Goal: Complete application form: Complete application form

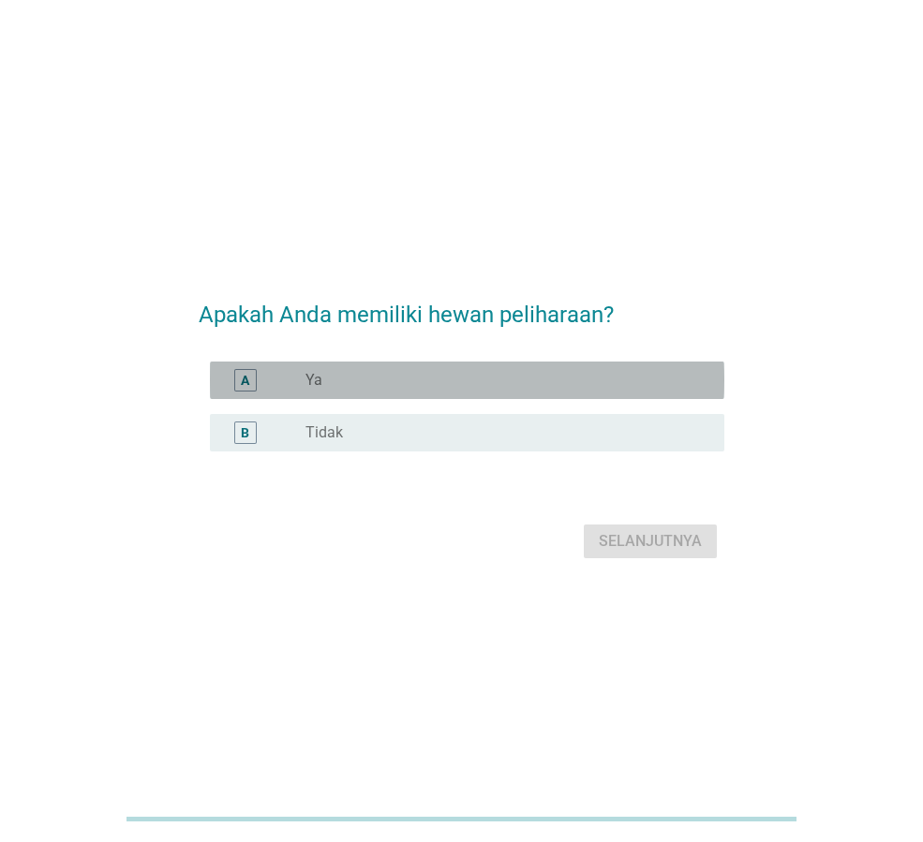
click at [424, 381] on div "radio_button_unchecked Ya" at bounding box center [499, 380] width 389 height 19
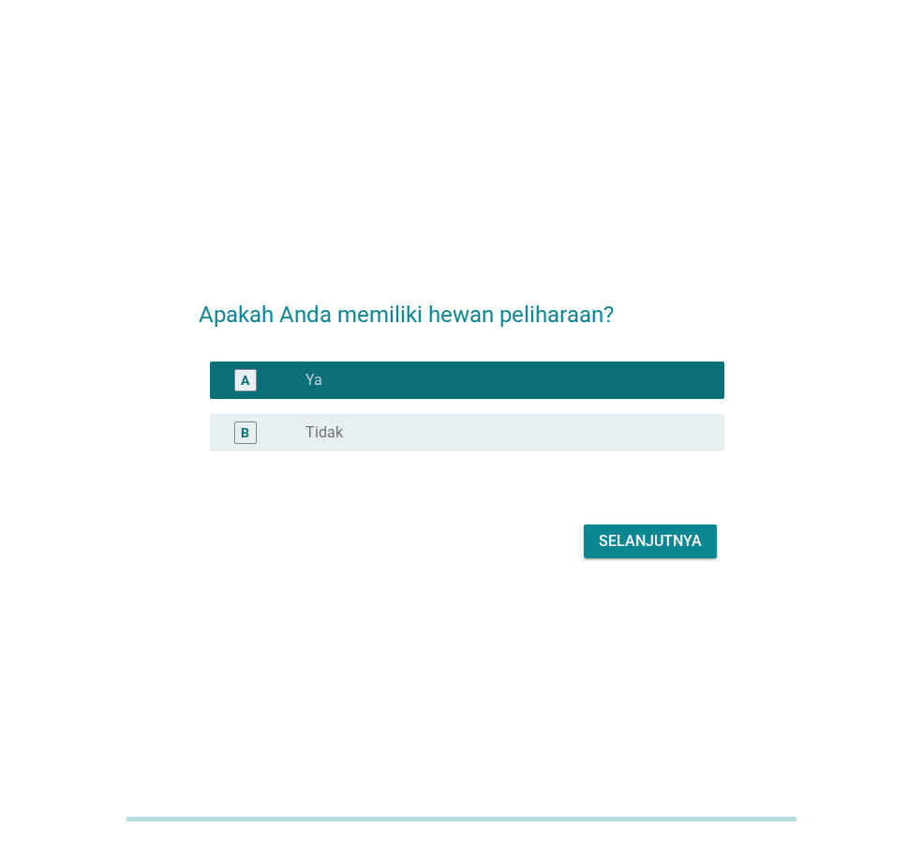
click at [669, 547] on div "Selanjutnya" at bounding box center [650, 541] width 103 height 22
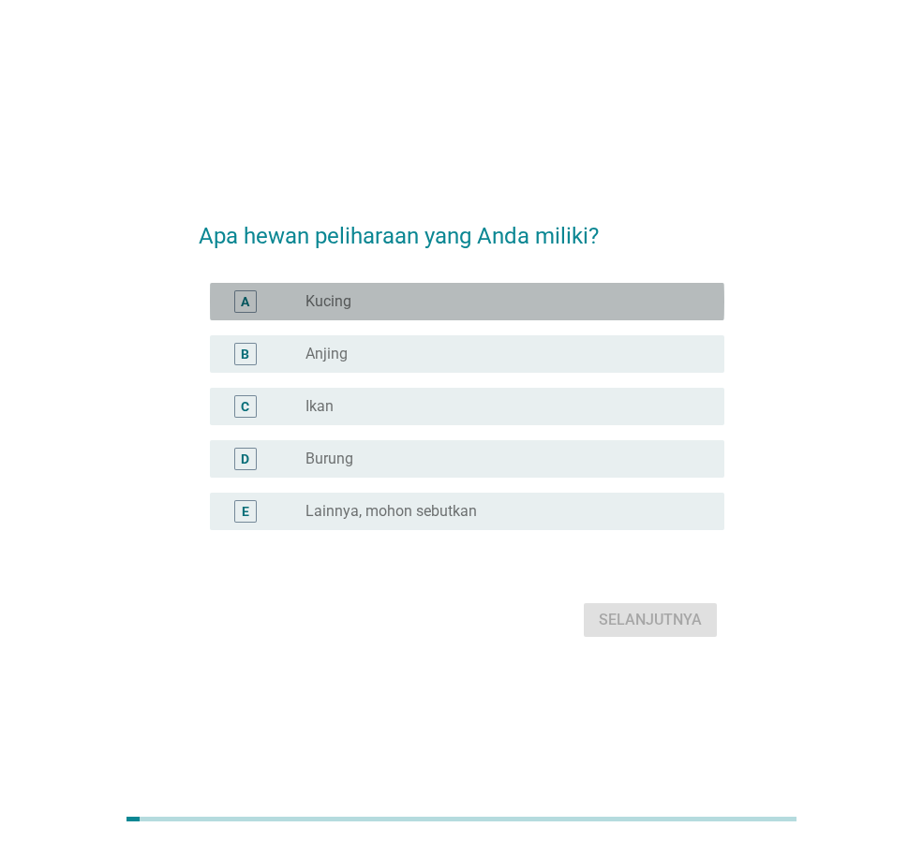
click at [498, 302] on div "radio_button_unchecked Kucing" at bounding box center [499, 301] width 389 height 19
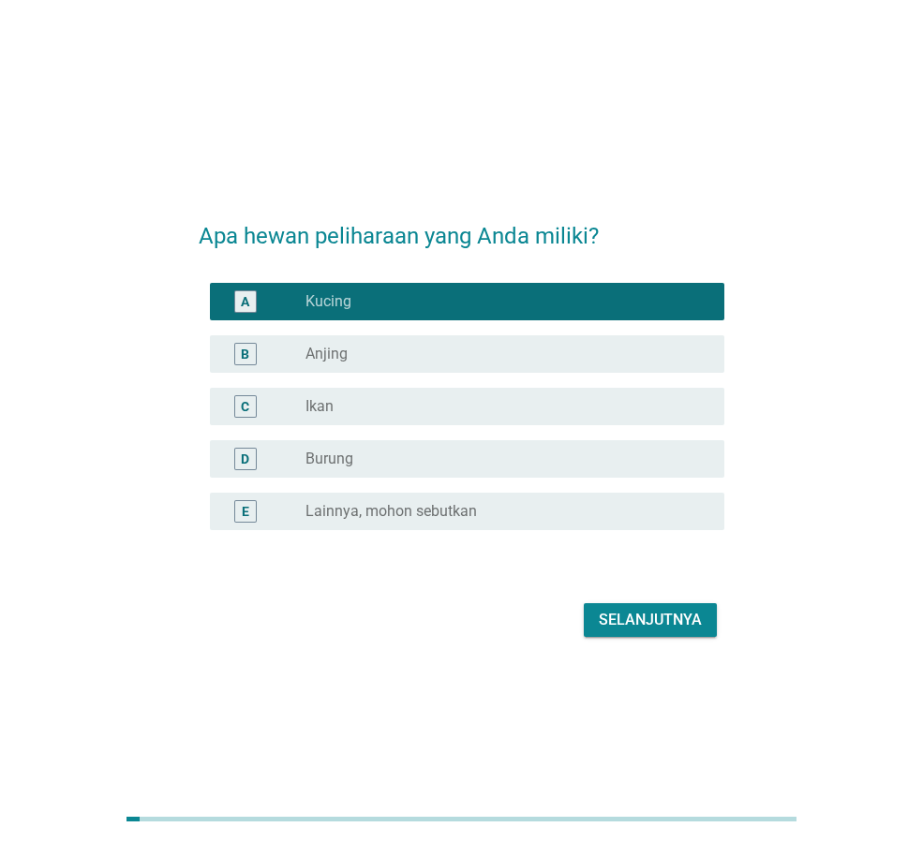
click at [652, 632] on button "Selanjutnya" at bounding box center [650, 620] width 133 height 34
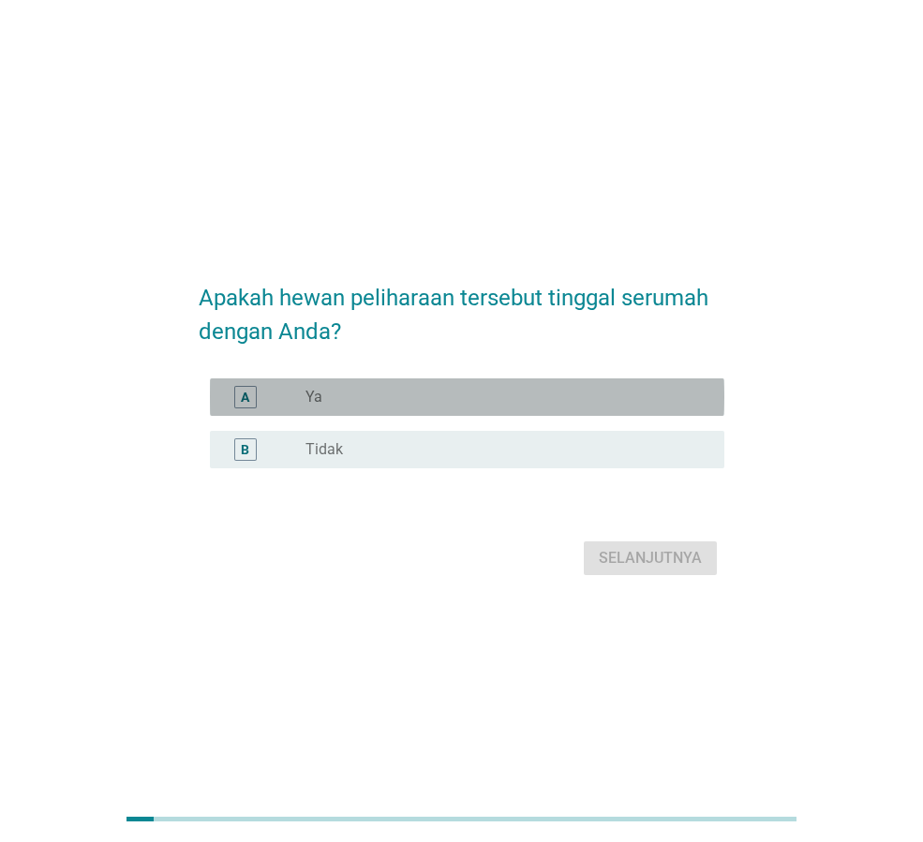
click at [390, 400] on div "radio_button_unchecked Ya" at bounding box center [499, 397] width 389 height 19
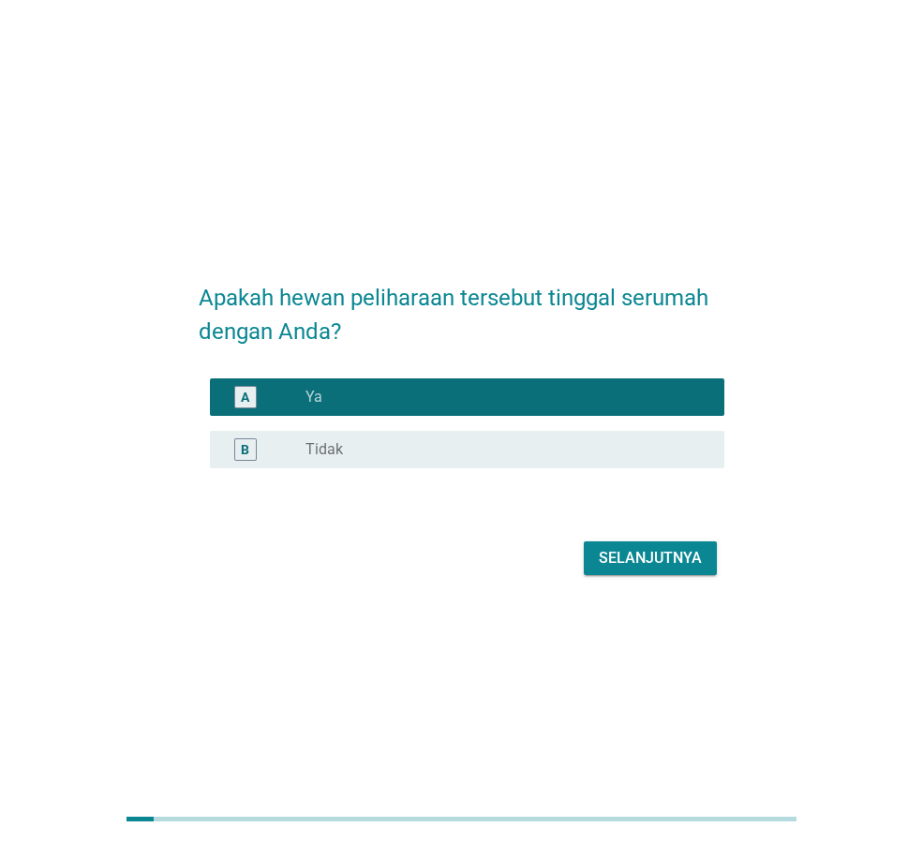
click at [663, 557] on div "Selanjutnya" at bounding box center [650, 558] width 103 height 22
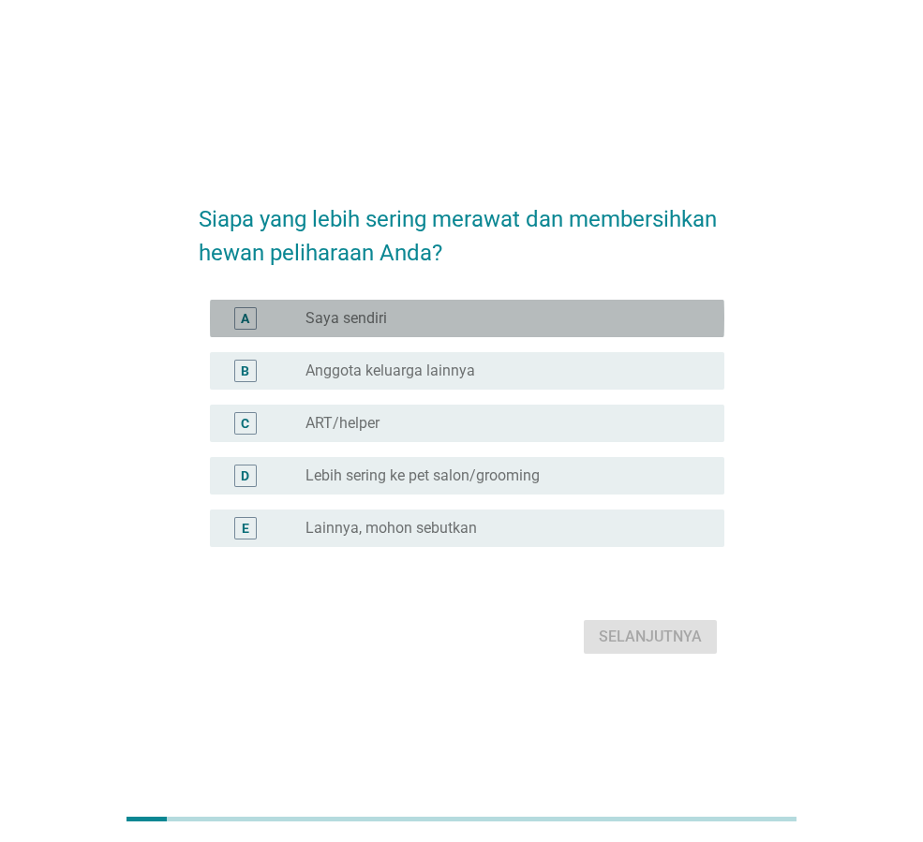
click at [449, 313] on div "radio_button_unchecked Saya sendiri" at bounding box center [499, 318] width 389 height 19
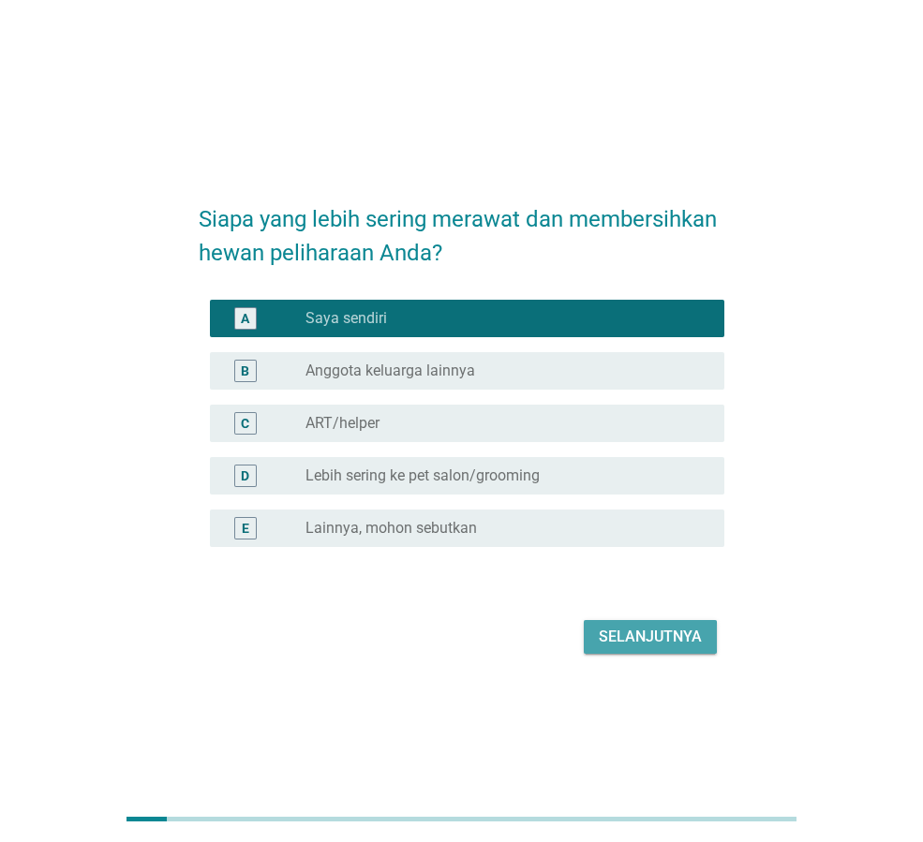
click at [634, 626] on div "Selanjutnya" at bounding box center [650, 637] width 103 height 22
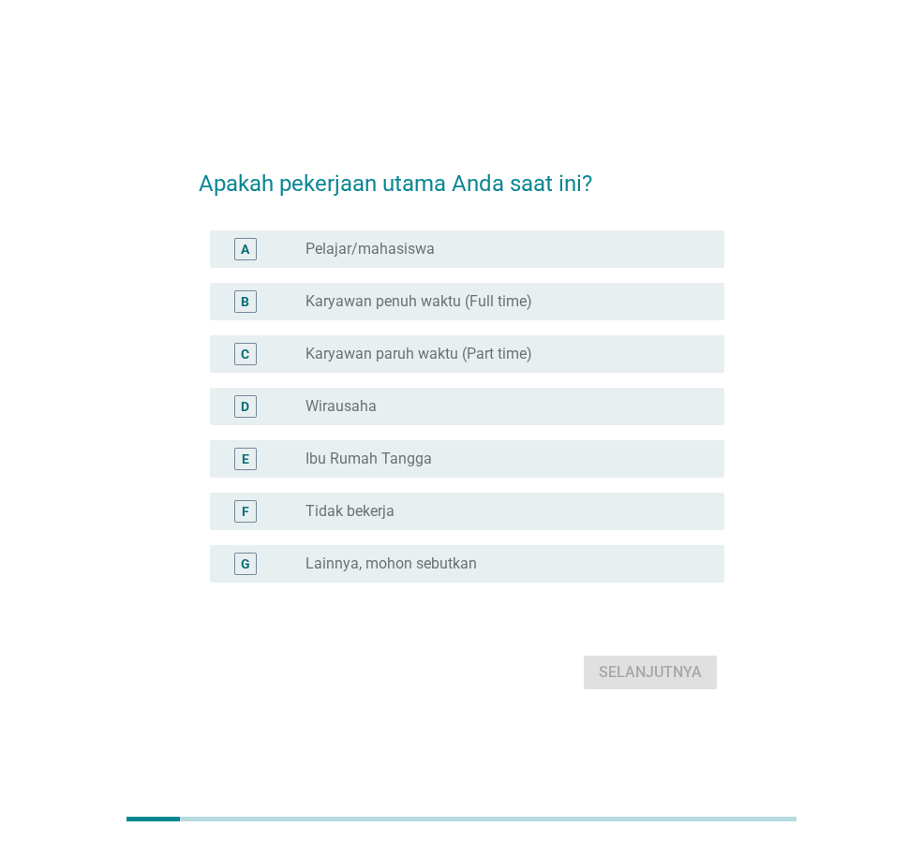
click at [558, 304] on div "radio_button_unchecked Karyawan penuh waktu (Full time)" at bounding box center [499, 301] width 389 height 19
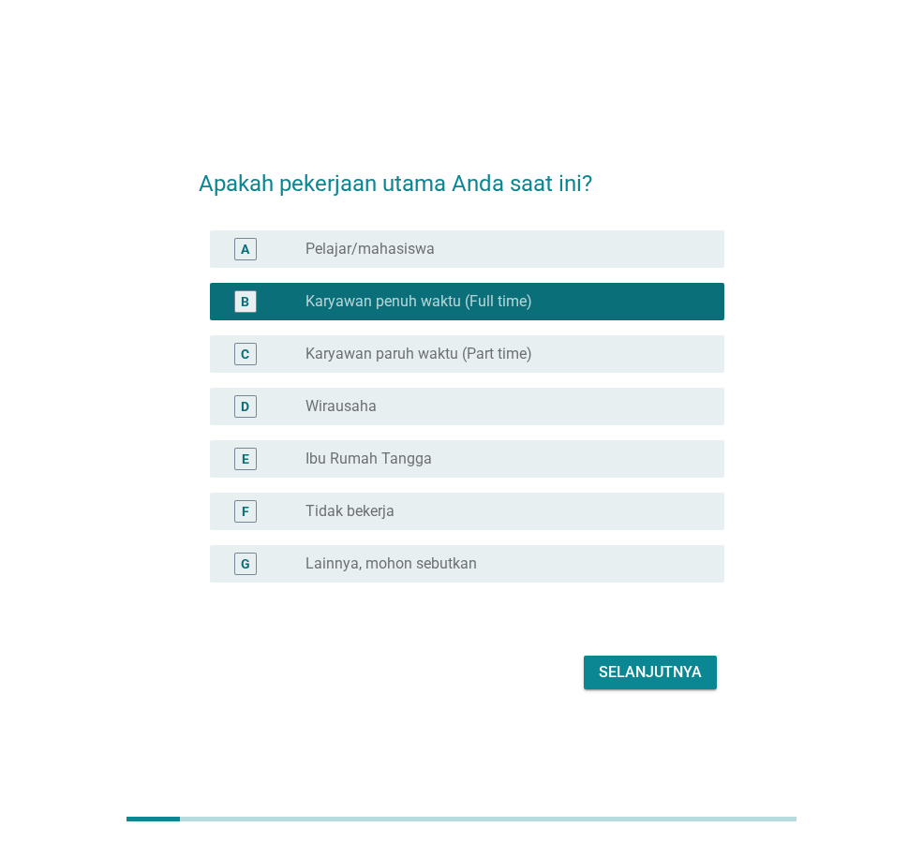
click at [687, 667] on div "Selanjutnya" at bounding box center [650, 673] width 103 height 22
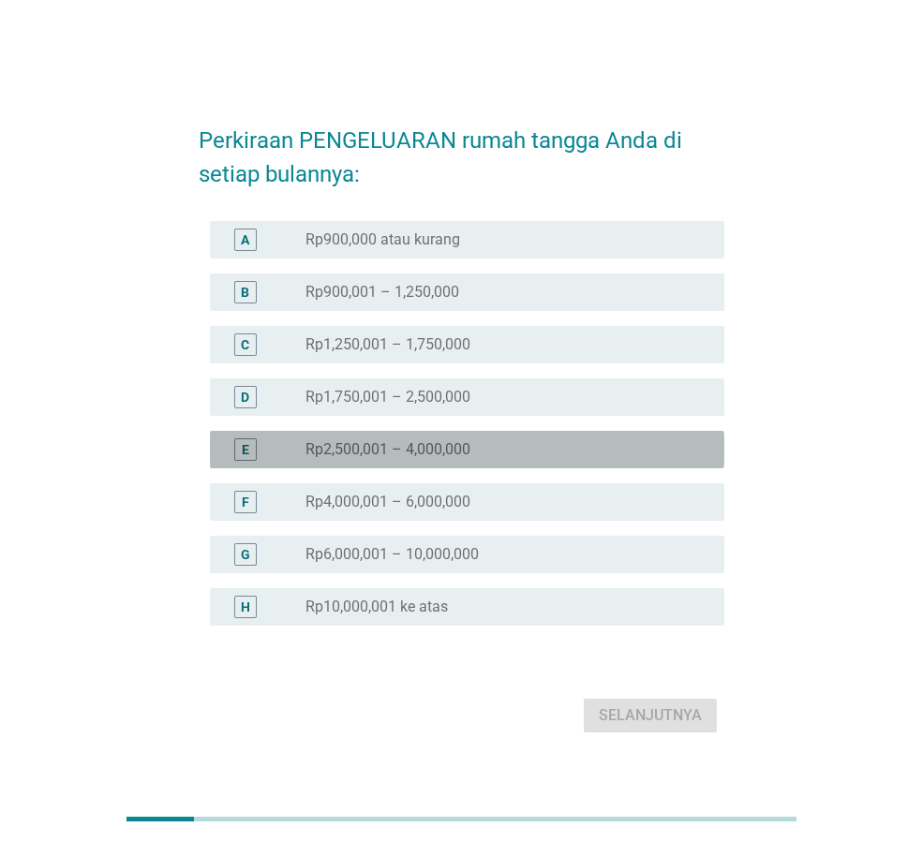
click at [514, 449] on div "radio_button_unchecked Rp2,500,001 – 4,000,000" at bounding box center [499, 449] width 389 height 19
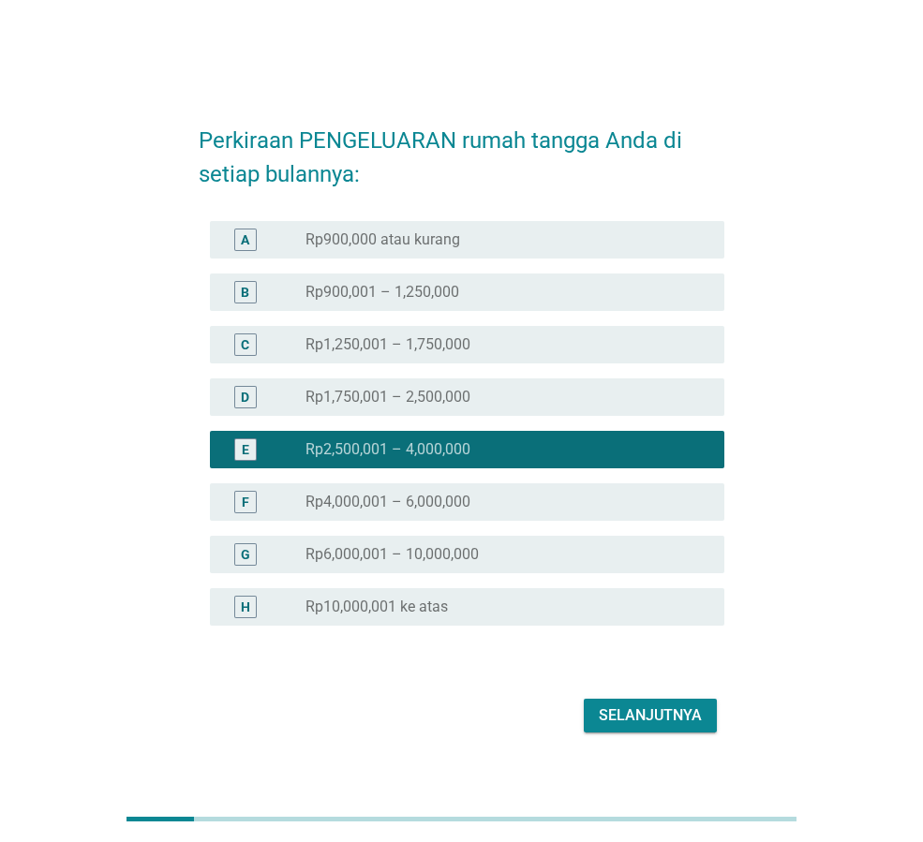
click at [630, 731] on button "Selanjutnya" at bounding box center [650, 716] width 133 height 34
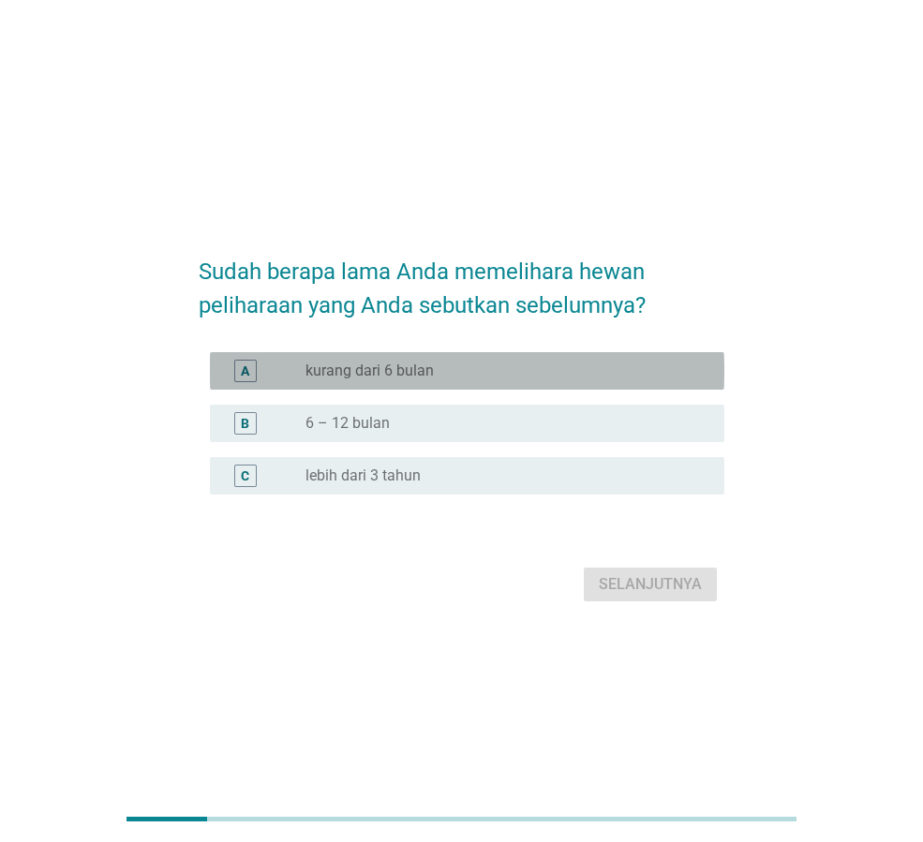
click at [483, 364] on div "radio_button_unchecked kurang dari 6 bulan" at bounding box center [499, 371] width 389 height 19
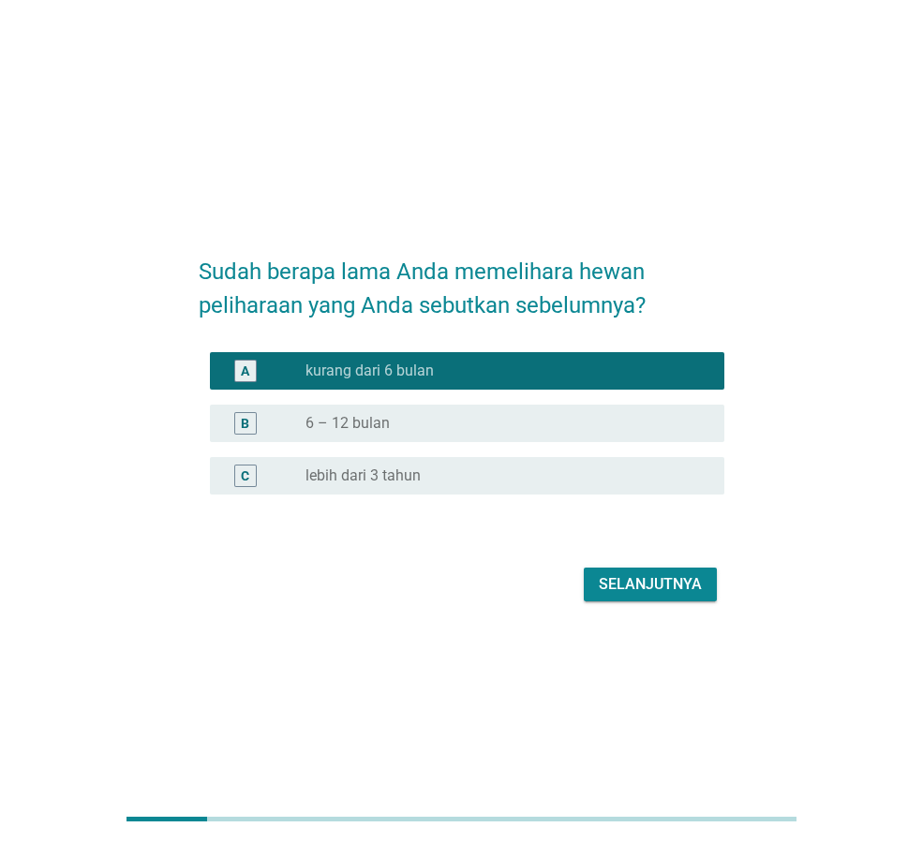
click at [625, 590] on div "Selanjutnya" at bounding box center [650, 584] width 103 height 22
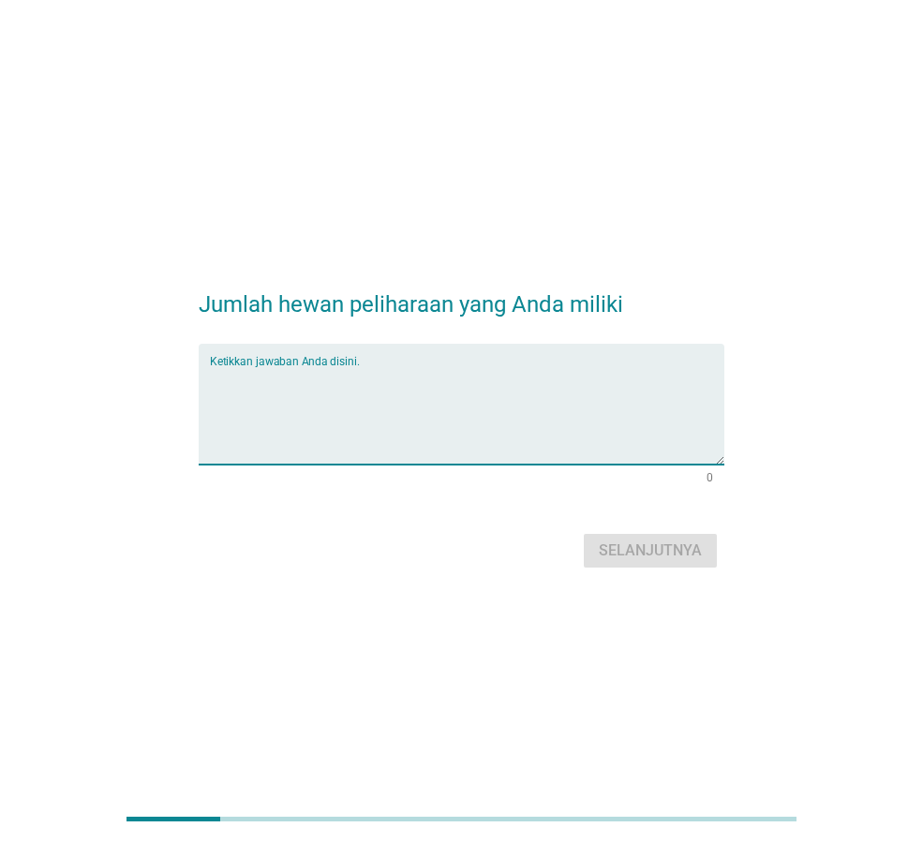
click at [451, 413] on textarea "Ketikkan jawaban Anda disini." at bounding box center [467, 415] width 514 height 98
type textarea "2 kucing"
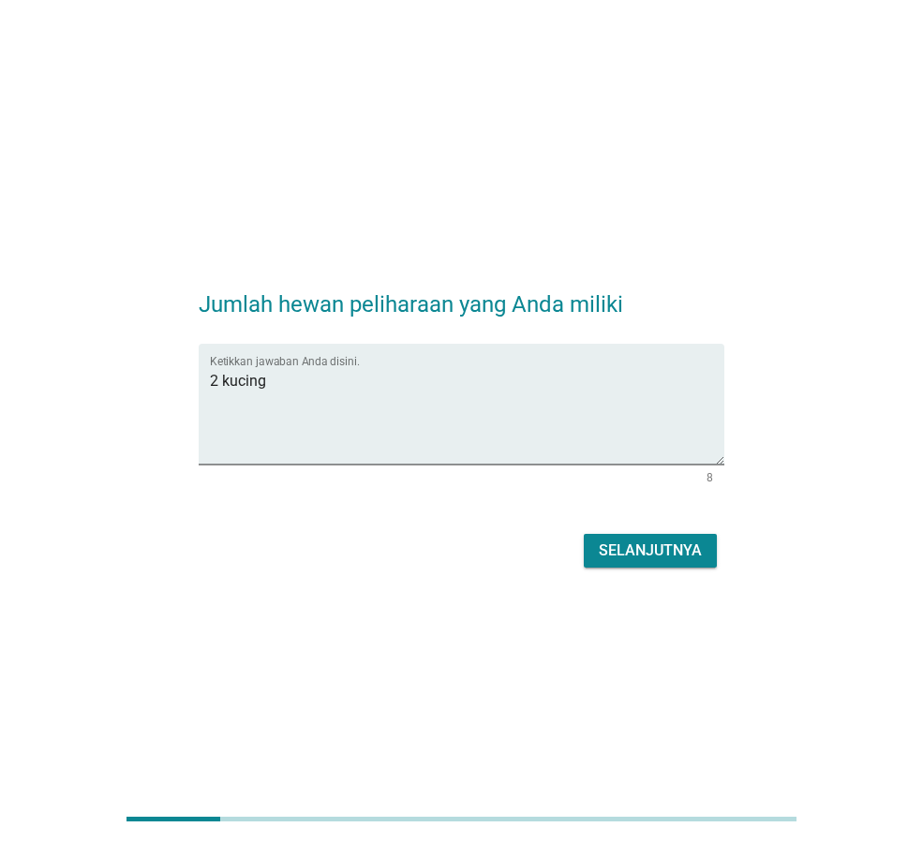
click at [654, 557] on div "Selanjutnya" at bounding box center [650, 551] width 103 height 22
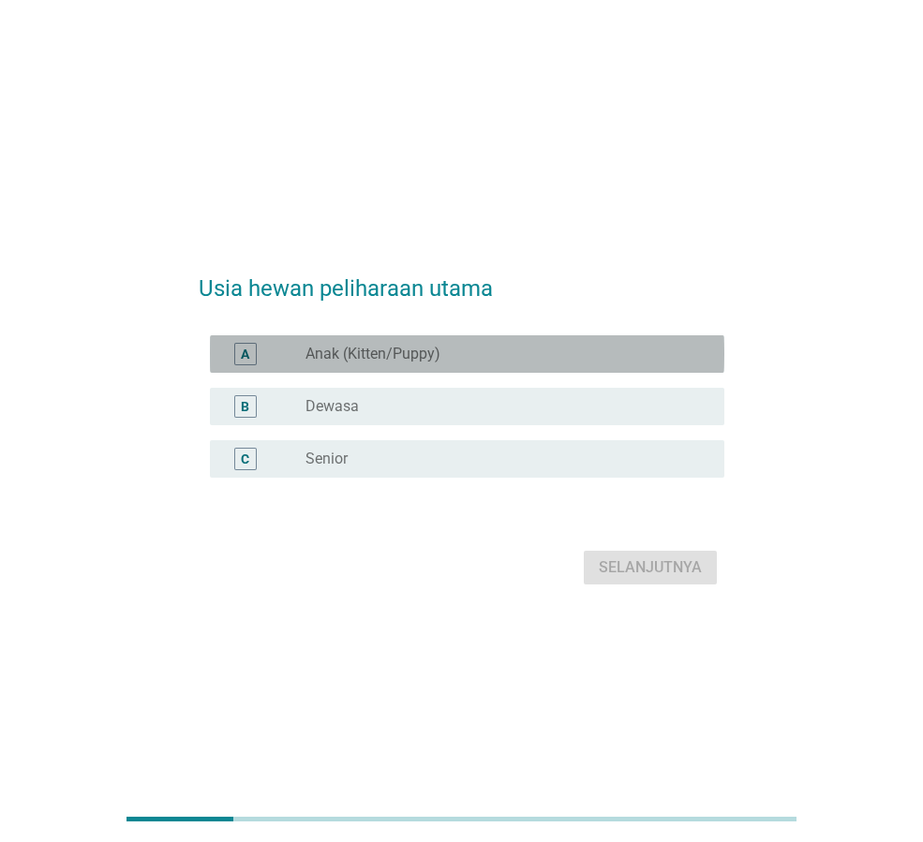
click at [410, 347] on label "Anak (Kitten/Puppy)" at bounding box center [372, 354] width 135 height 19
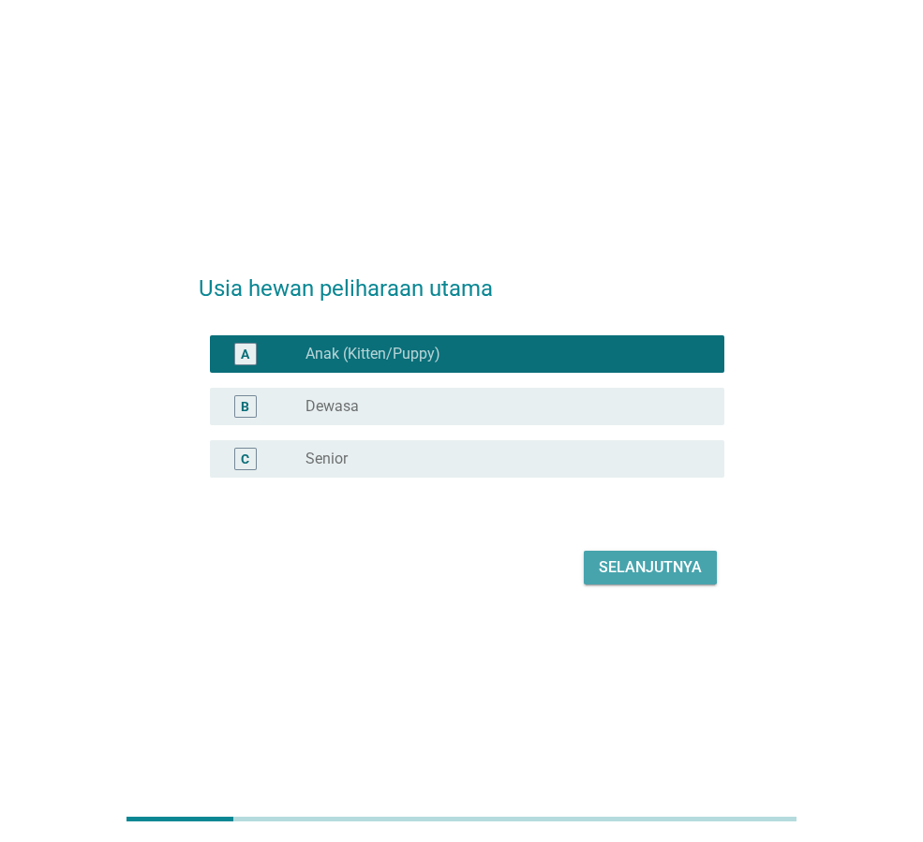
click at [660, 566] on div "Selanjutnya" at bounding box center [650, 568] width 103 height 22
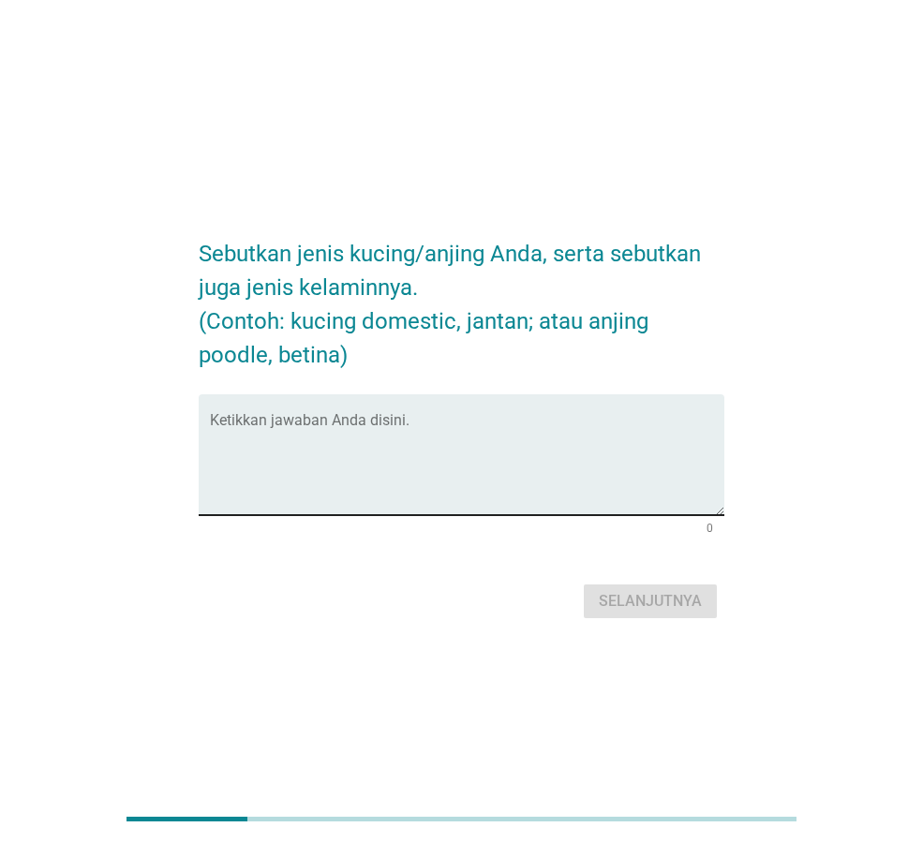
click at [371, 432] on textarea "Ketikkan jawaban Anda disini." at bounding box center [467, 466] width 514 height 98
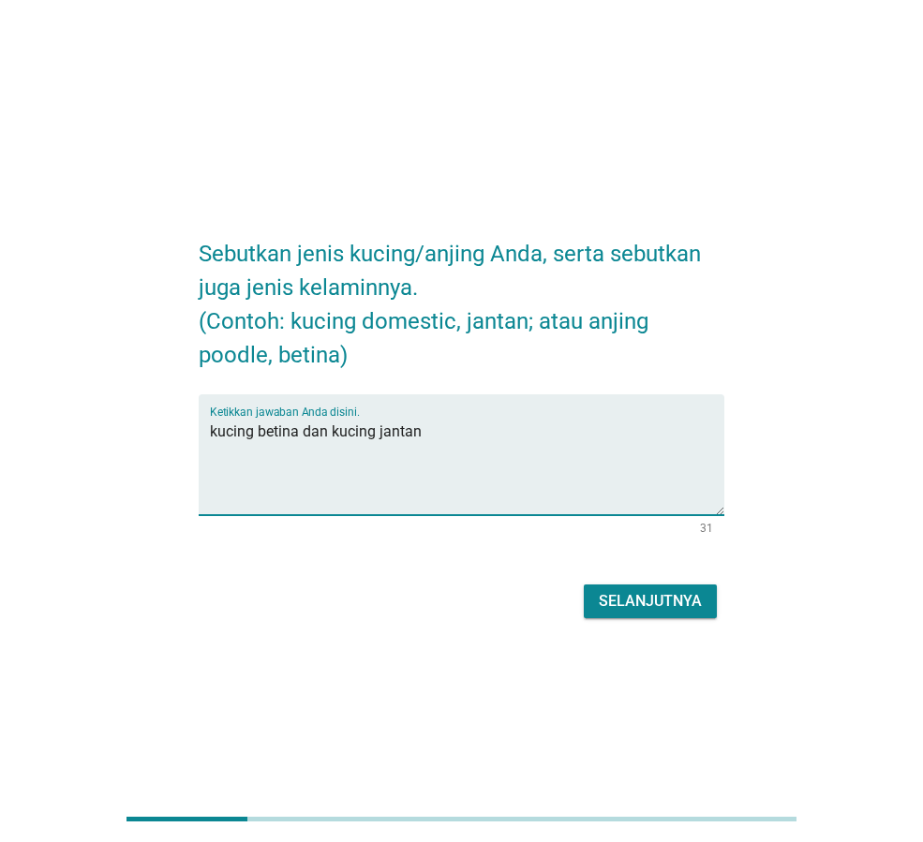
type textarea "kucing betina dan kucing jantan"
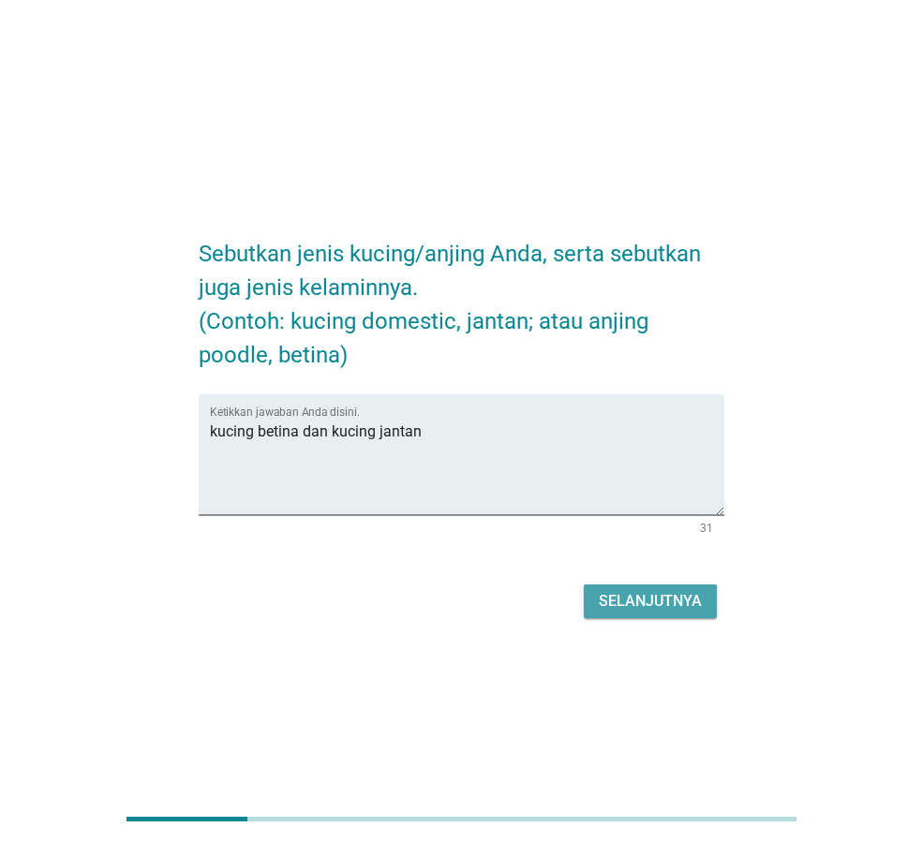
click at [696, 613] on button "Selanjutnya" at bounding box center [650, 602] width 133 height 34
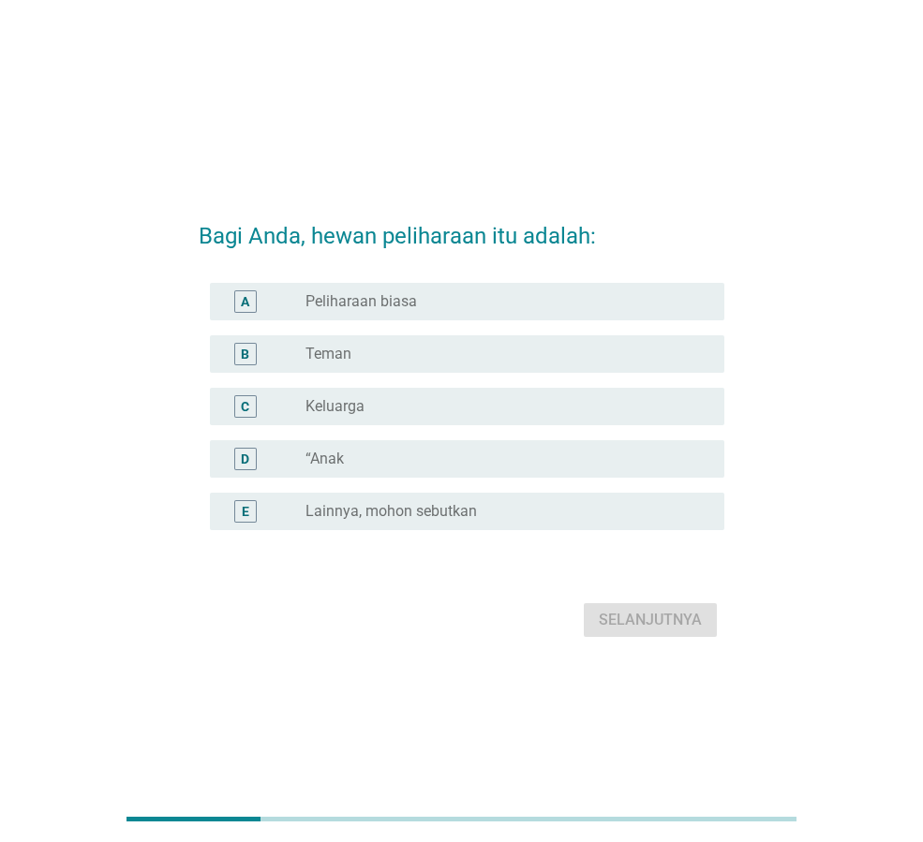
click at [476, 308] on div "radio_button_unchecked Peliharaan biasa" at bounding box center [499, 301] width 389 height 19
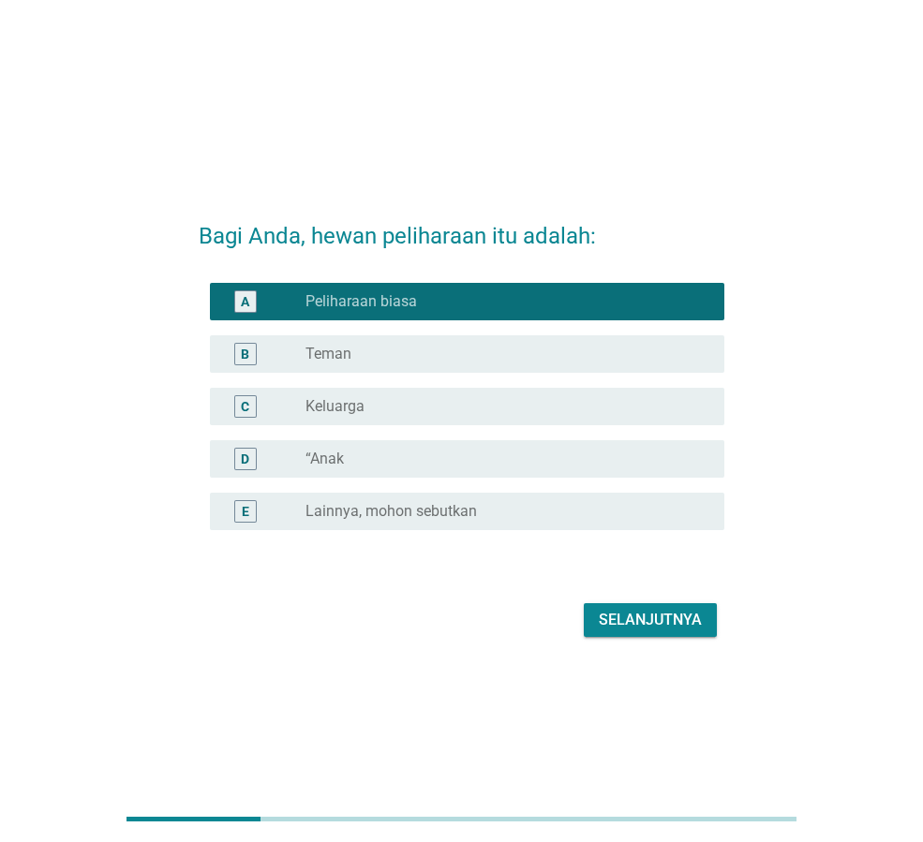
click at [415, 348] on div "radio_button_unchecked Teman" at bounding box center [499, 354] width 389 height 19
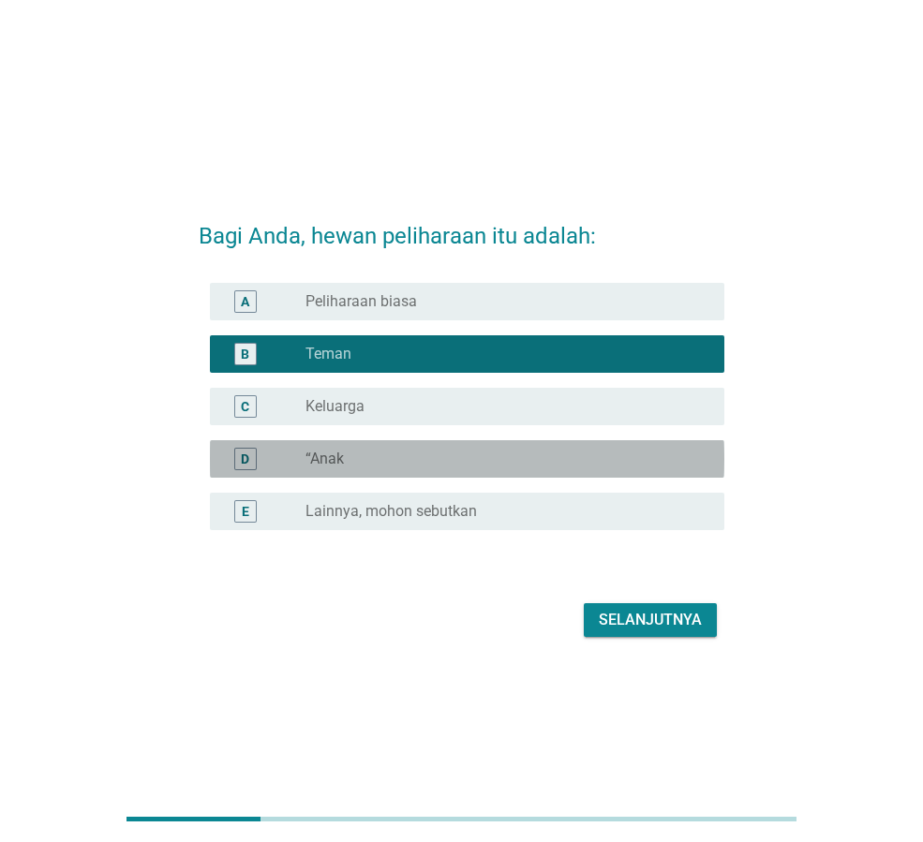
click at [473, 452] on div "radio_button_unchecked “Anak" at bounding box center [499, 459] width 389 height 19
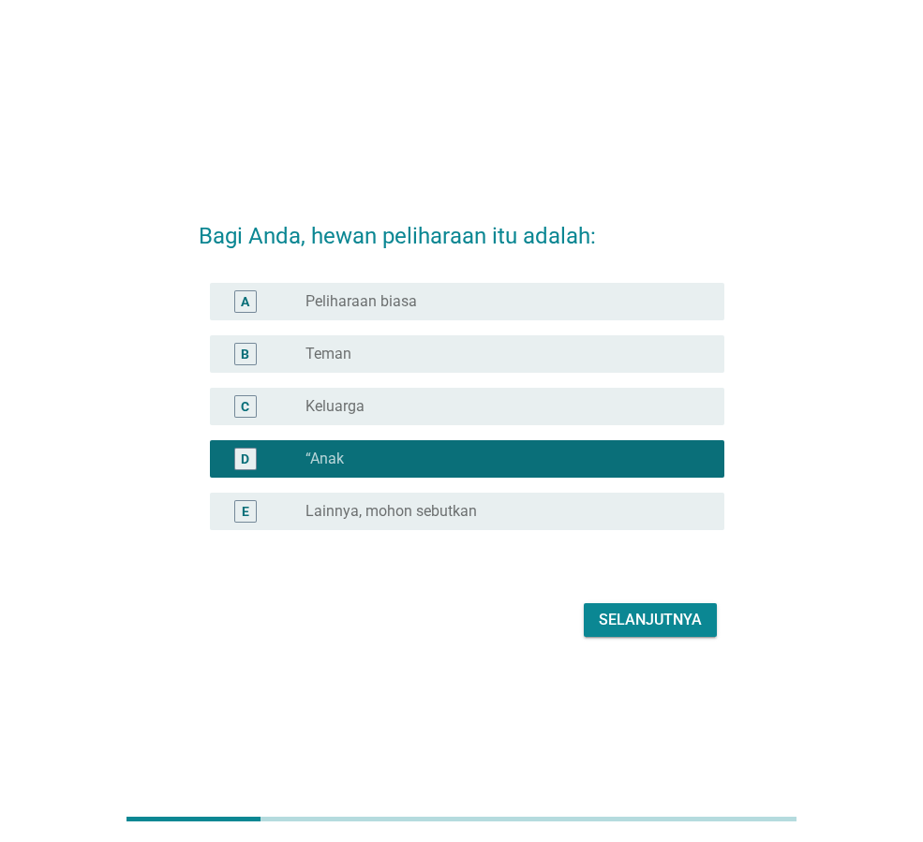
click at [637, 615] on div "Selanjutnya" at bounding box center [650, 620] width 103 height 22
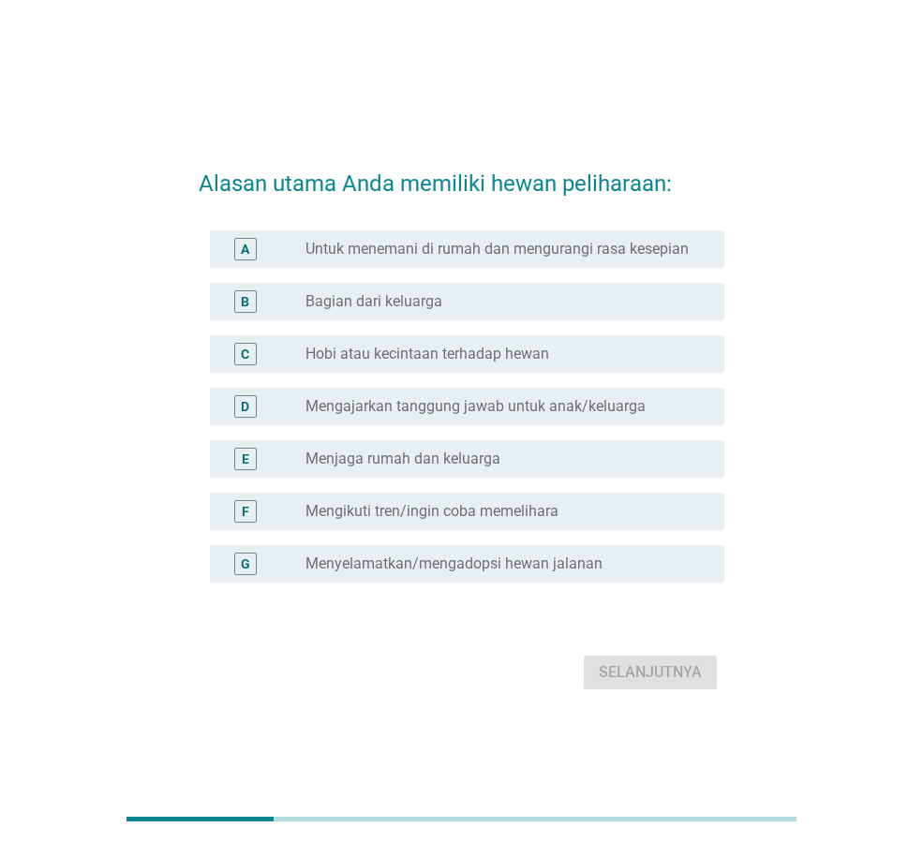
click at [478, 300] on div "radio_button_unchecked Bagian dari keluarga" at bounding box center [499, 301] width 389 height 19
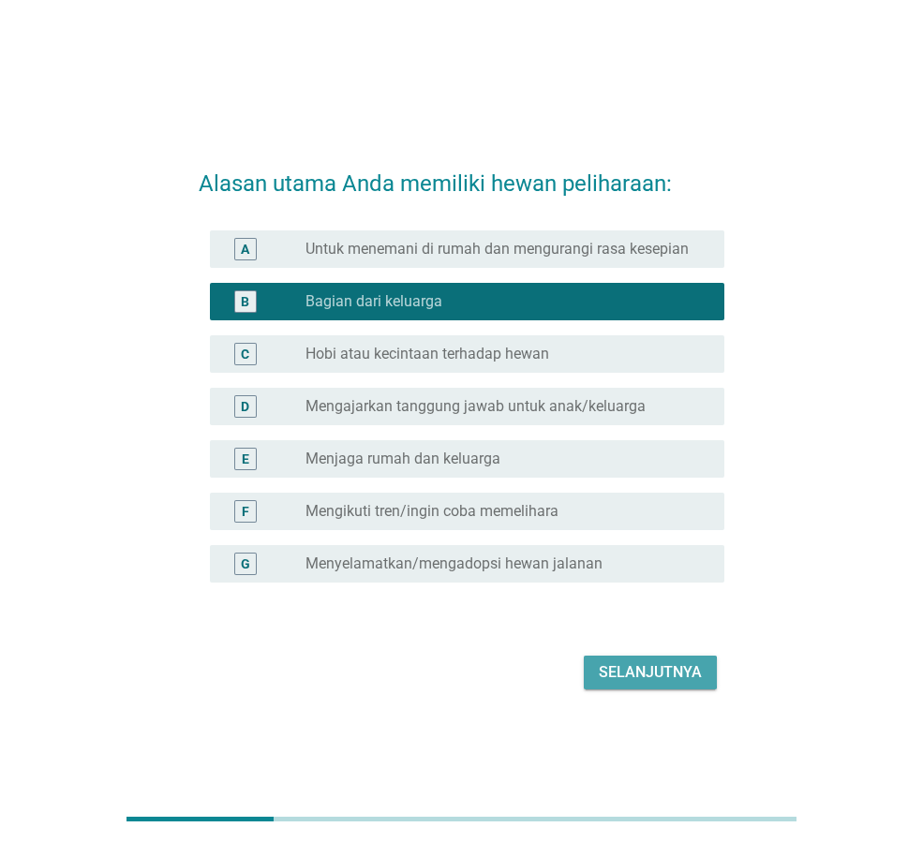
click at [641, 685] on button "Selanjutnya" at bounding box center [650, 673] width 133 height 34
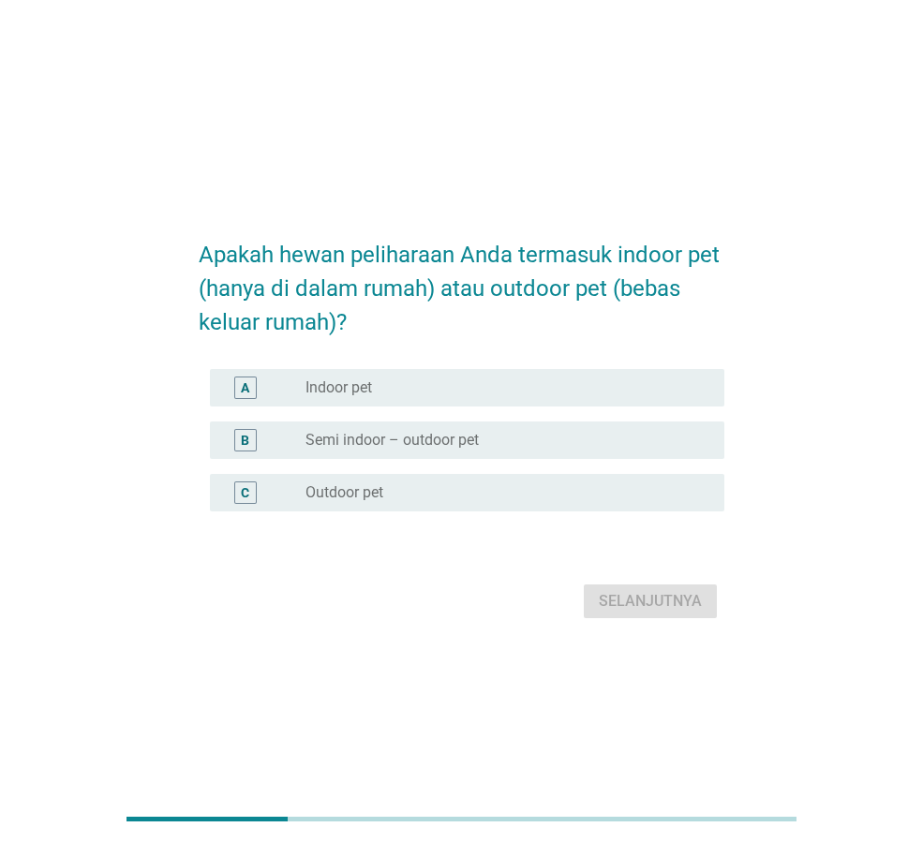
click at [405, 437] on label "Semi indoor – outdoor pet" at bounding box center [391, 440] width 173 height 19
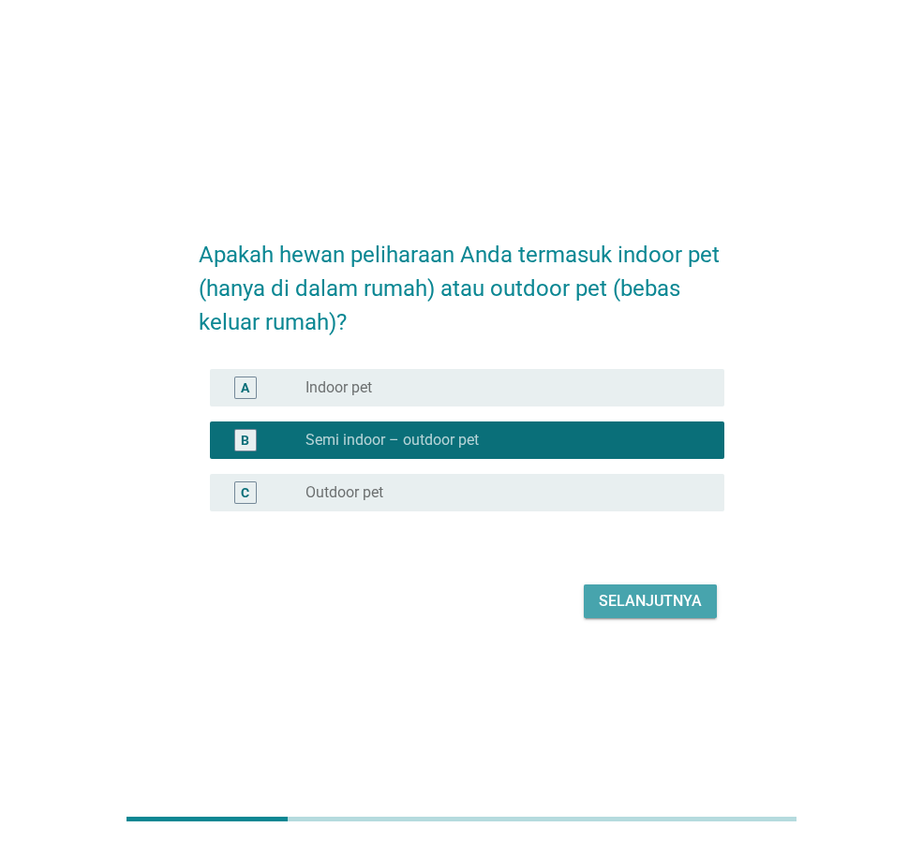
click at [662, 606] on div "Selanjutnya" at bounding box center [650, 601] width 103 height 22
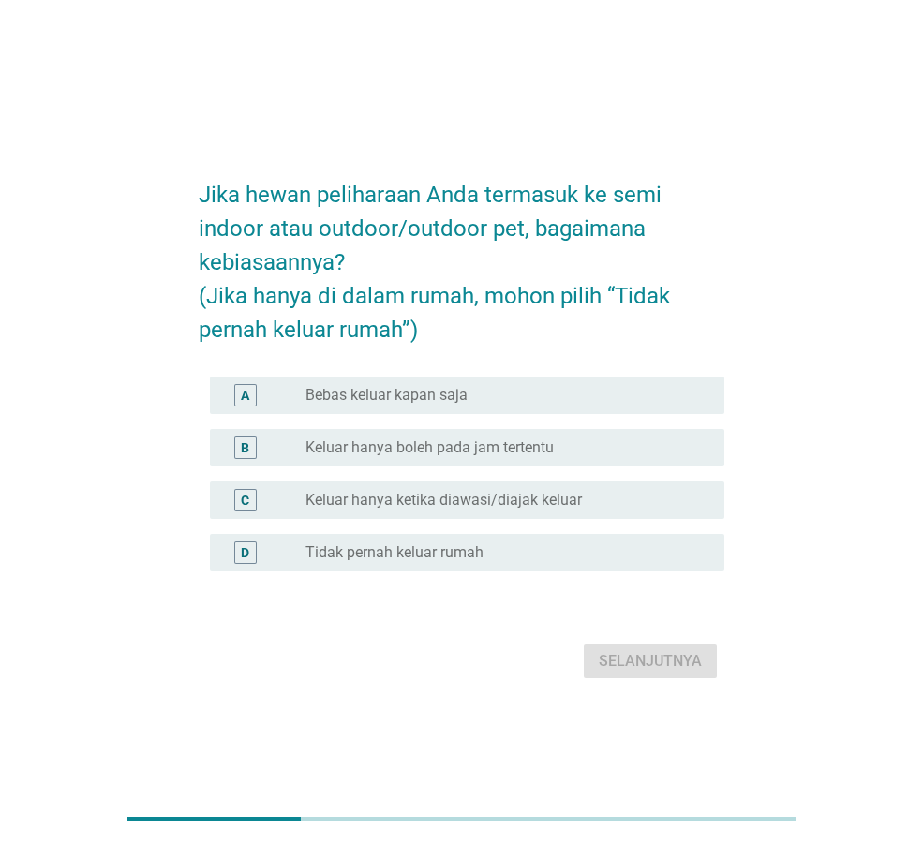
click at [513, 449] on label "Keluar hanya boleh pada jam tertentu" at bounding box center [429, 448] width 248 height 19
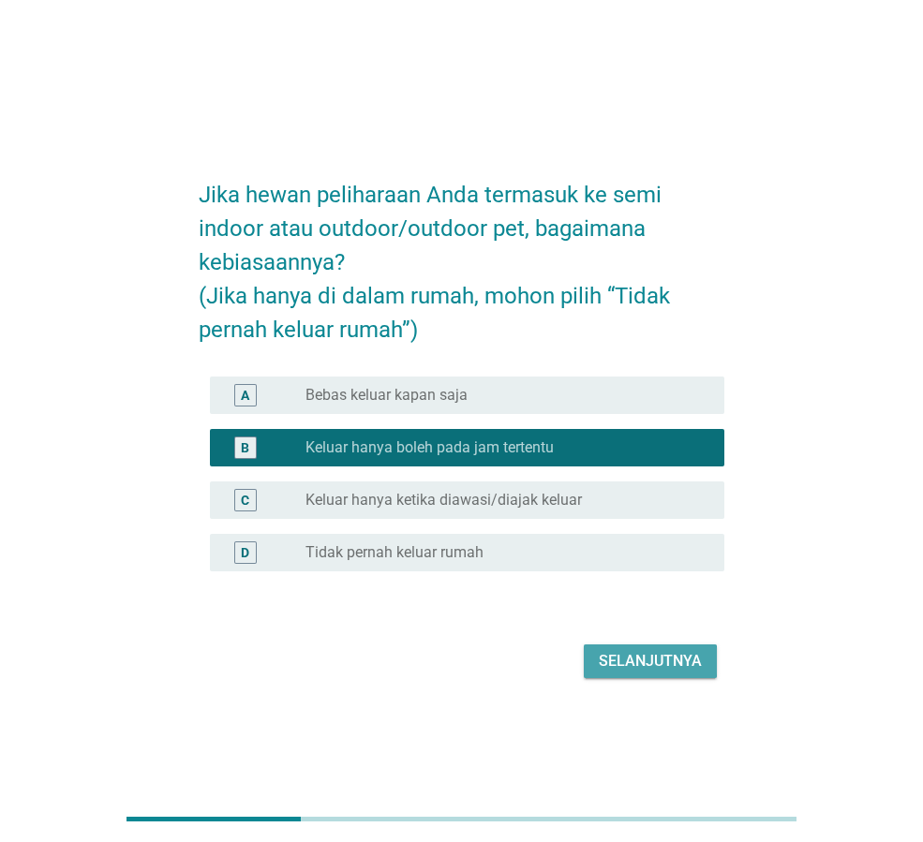
click at [629, 652] on div "Selanjutnya" at bounding box center [650, 661] width 103 height 22
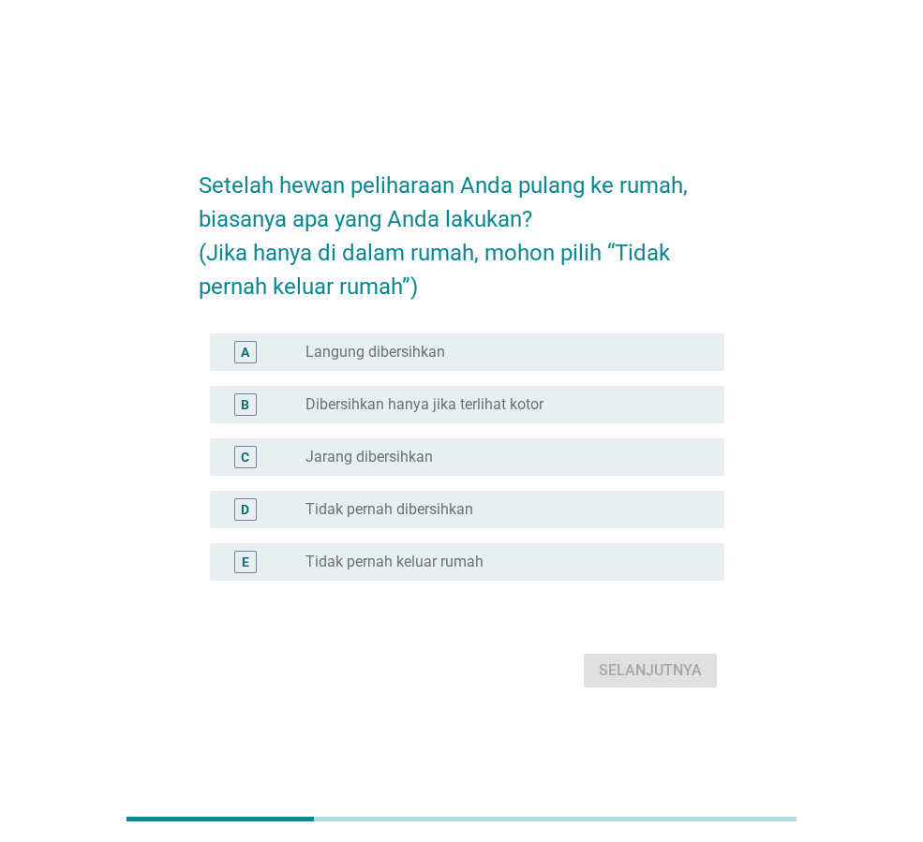
click at [442, 561] on label "Tidak pernah keluar rumah" at bounding box center [394, 562] width 178 height 19
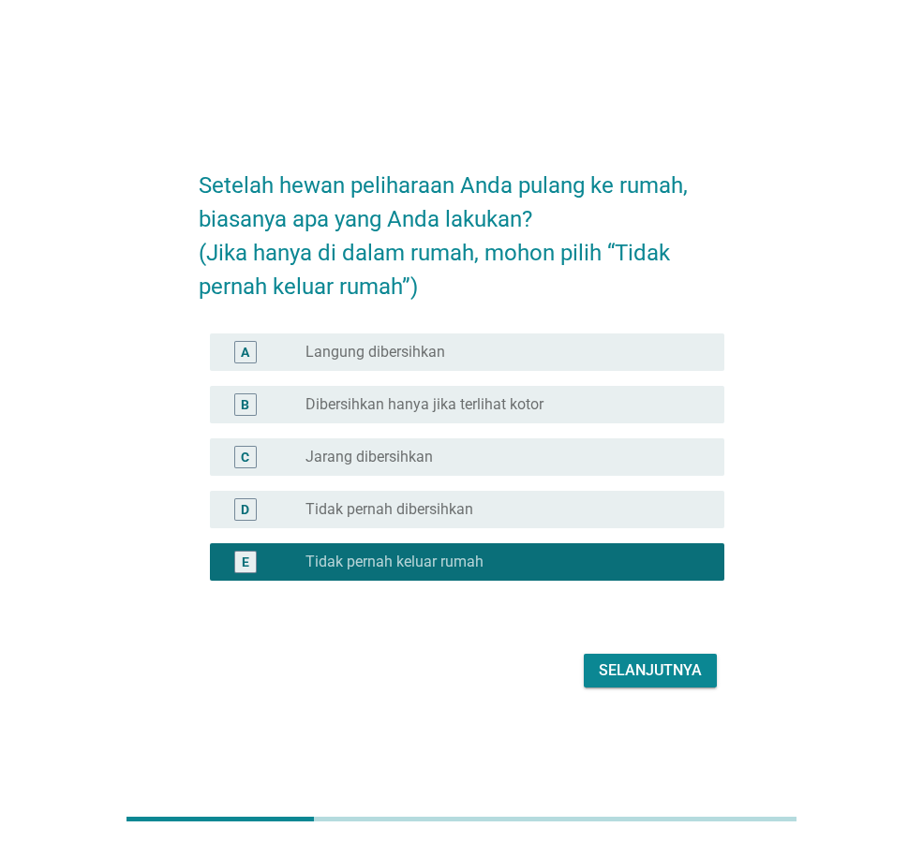
click at [622, 662] on div "Selanjutnya" at bounding box center [650, 671] width 103 height 22
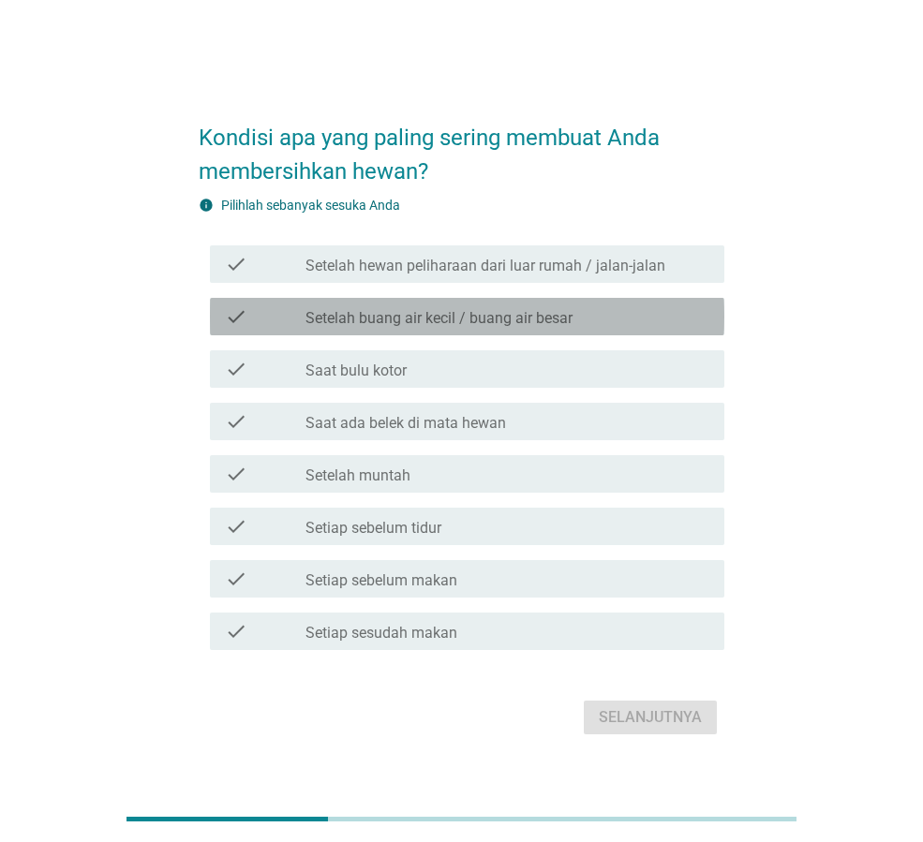
click at [419, 320] on label "Setelah buang air kecil / buang air besar" at bounding box center [438, 318] width 267 height 19
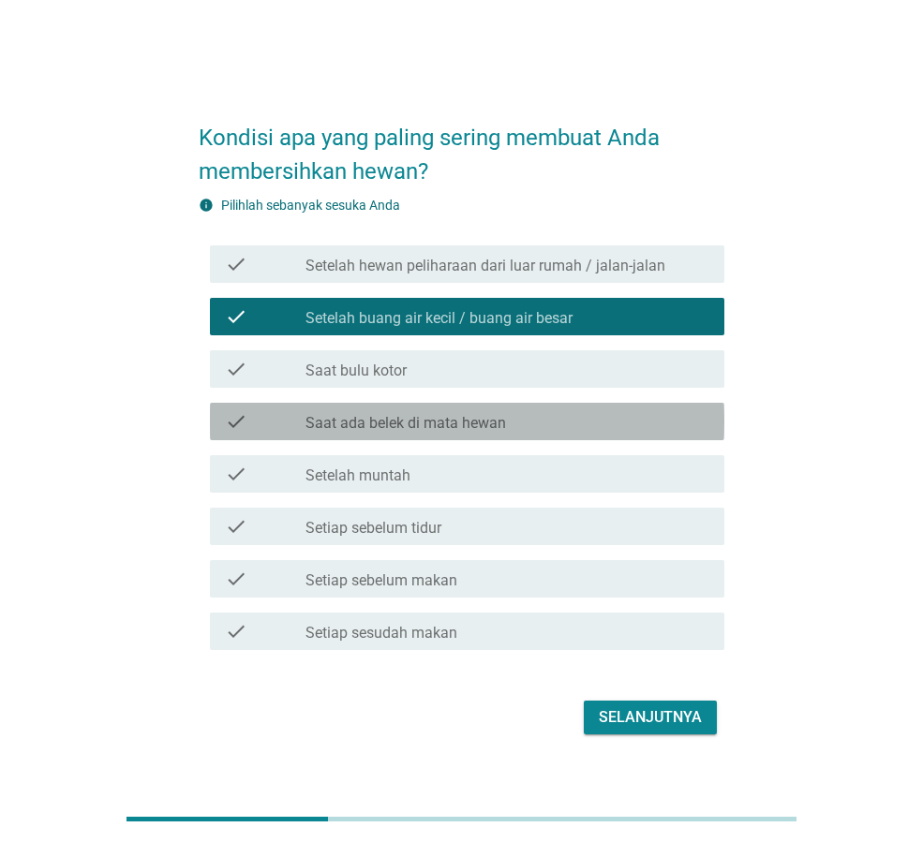
click at [469, 429] on label "Saat ada belek di mata hewan" at bounding box center [405, 423] width 201 height 19
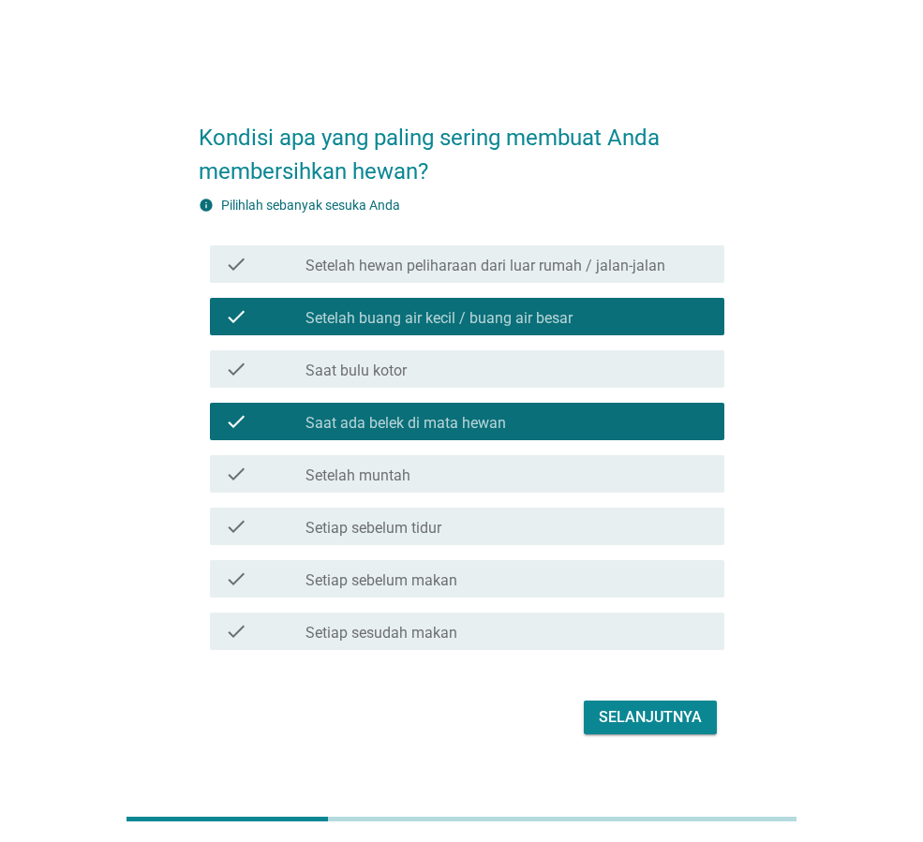
click at [519, 261] on label "Setelah hewan peliharaan dari luar rumah / jalan-jalan" at bounding box center [485, 266] width 360 height 19
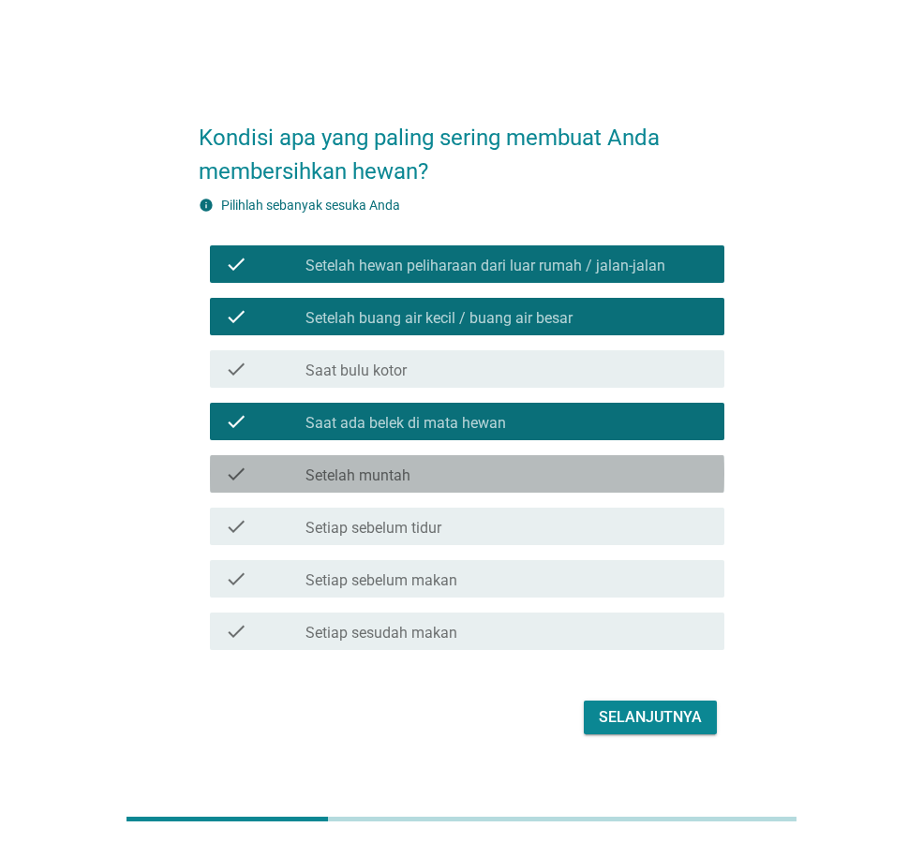
click at [500, 472] on div "check_box_outline_blank Setelah muntah" at bounding box center [507, 474] width 404 height 22
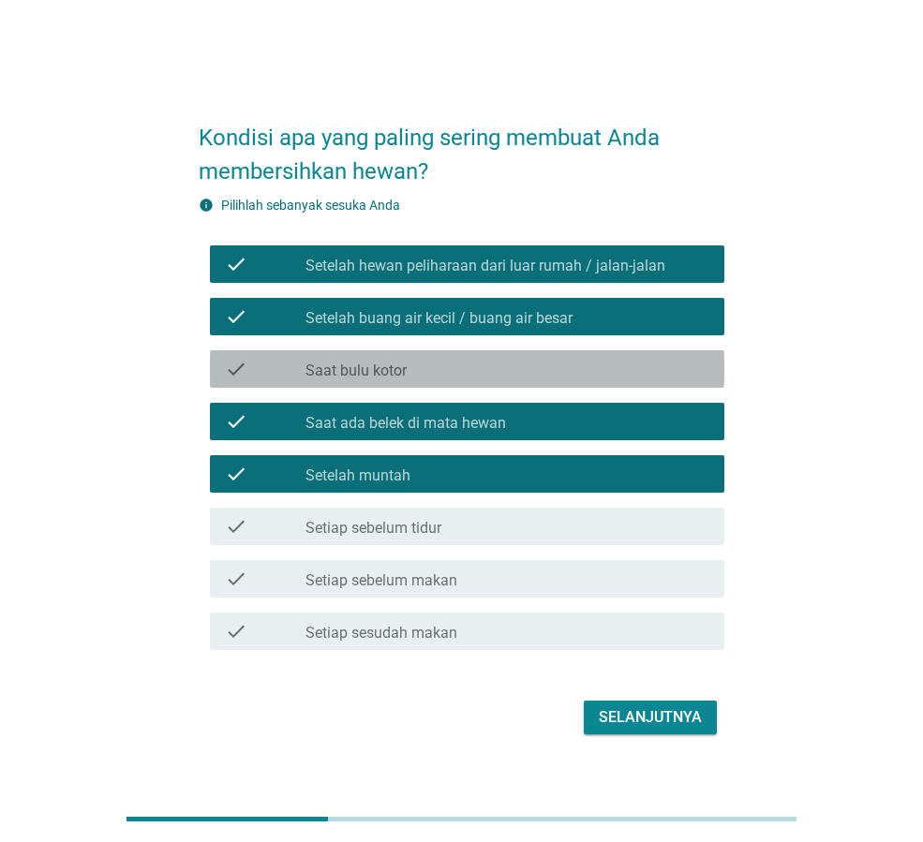
click at [386, 375] on label "Saat bulu kotor" at bounding box center [355, 371] width 101 height 19
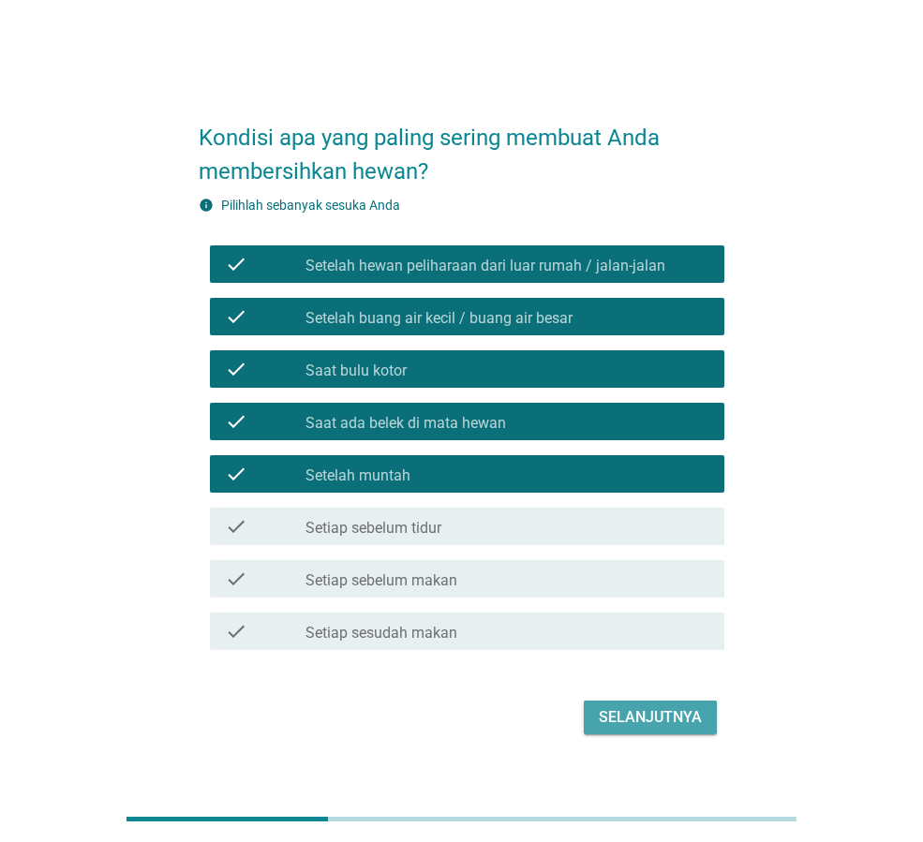
click at [680, 730] on button "Selanjutnya" at bounding box center [650, 718] width 133 height 34
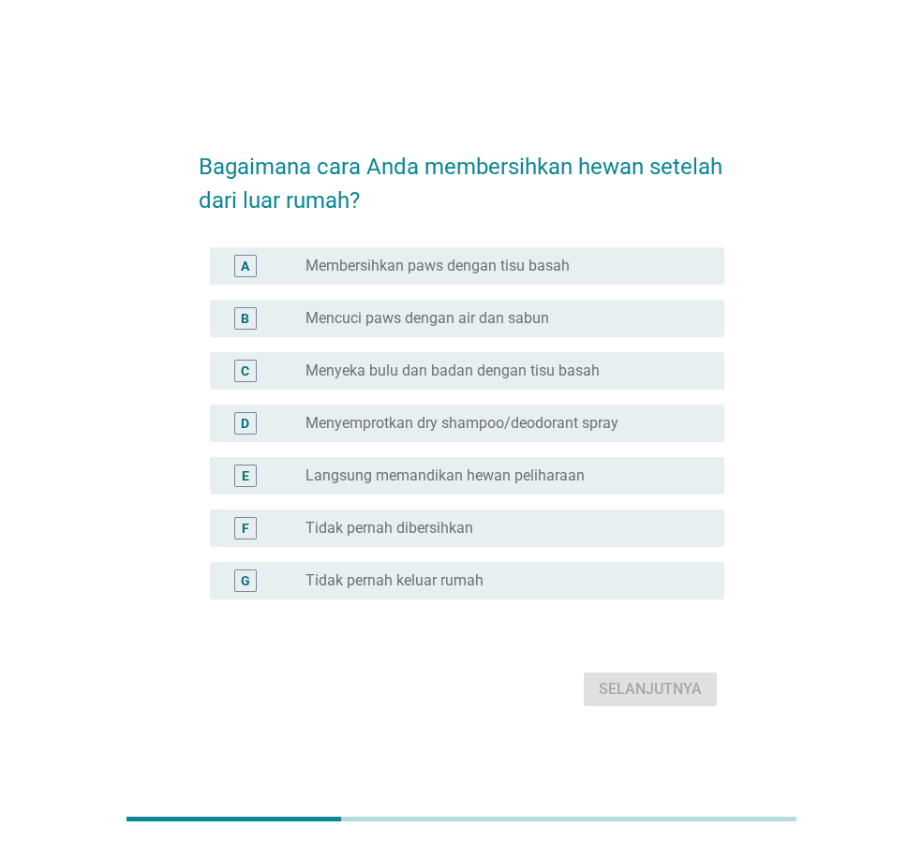
click at [514, 425] on label "Menyemprotkan dry shampoo/deodorant spray" at bounding box center [461, 423] width 313 height 19
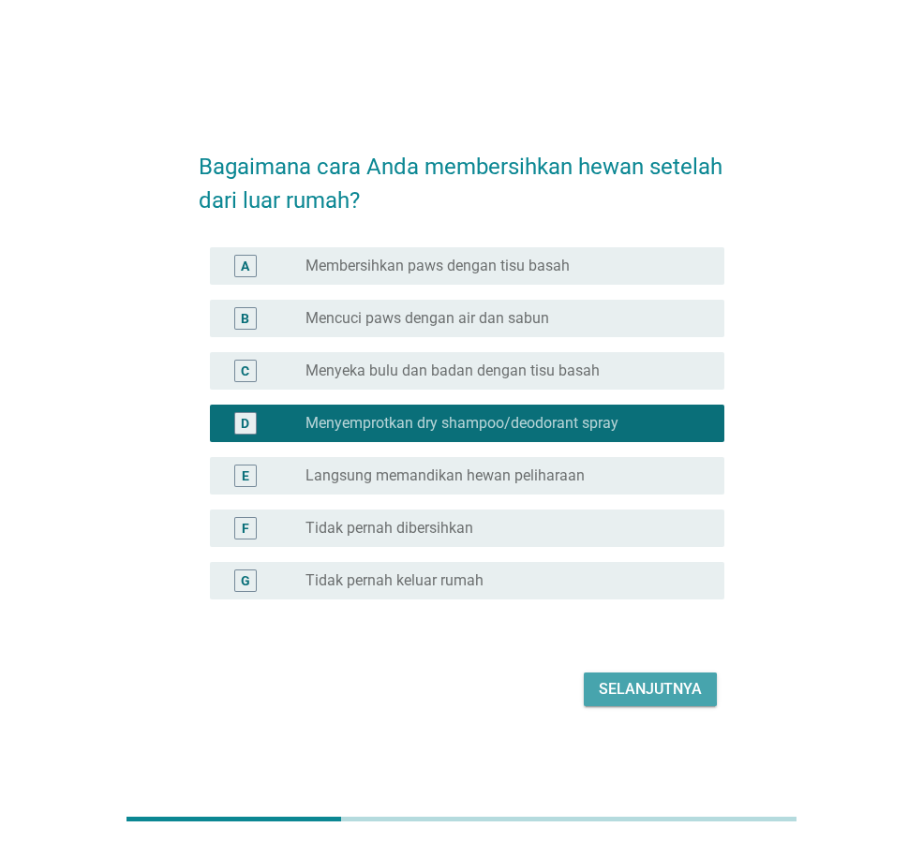
click at [652, 698] on div "Selanjutnya" at bounding box center [650, 689] width 103 height 22
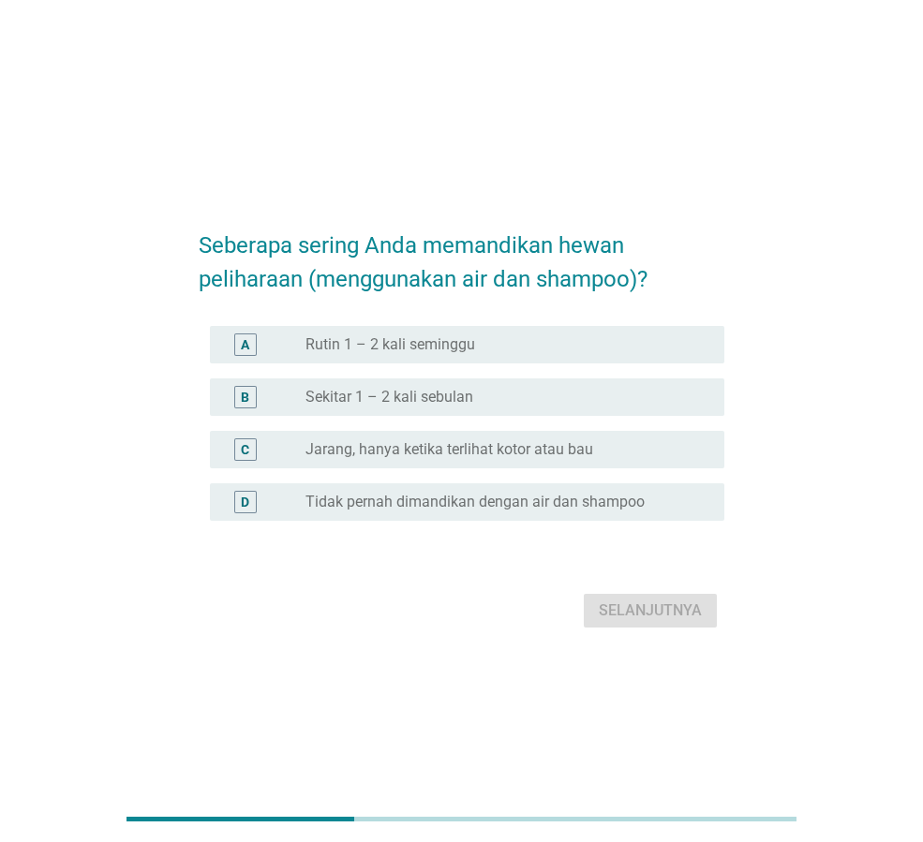
click at [515, 403] on div "radio_button_unchecked Sekitar 1 – 2 kali sebulan" at bounding box center [499, 397] width 389 height 19
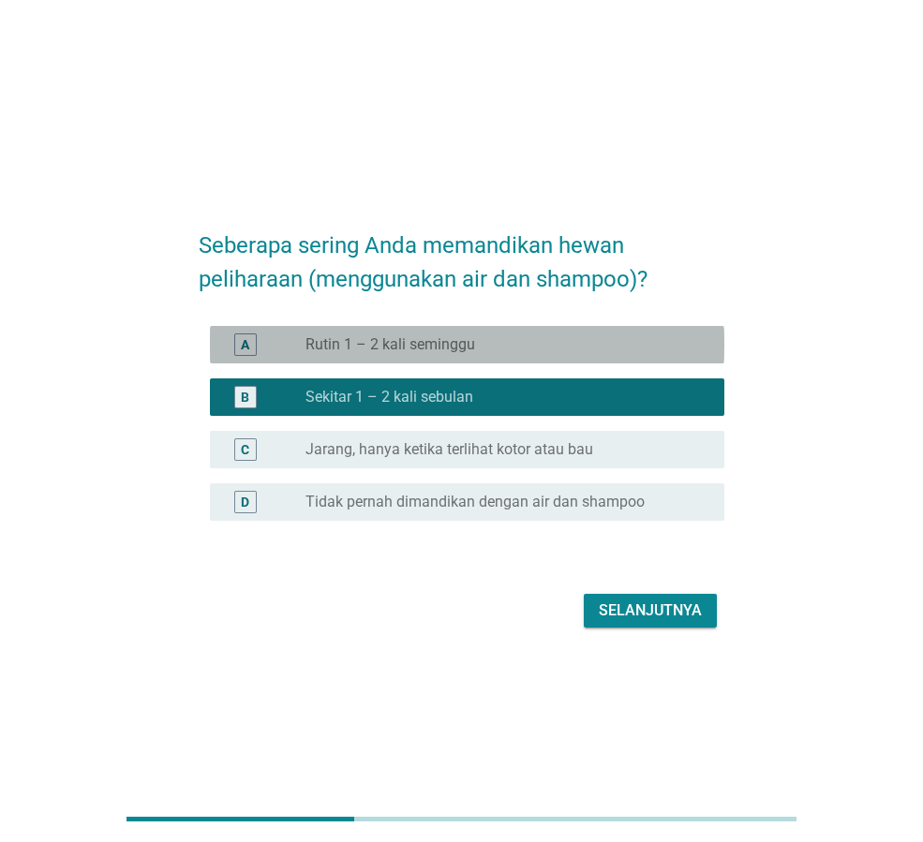
click at [405, 330] on div "A radio_button_unchecked Rutin 1 – 2 kali seminggu" at bounding box center [467, 344] width 514 height 37
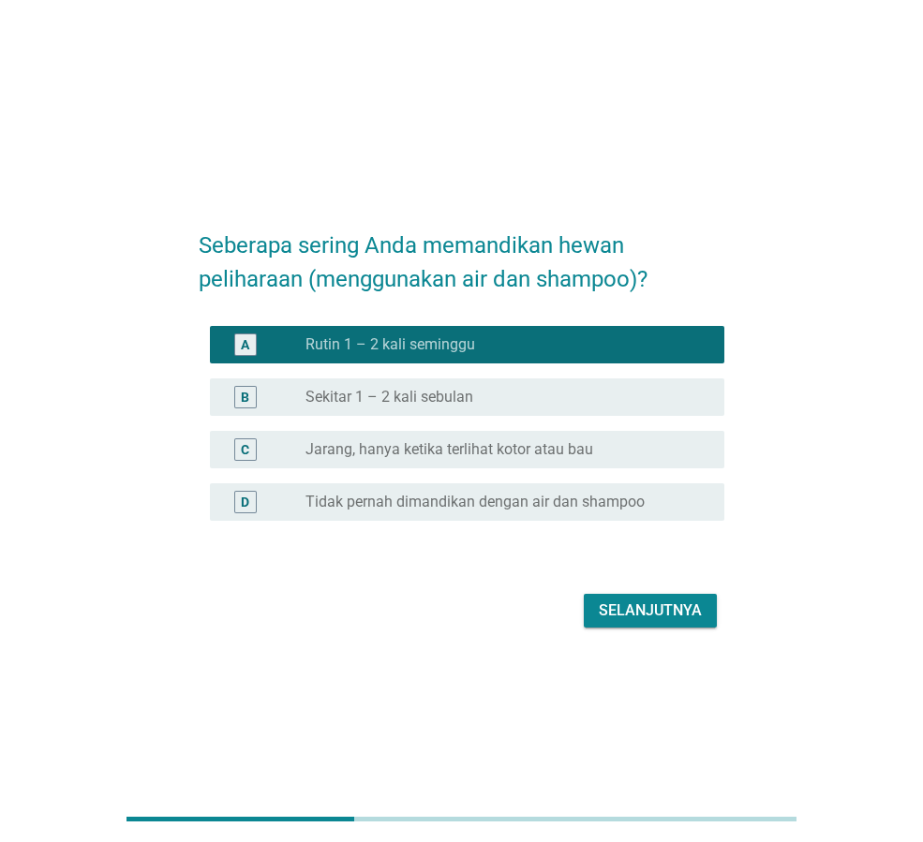
click at [418, 393] on label "Sekitar 1 – 2 kali sebulan" at bounding box center [389, 397] width 168 height 19
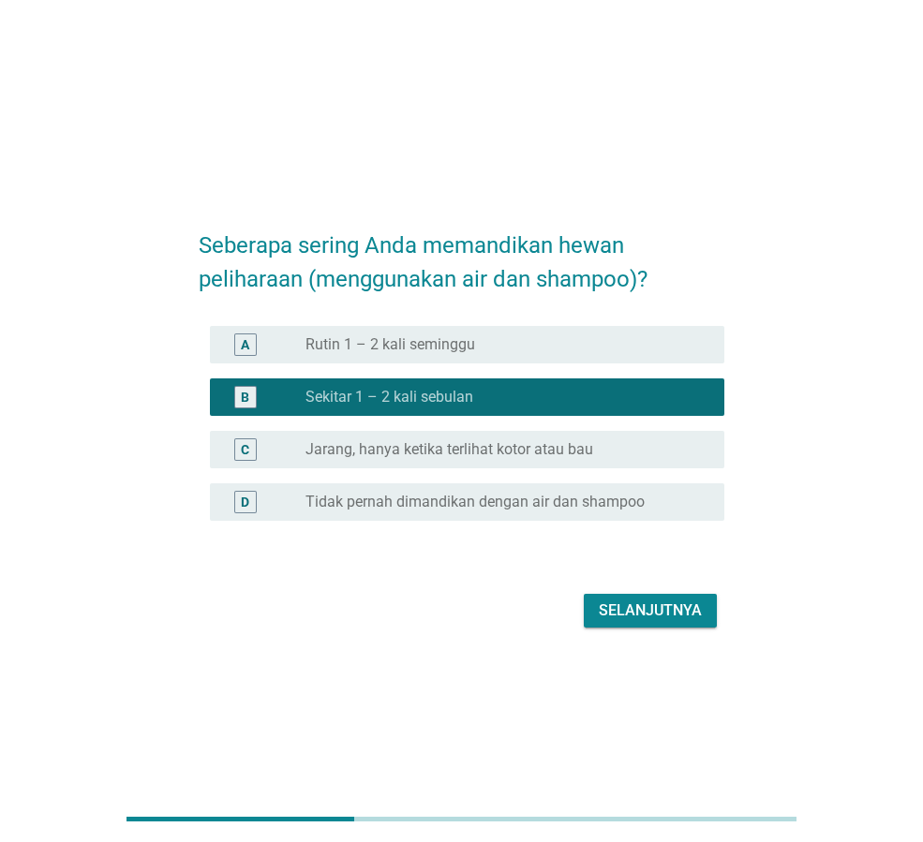
click at [662, 617] on div "Selanjutnya" at bounding box center [650, 611] width 103 height 22
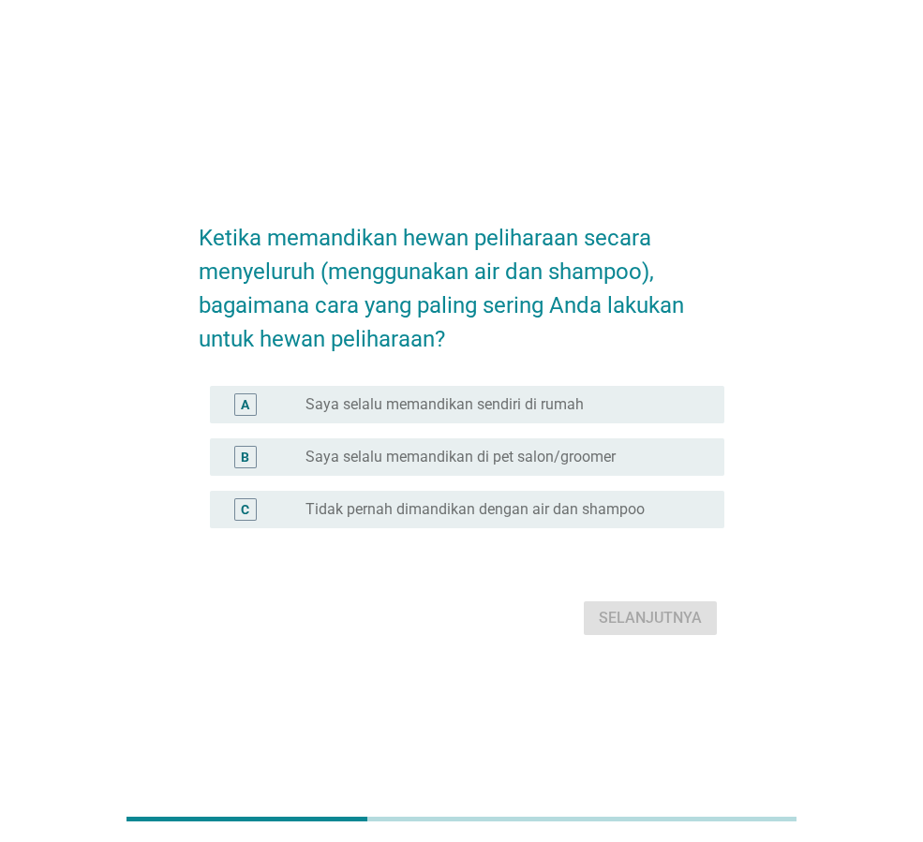
click at [480, 405] on label "Saya selalu memandikan sendiri di rumah" at bounding box center [444, 404] width 278 height 19
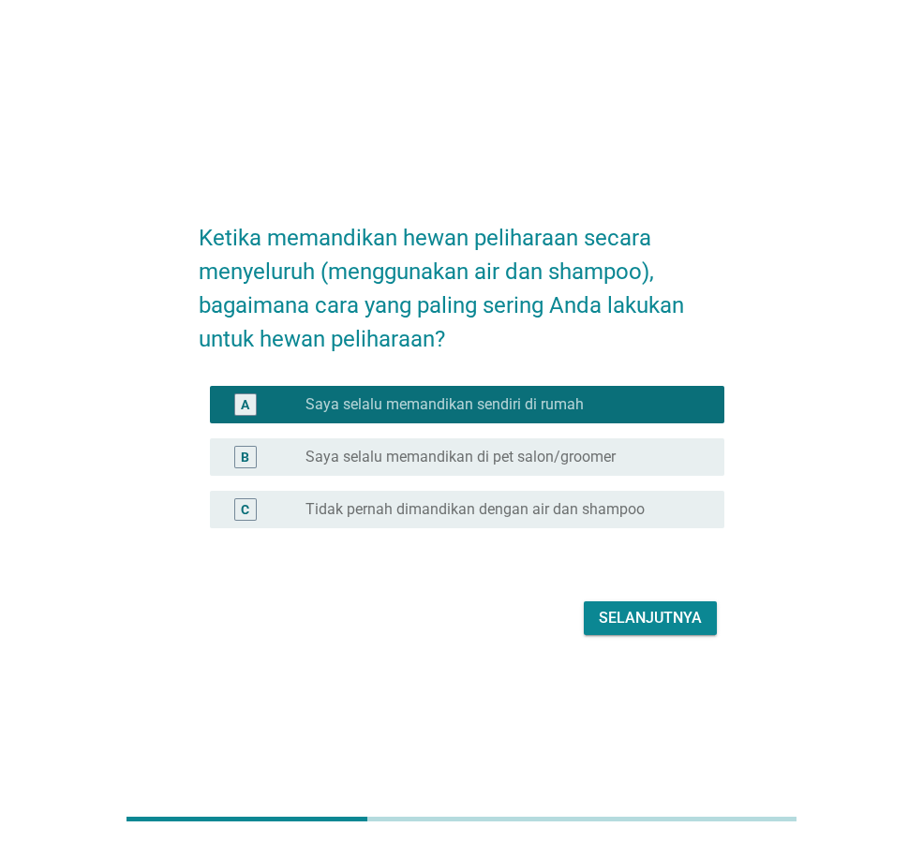
click at [656, 624] on div "Selanjutnya" at bounding box center [650, 618] width 103 height 22
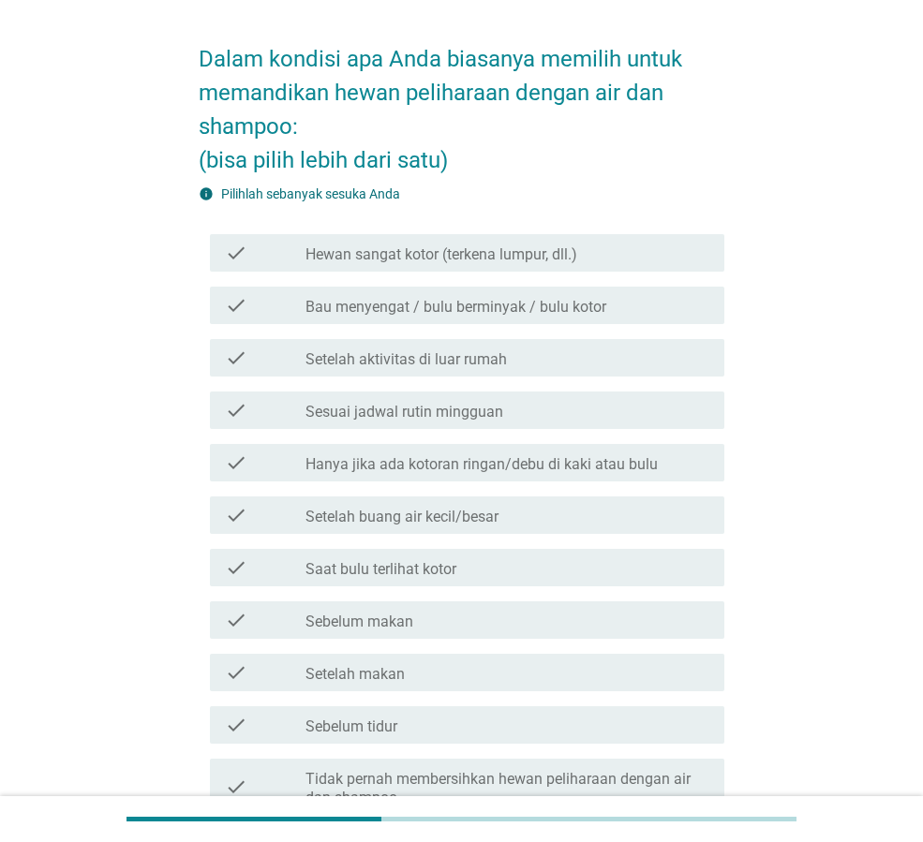
scroll to position [94, 0]
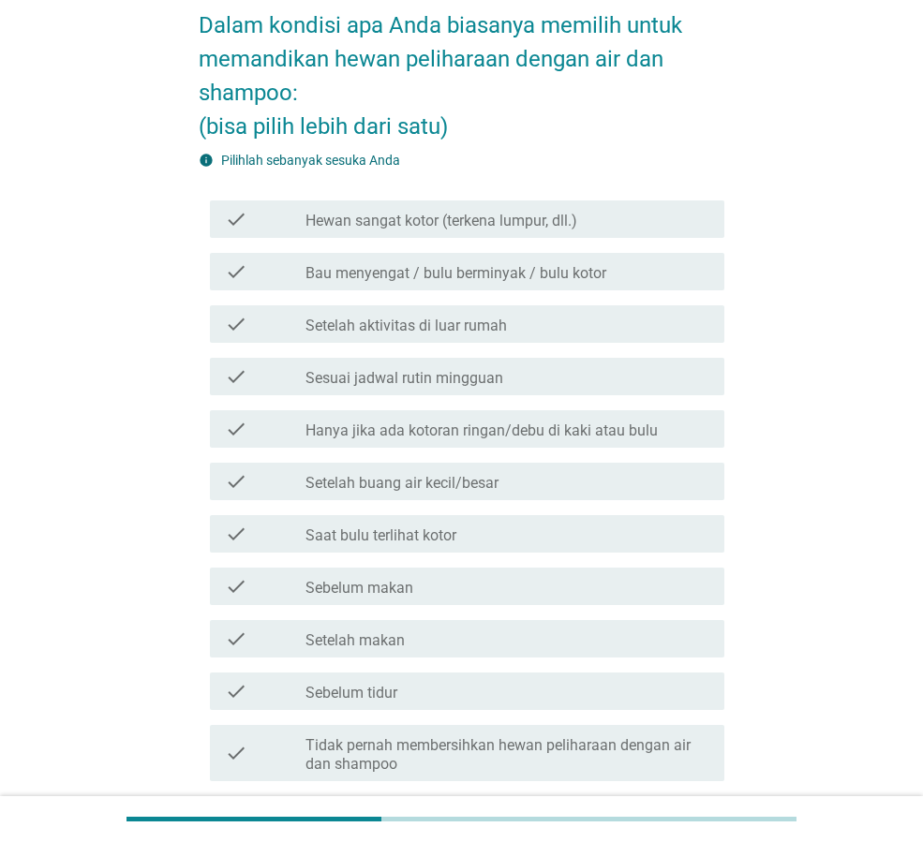
click at [506, 527] on div "check_box_outline_blank Saat bulu terlihat kotor" at bounding box center [507, 534] width 404 height 22
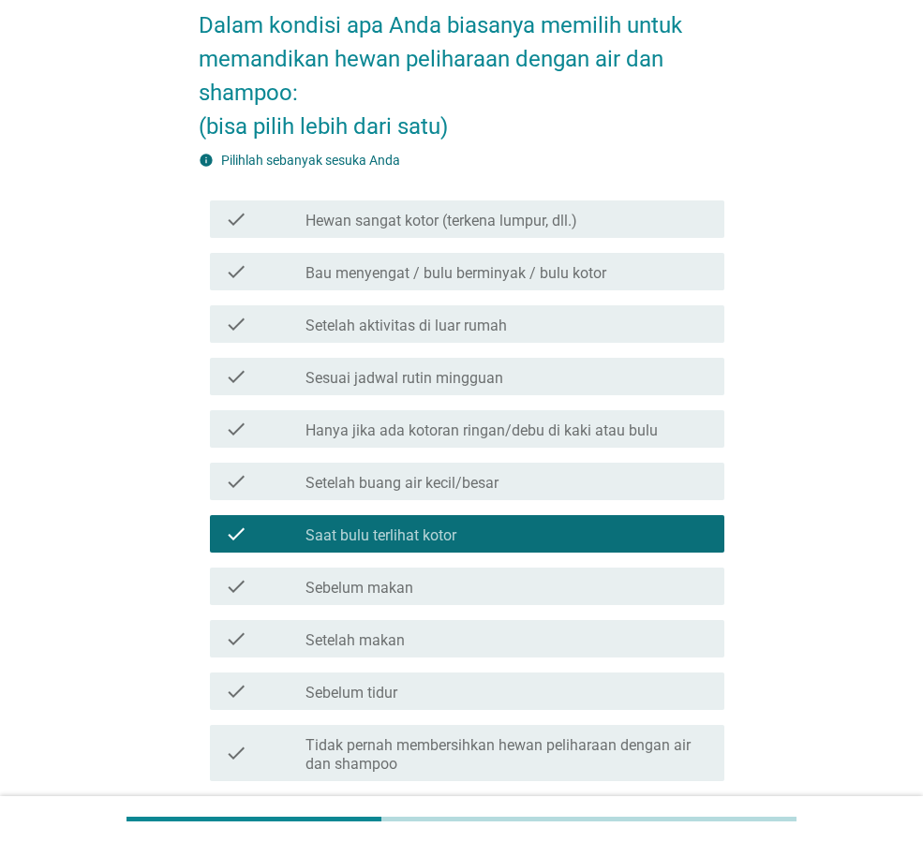
click at [521, 320] on div "check_box_outline_blank Setelah aktivitas di luar rumah" at bounding box center [507, 324] width 404 height 22
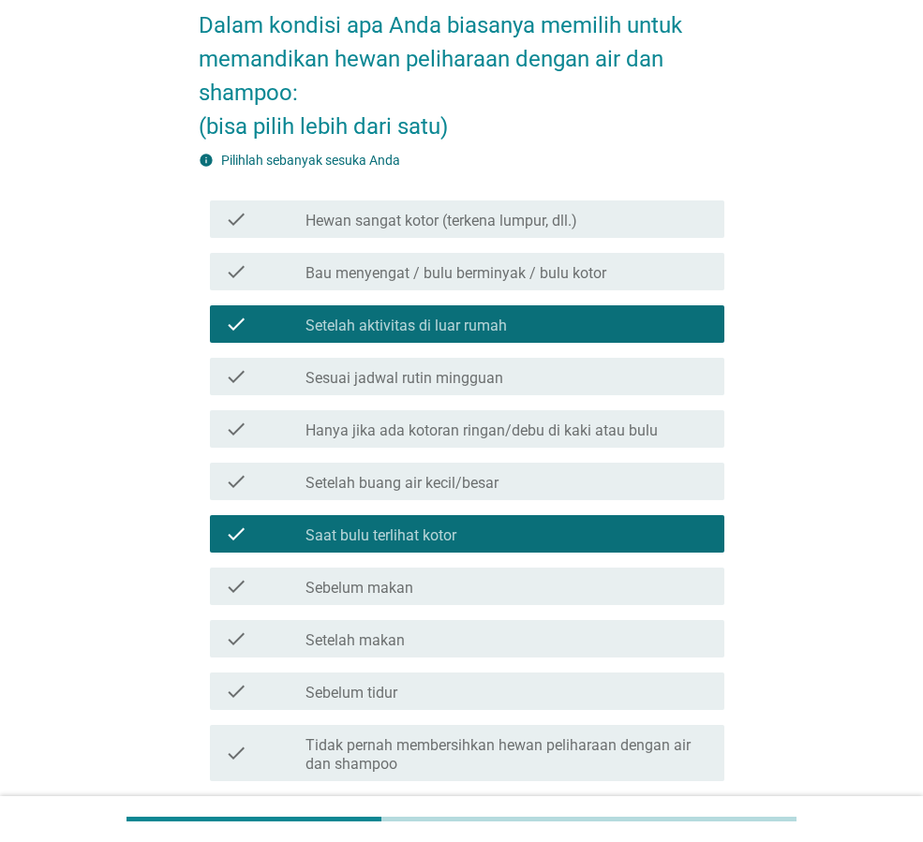
click at [596, 222] on div "check_box_outline_blank Hewan sangat kotor (terkena lumpur, dll.)" at bounding box center [507, 219] width 404 height 22
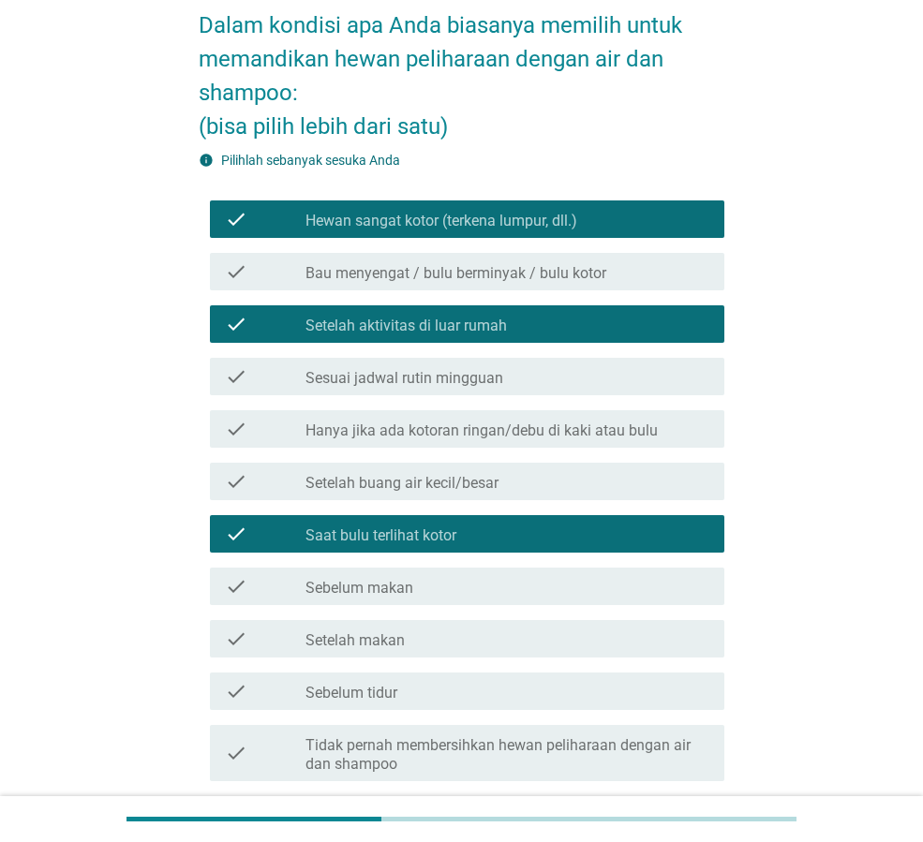
scroll to position [187, 0]
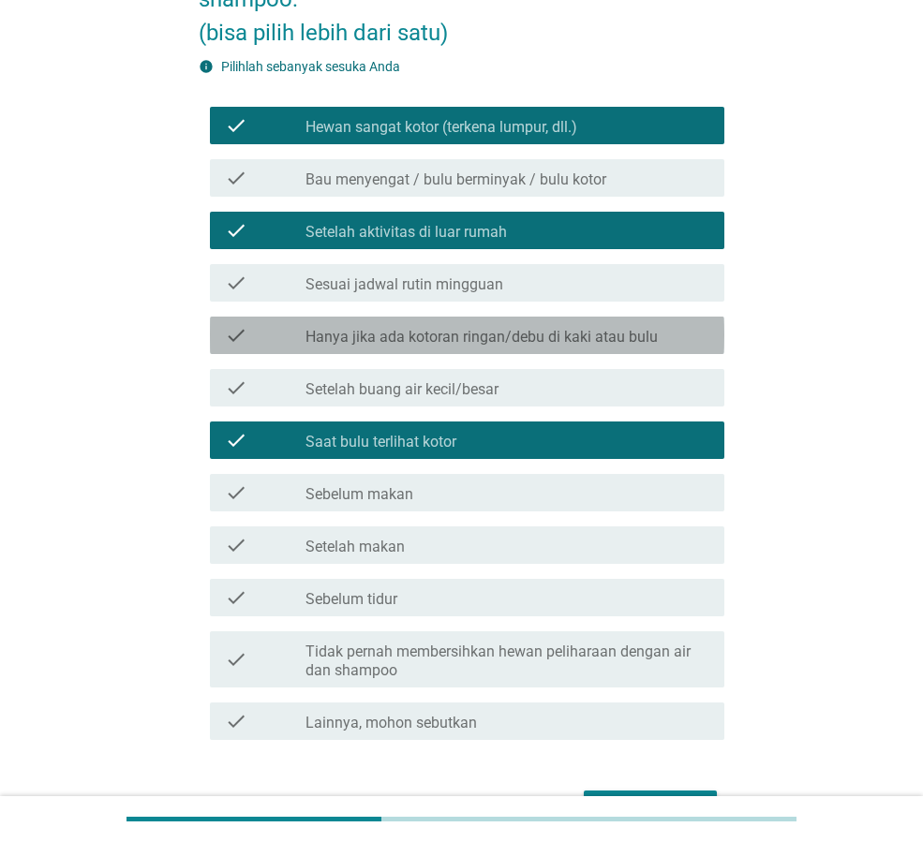
click at [606, 333] on label "Hanya jika ada kotoran ringan/debu di kaki atau bulu" at bounding box center [481, 337] width 352 height 19
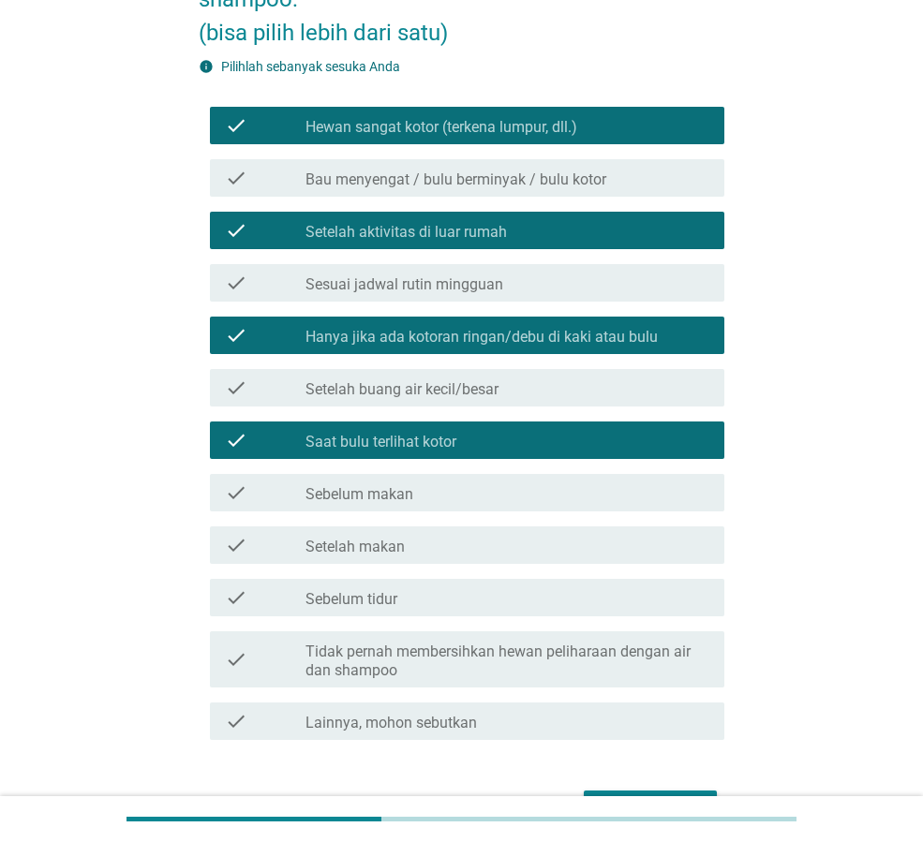
click at [615, 332] on label "Hanya jika ada kotoran ringan/debu di kaki atau bulu" at bounding box center [481, 337] width 352 height 19
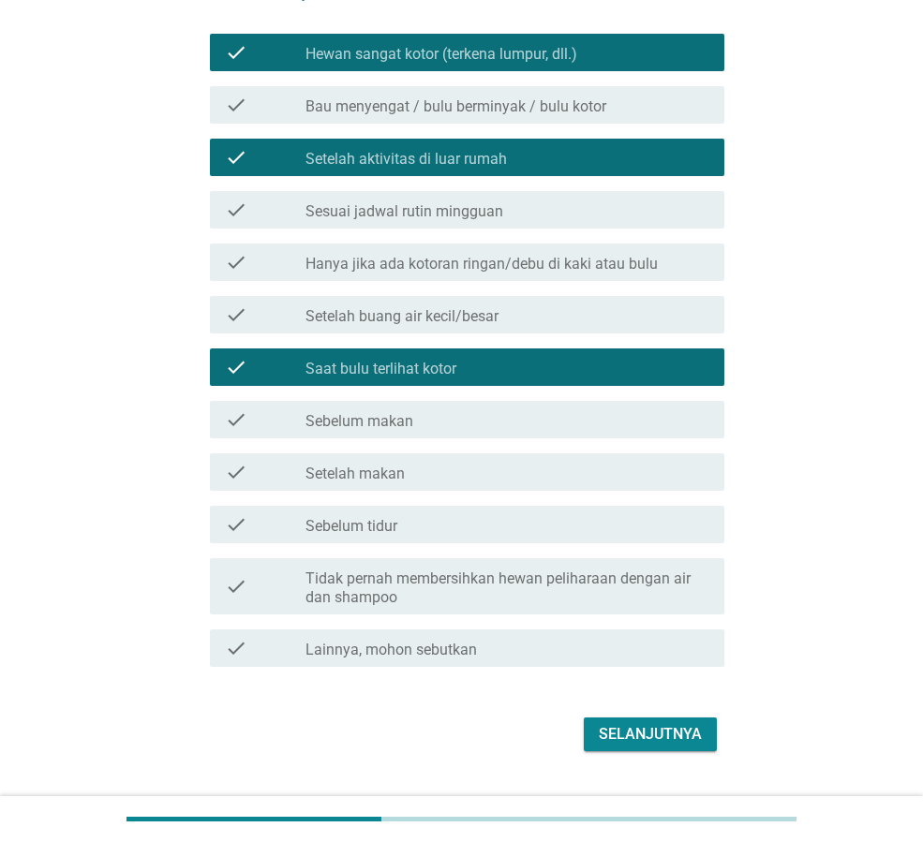
scroll to position [281, 0]
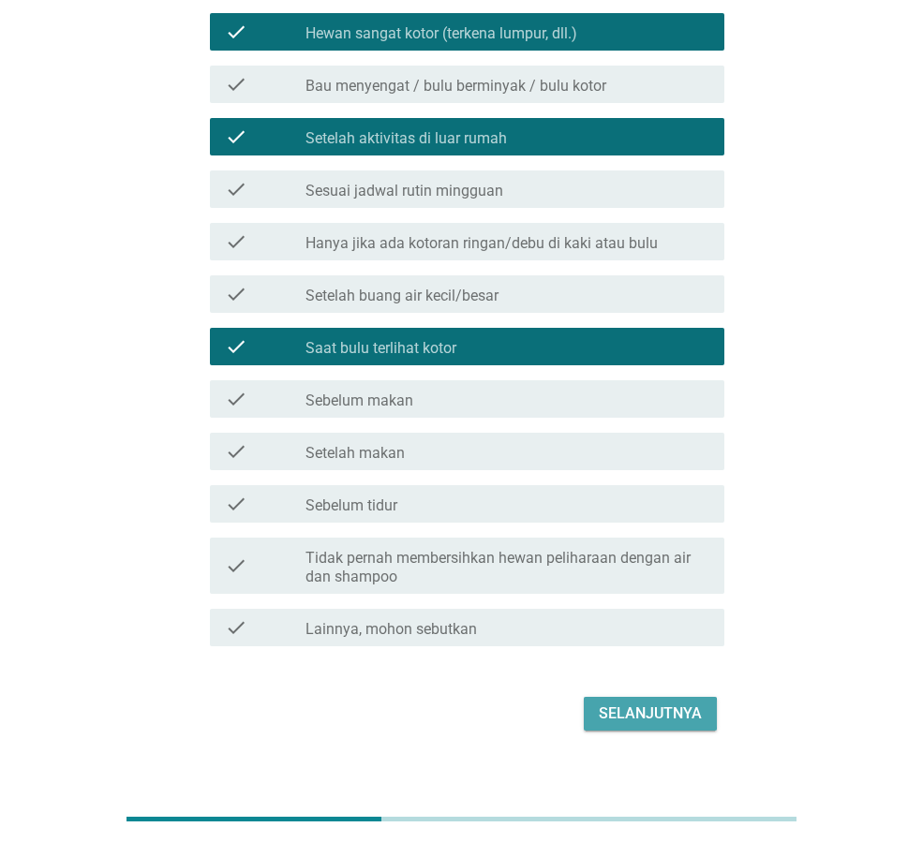
click at [652, 706] on div "Selanjutnya" at bounding box center [650, 714] width 103 height 22
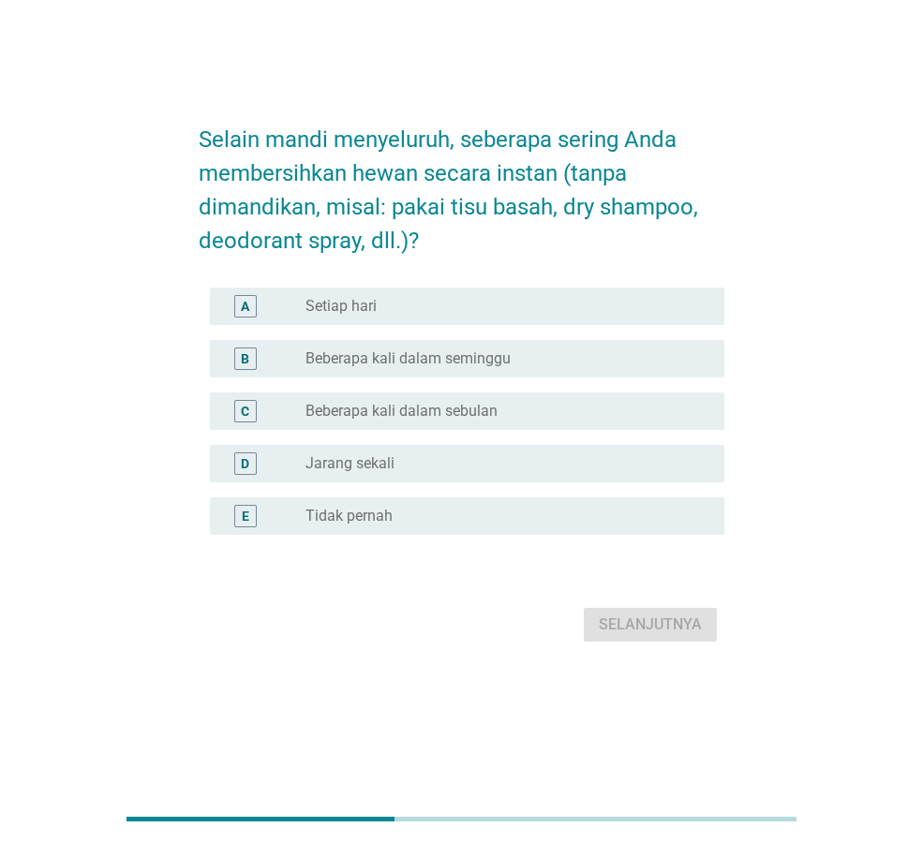
scroll to position [0, 0]
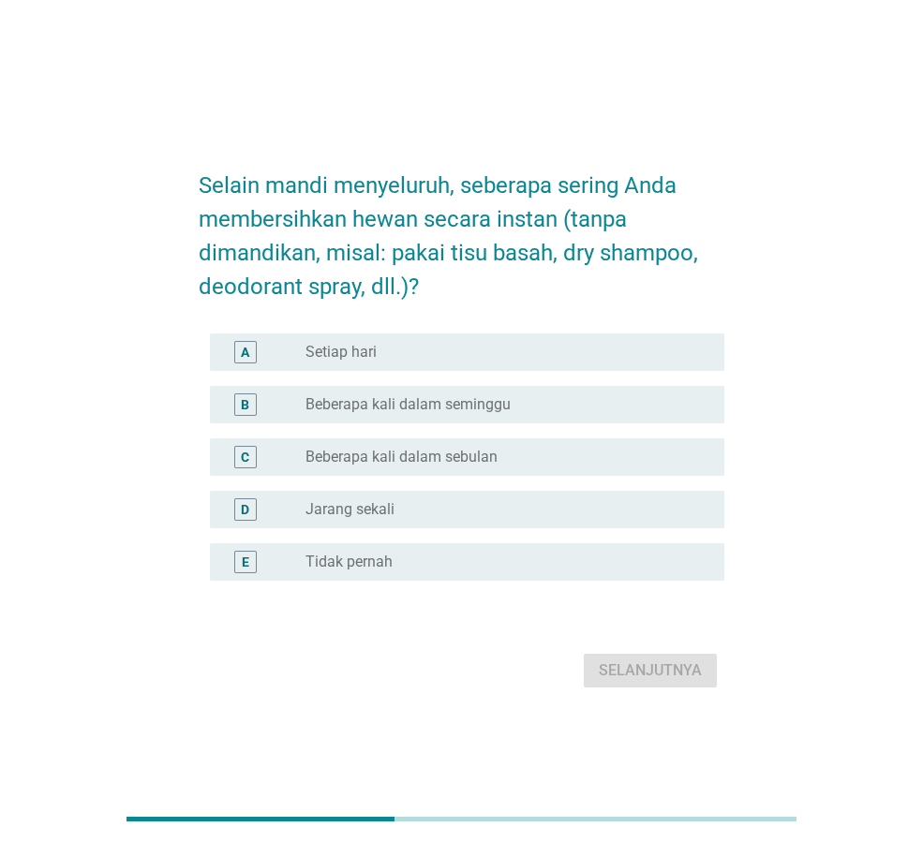
click at [439, 406] on label "Beberapa kali dalam seminggu" at bounding box center [407, 404] width 205 height 19
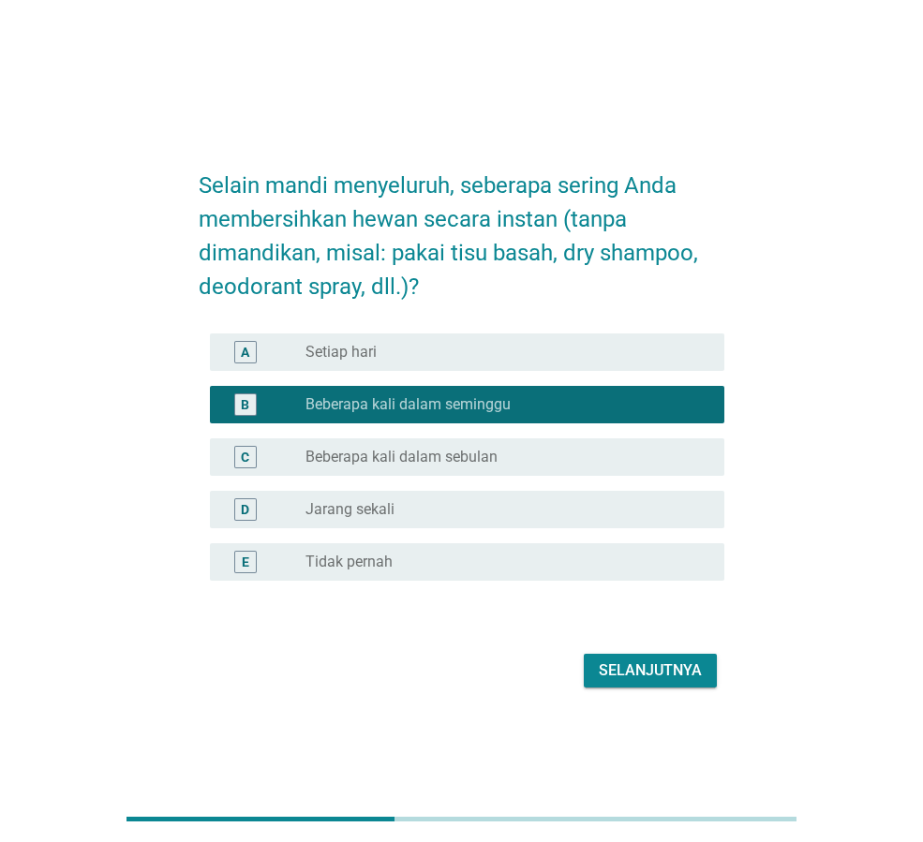
click at [567, 455] on div "radio_button_unchecked Beberapa kali dalam sebulan" at bounding box center [499, 457] width 389 height 19
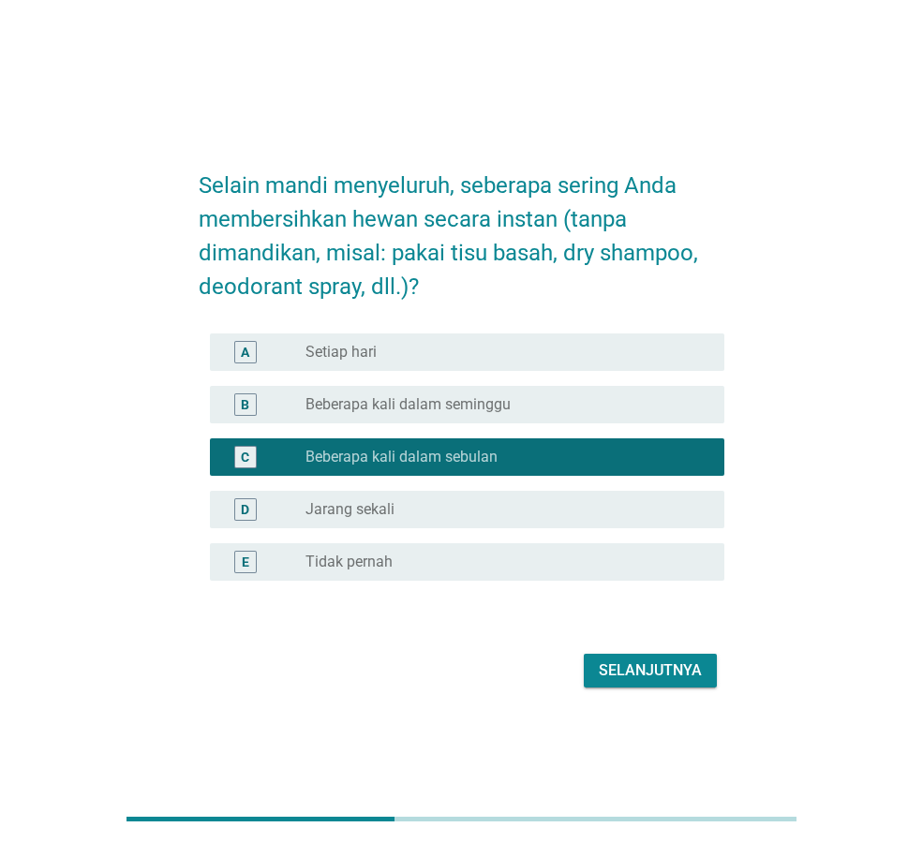
click at [679, 672] on div "Selanjutnya" at bounding box center [650, 671] width 103 height 22
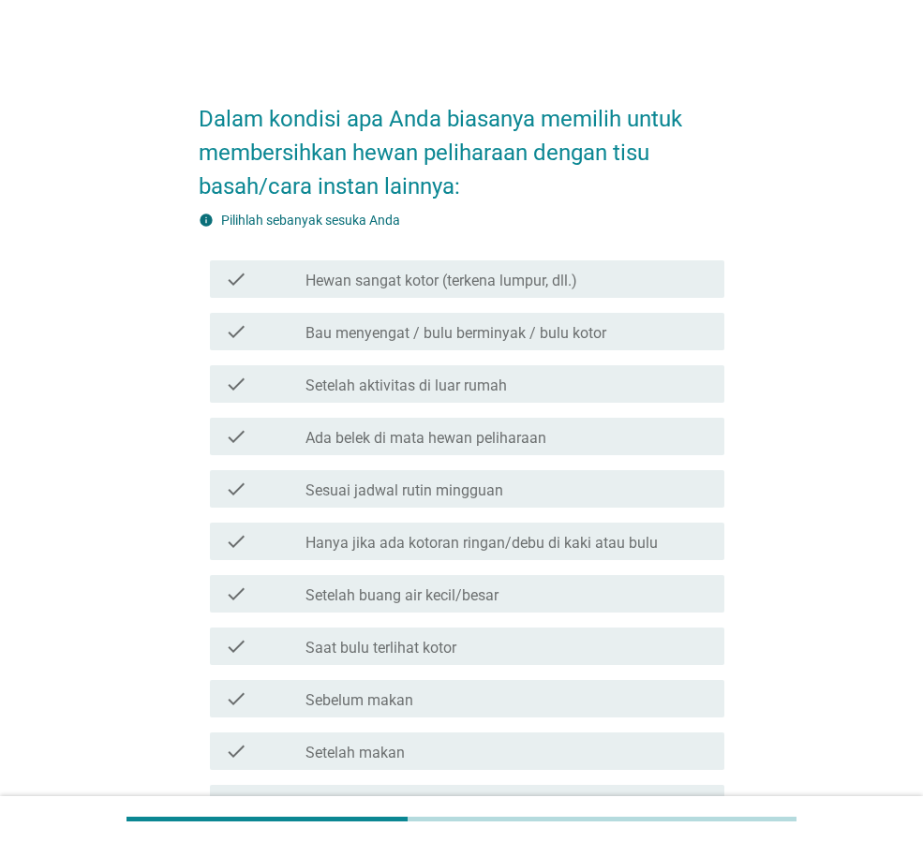
click at [506, 284] on label "Hewan sangat kotor (terkena lumpur, dll.)" at bounding box center [441, 281] width 272 height 19
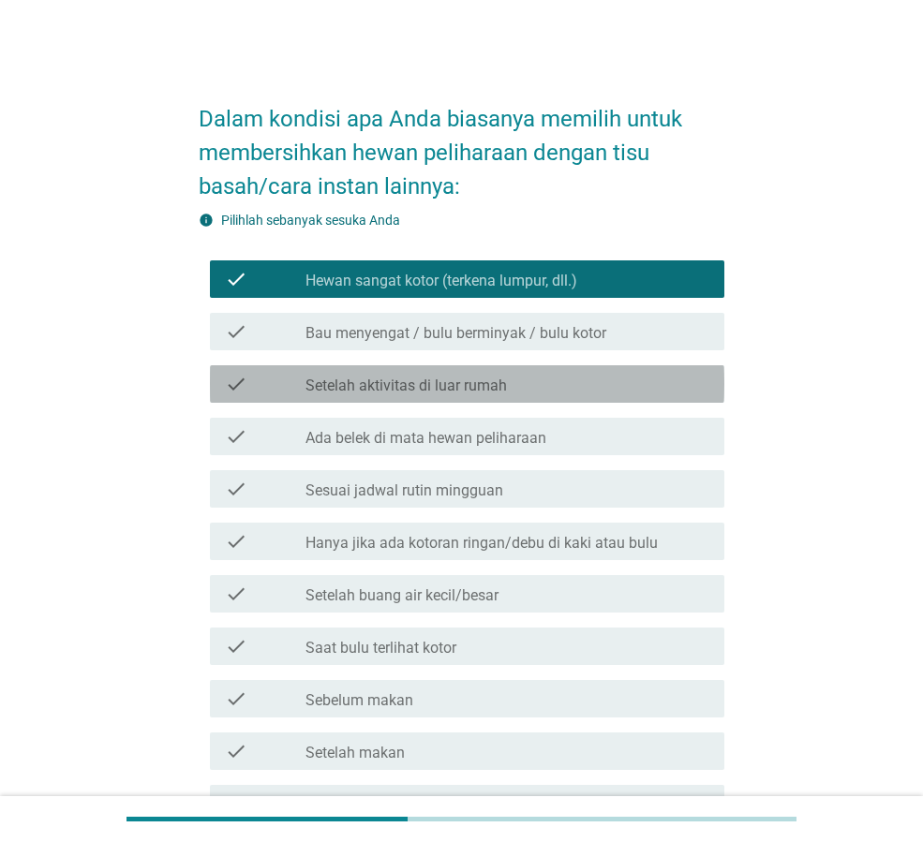
click at [491, 393] on label "Setelah aktivitas di luar rumah" at bounding box center [405, 386] width 201 height 19
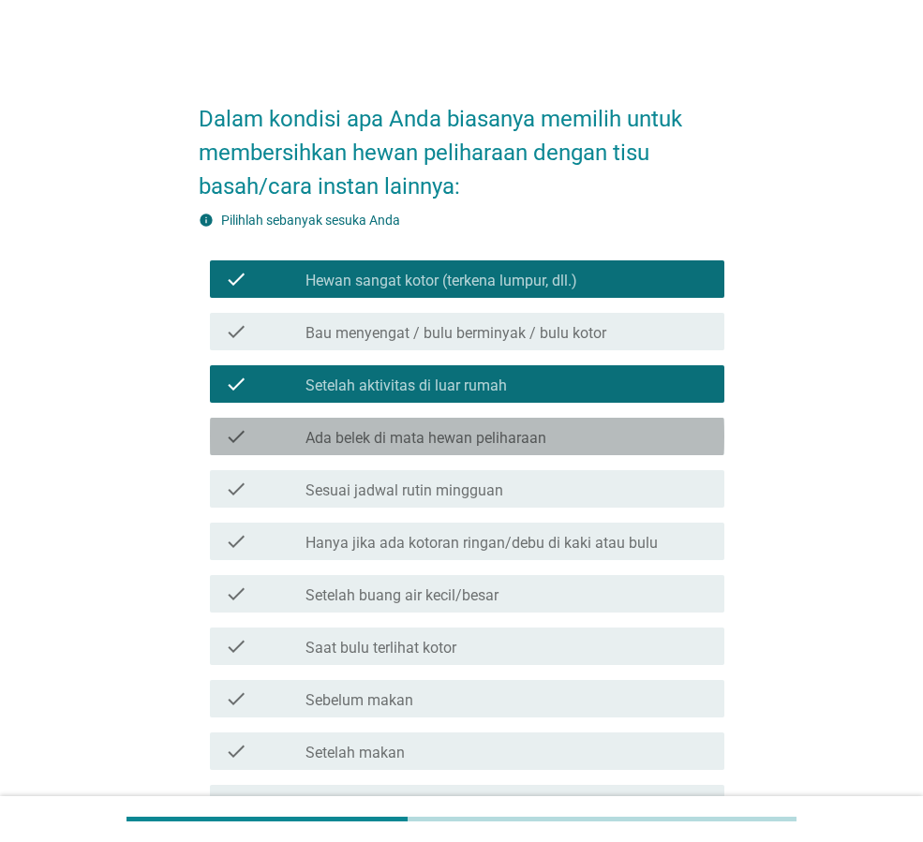
click at [497, 429] on label "Ada belek di mata hewan peliharaan" at bounding box center [425, 438] width 241 height 19
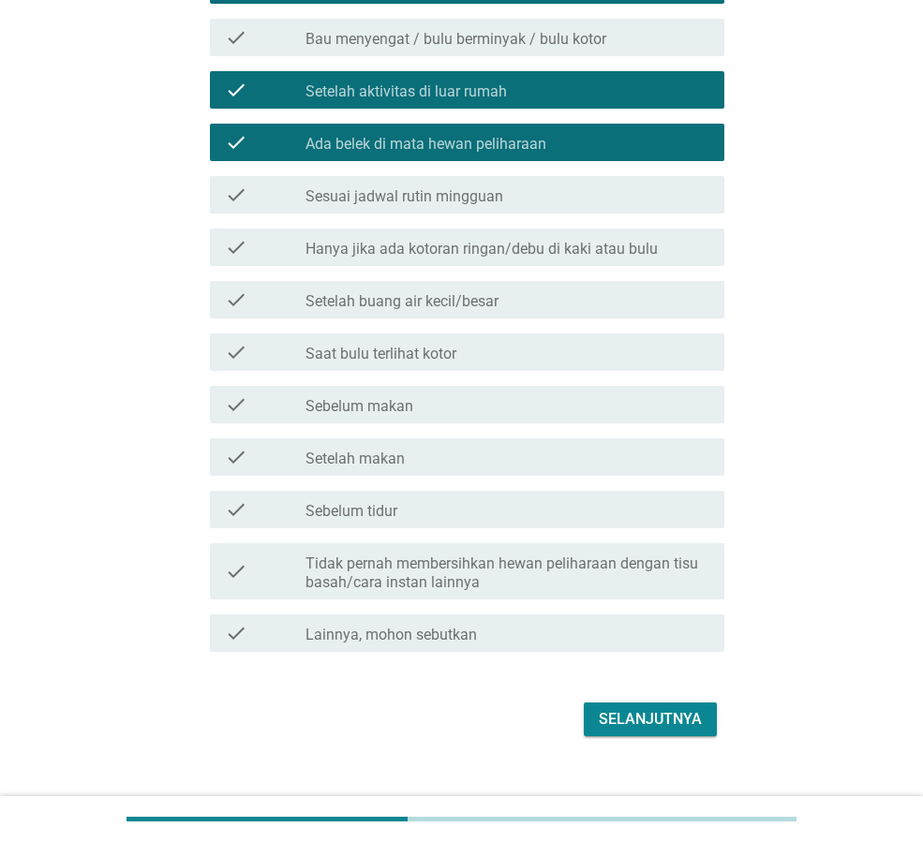
scroll to position [322, 0]
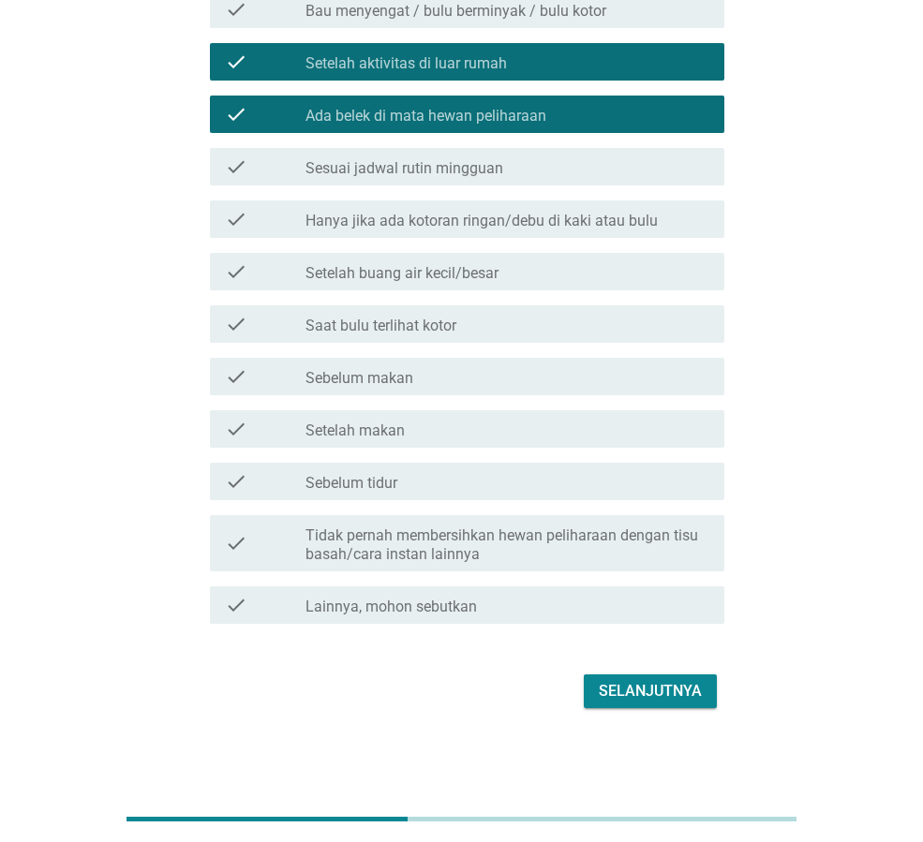
click at [608, 235] on div "check check_box_outline_blank Hanya jika ada kotoran ringan/debu di kaki atau b…" at bounding box center [467, 219] width 514 height 37
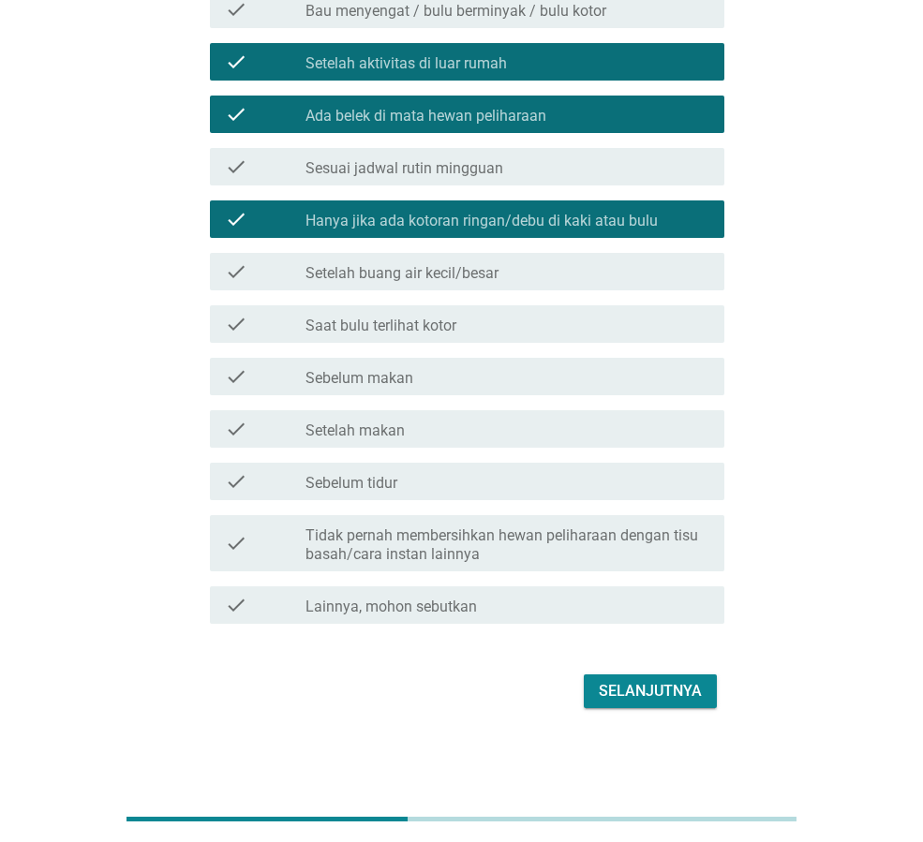
click at [656, 695] on div "Selanjutnya" at bounding box center [650, 691] width 103 height 22
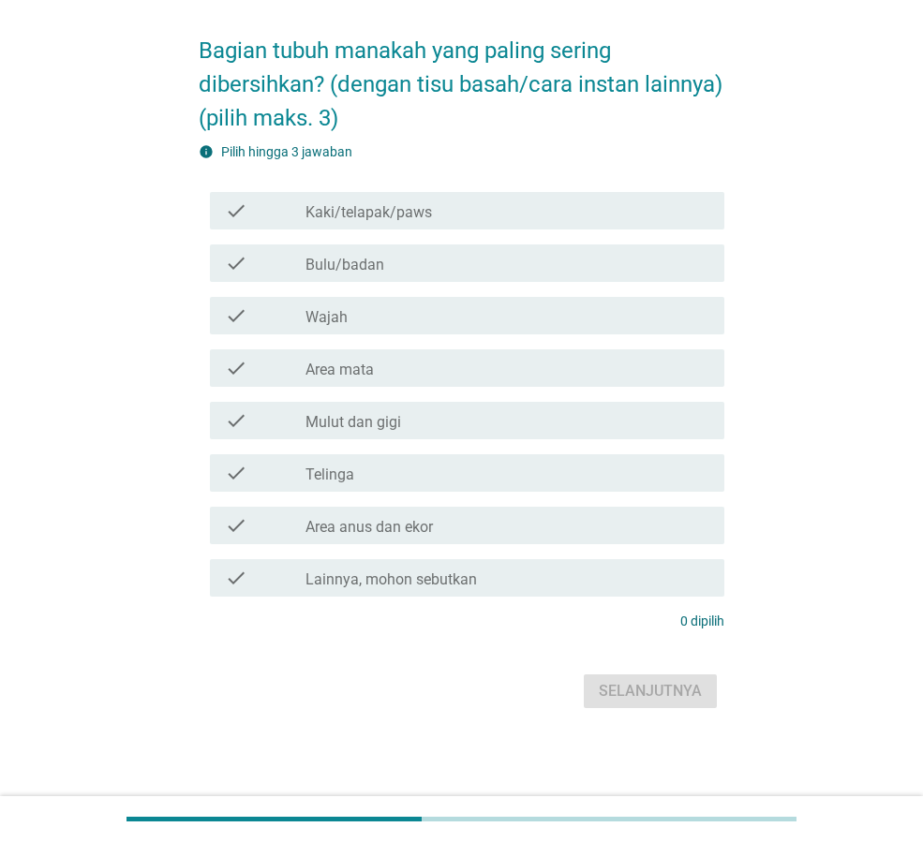
scroll to position [0, 0]
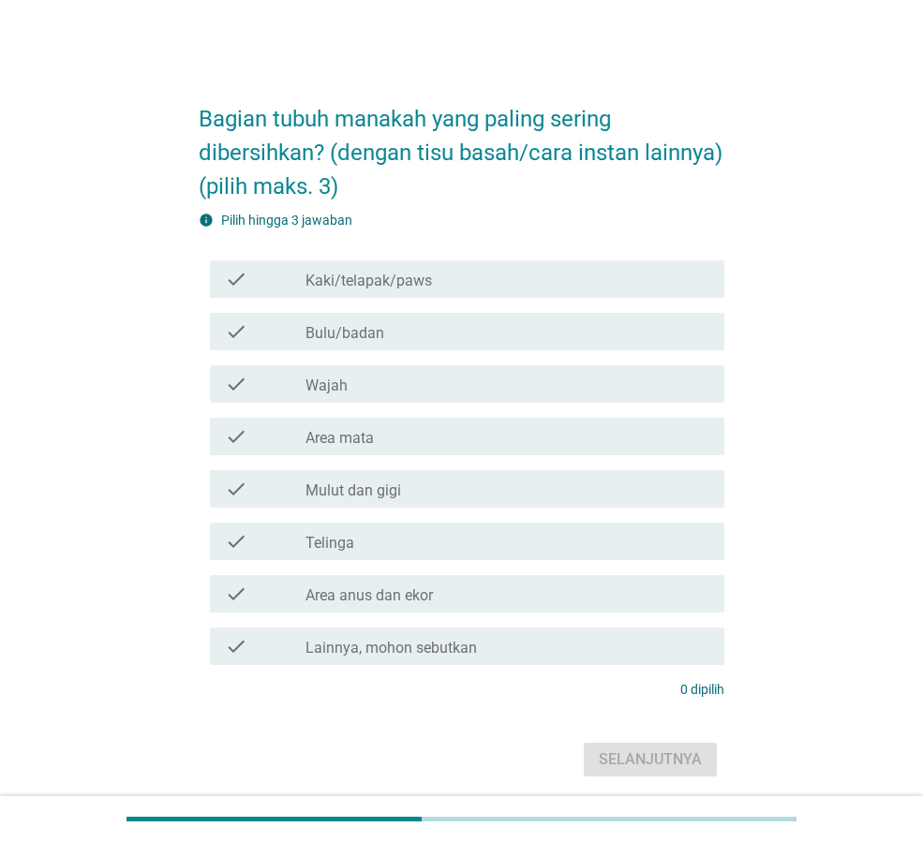
click at [416, 290] on label "Kaki/telapak/paws" at bounding box center [368, 281] width 126 height 19
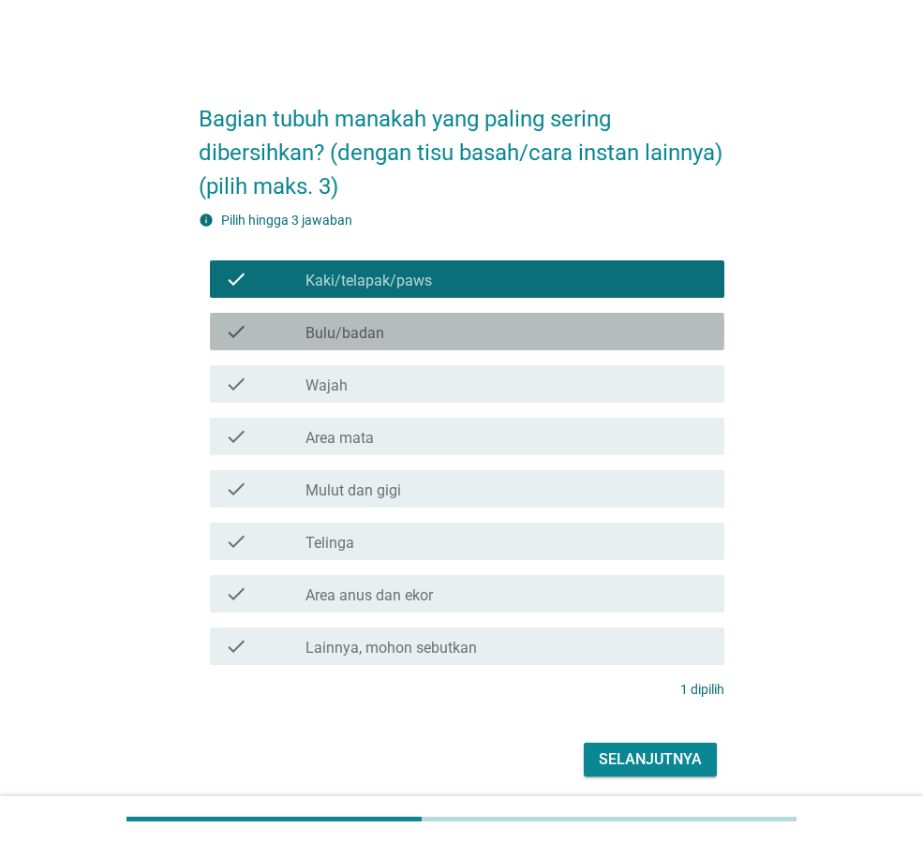
click at [433, 343] on div "check_box_outline_blank Bulu/badan" at bounding box center [507, 331] width 404 height 22
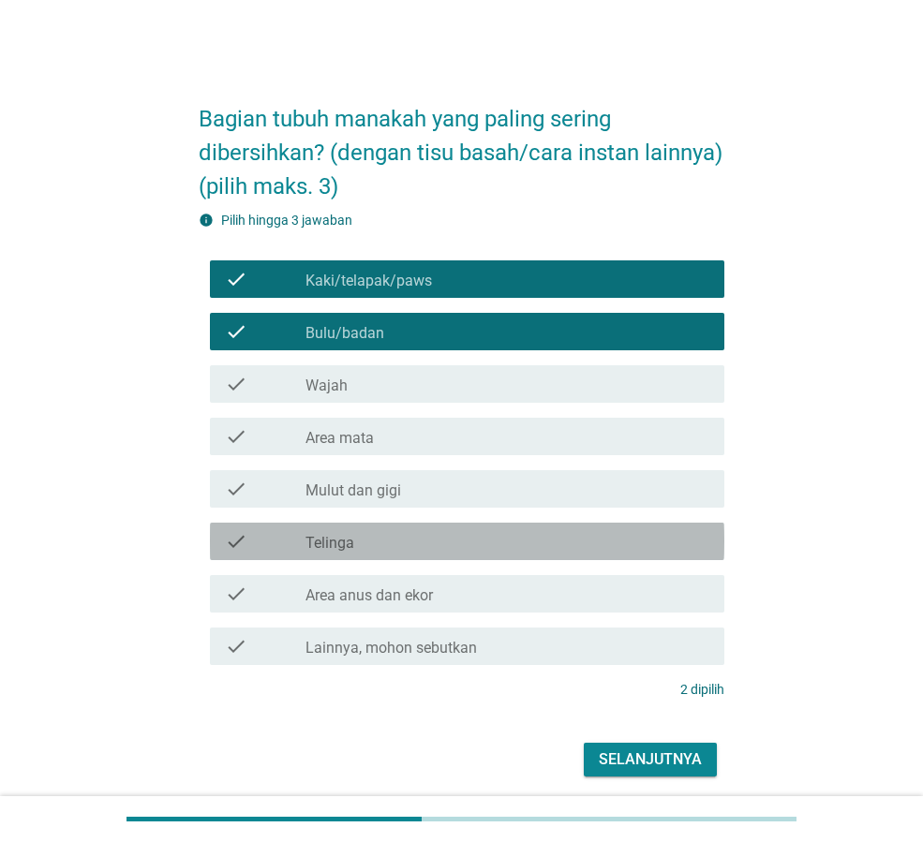
click at [458, 560] on div "check check_box_outline_blank Telinga" at bounding box center [467, 541] width 514 height 37
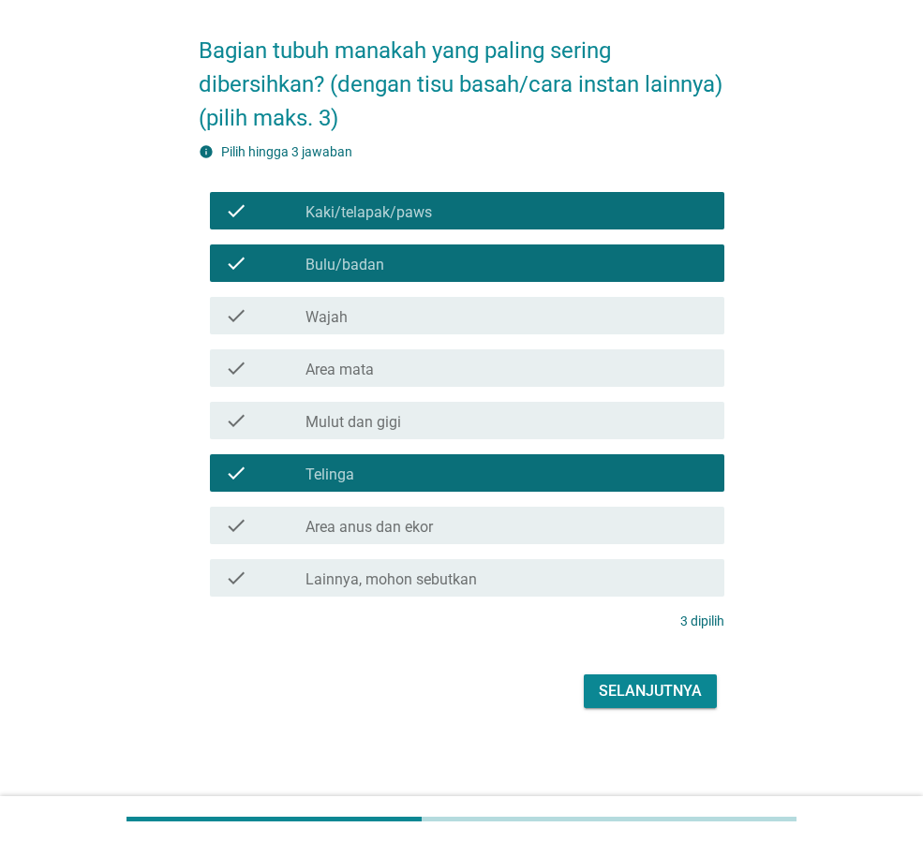
scroll to position [102, 0]
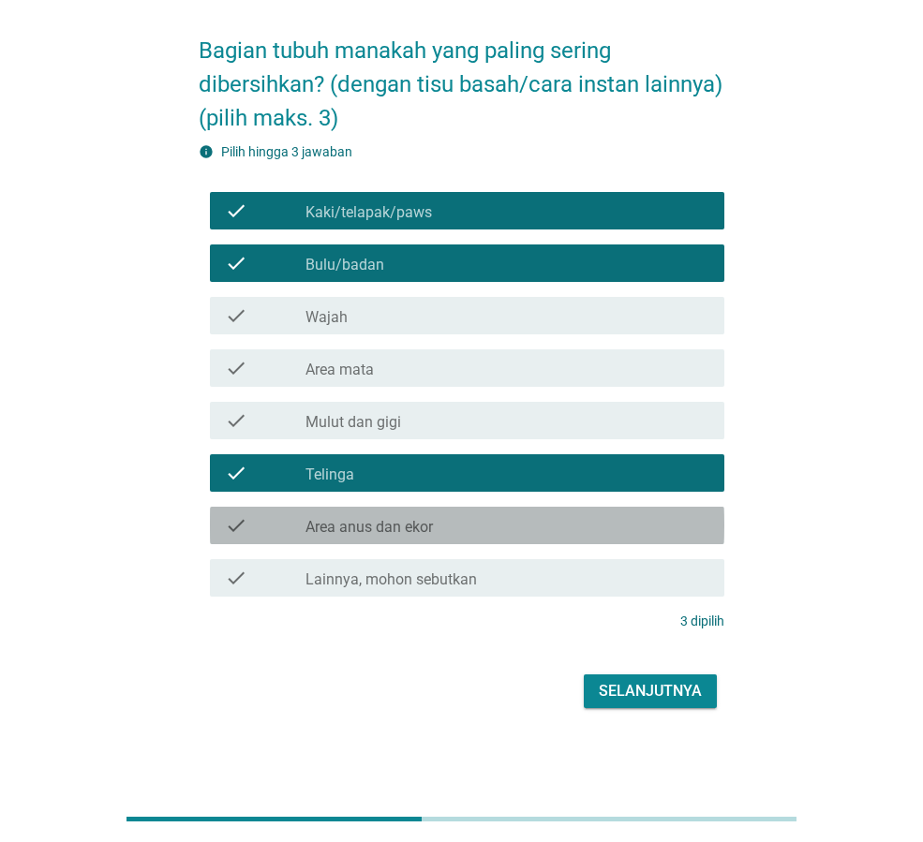
click at [514, 518] on div "check_box_outline_blank Area anus dan ekor" at bounding box center [507, 525] width 404 height 22
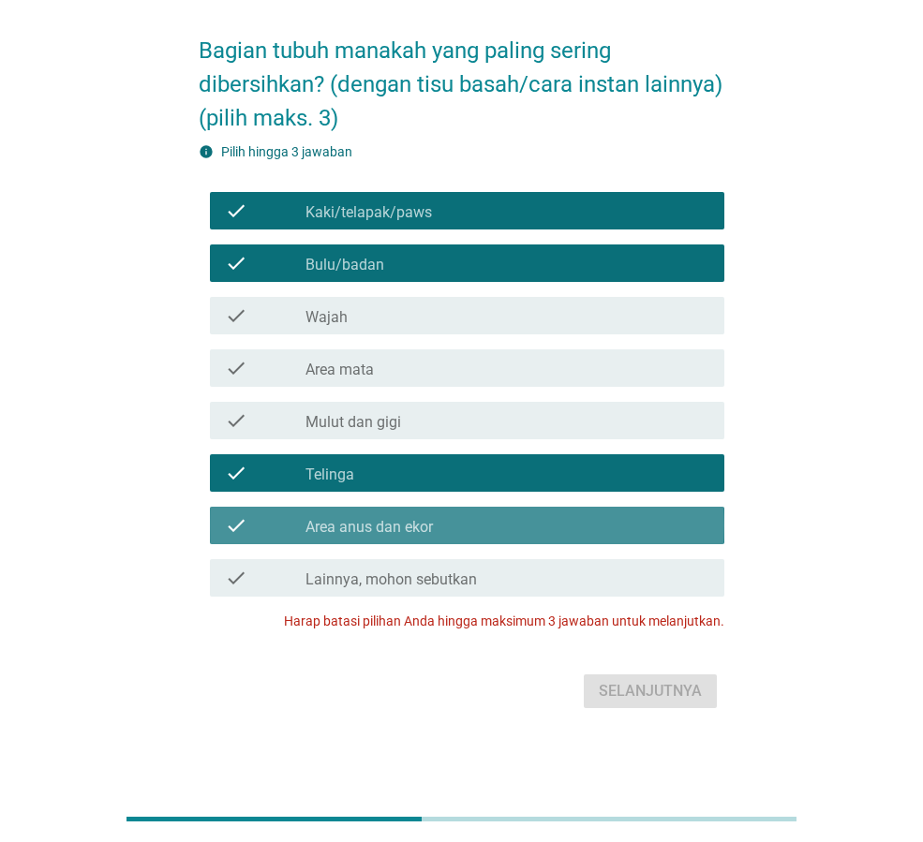
click at [569, 517] on div "check_box_outline_blank Area anus dan ekor" at bounding box center [507, 525] width 404 height 22
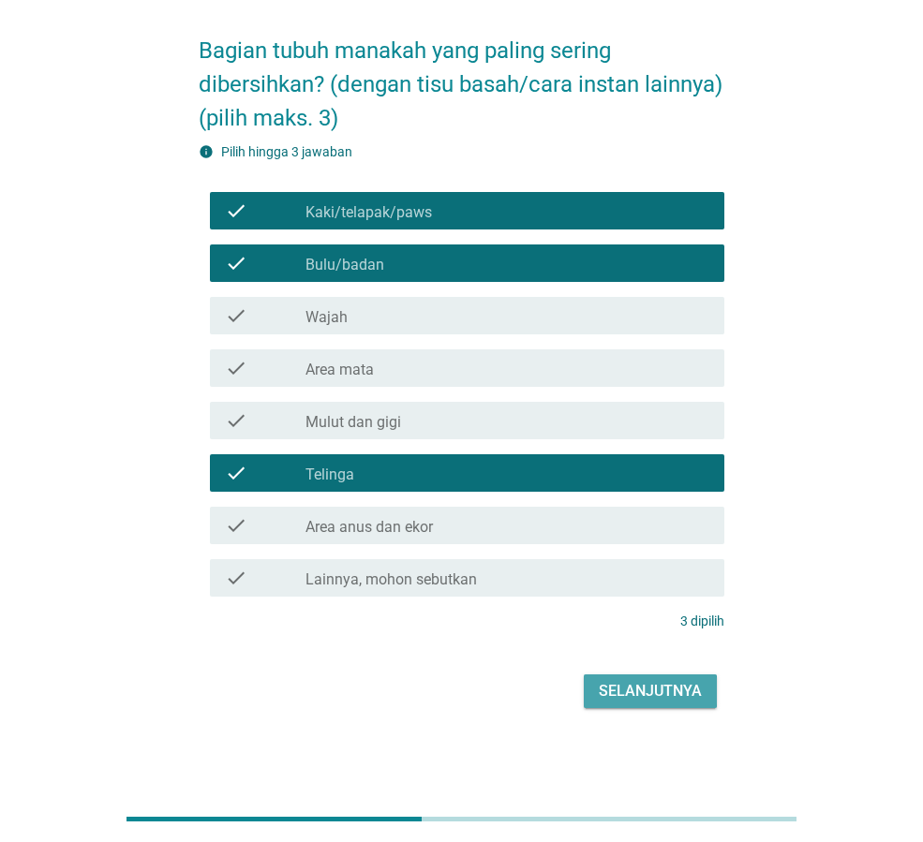
click at [677, 694] on div "Selanjutnya" at bounding box center [650, 691] width 103 height 22
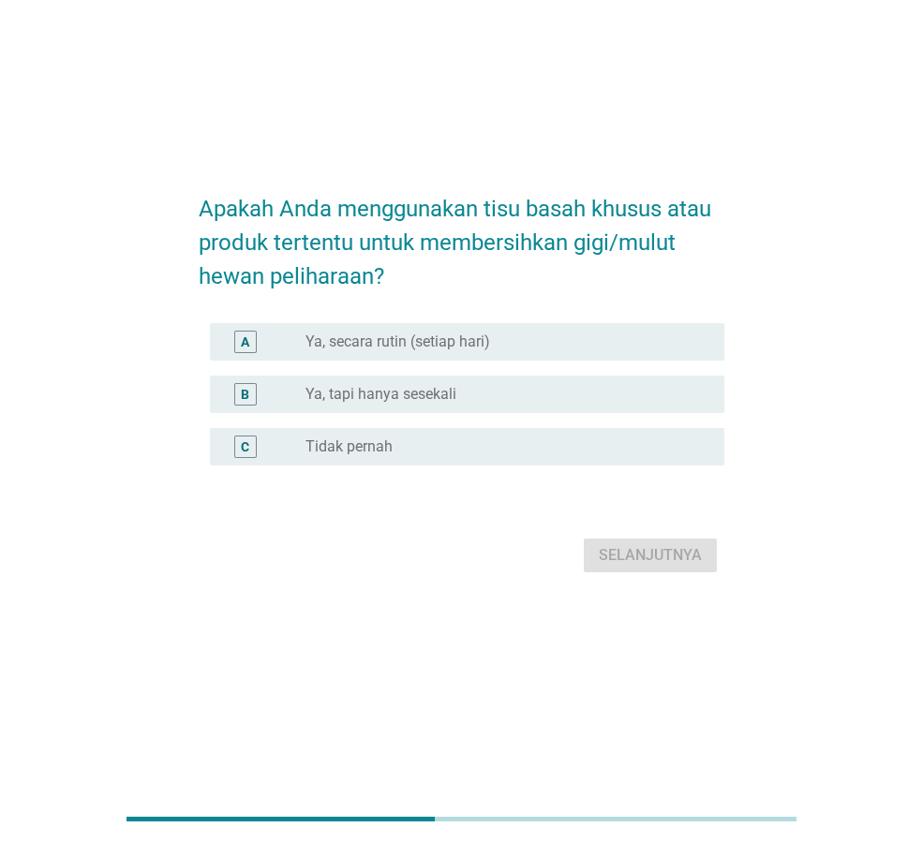
scroll to position [0, 0]
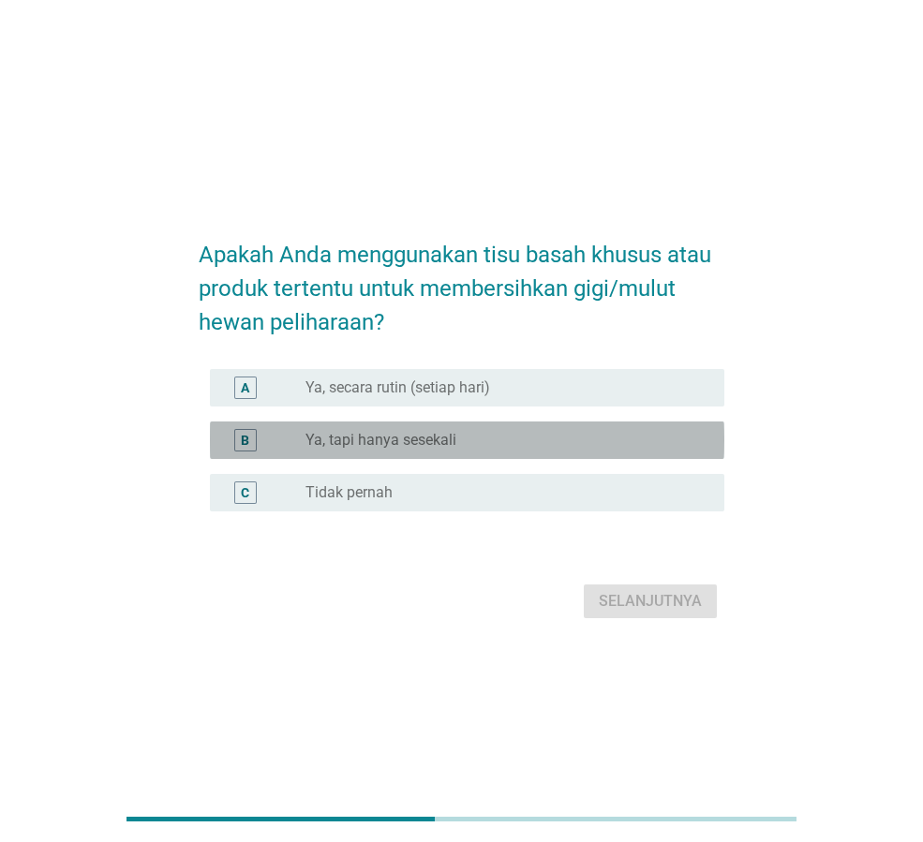
click at [503, 439] on div "radio_button_unchecked Ya, tapi hanya sesekali" at bounding box center [499, 440] width 389 height 19
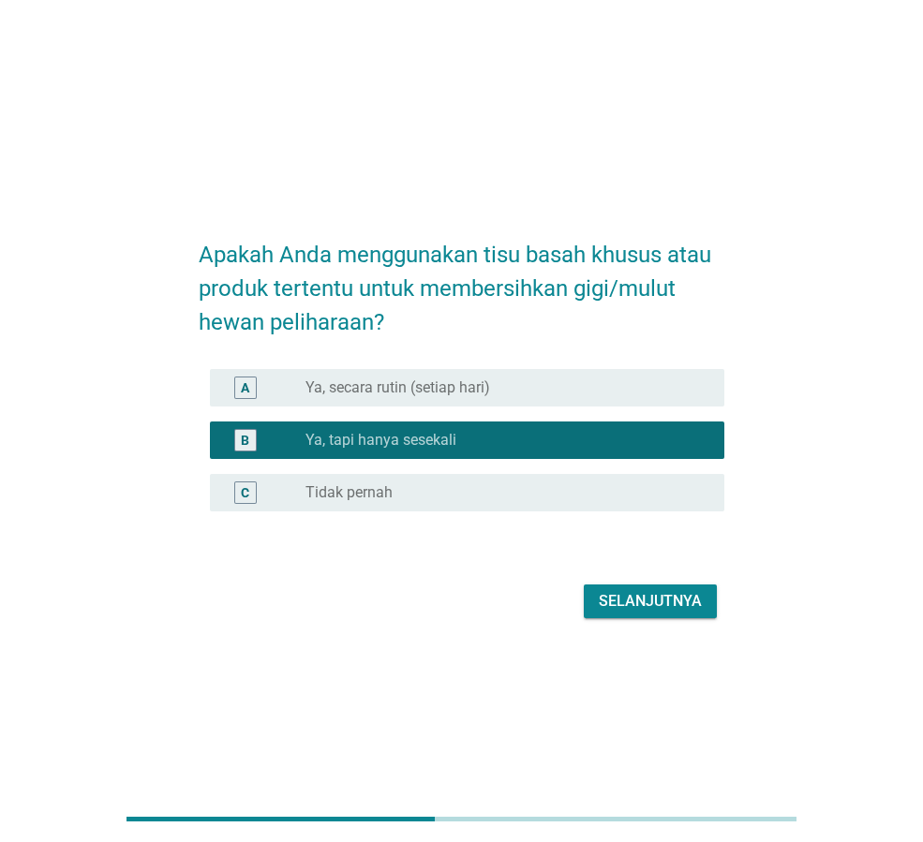
click at [637, 602] on div "Selanjutnya" at bounding box center [650, 601] width 103 height 22
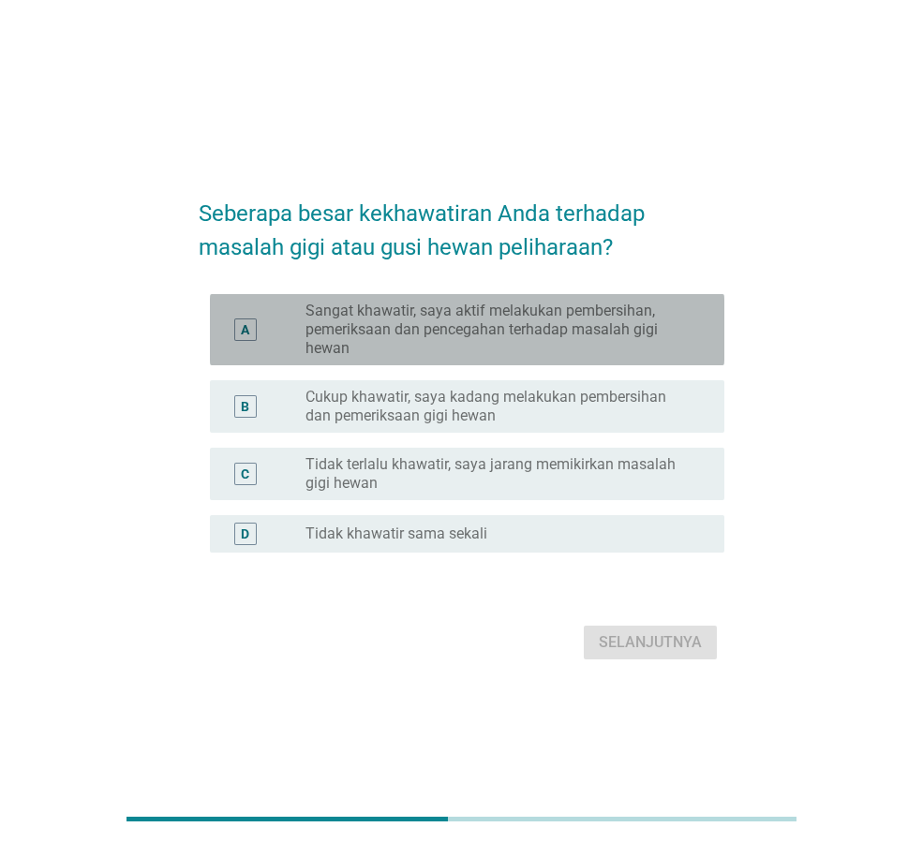
click at [585, 336] on label "Sangat khawatir, saya aktif melakukan pembersihan, pemeriksaan dan pencegahan t…" at bounding box center [499, 330] width 389 height 56
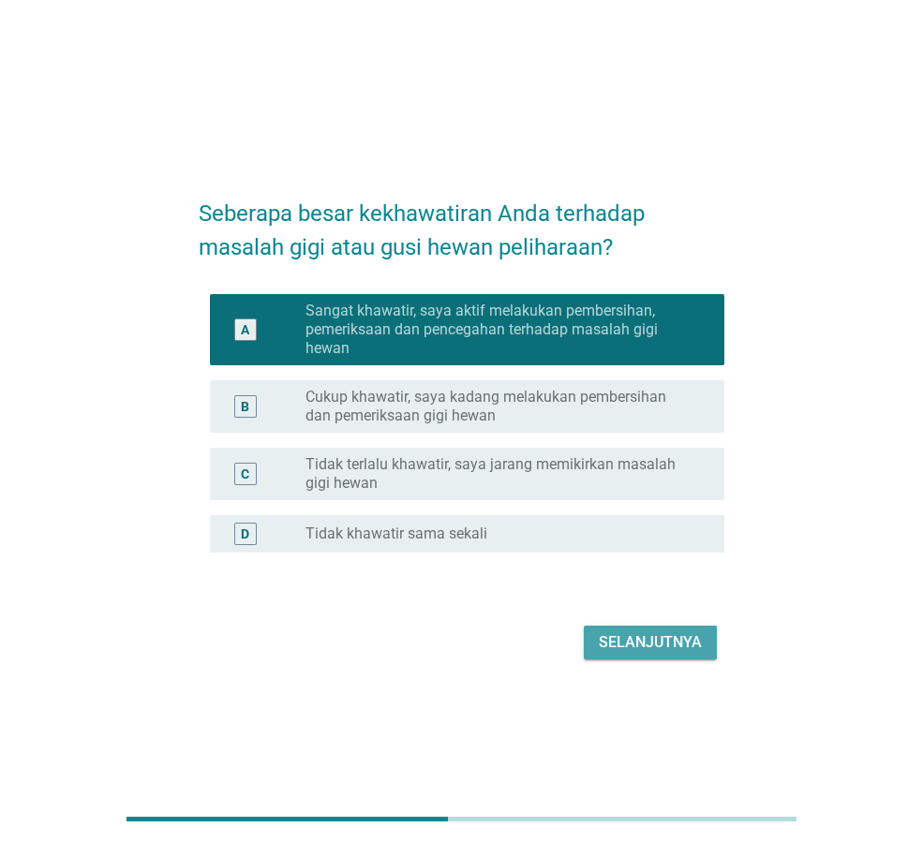
click at [668, 654] on button "Selanjutnya" at bounding box center [650, 643] width 133 height 34
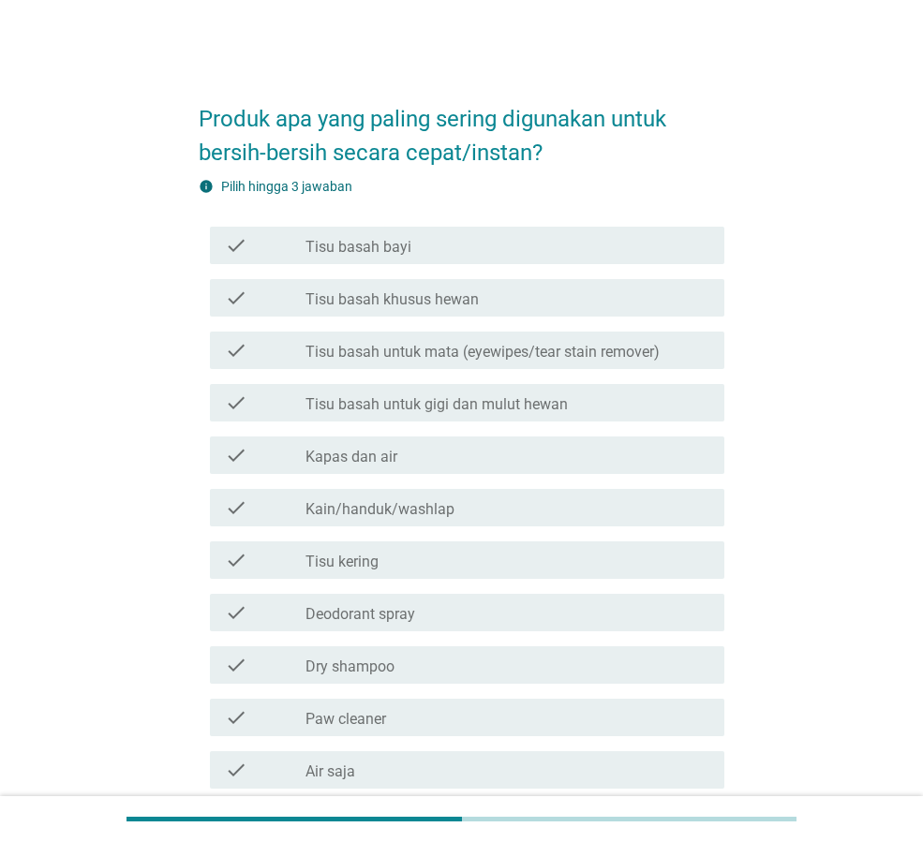
click at [460, 305] on label "Tisu basah khusus hewan" at bounding box center [391, 299] width 173 height 19
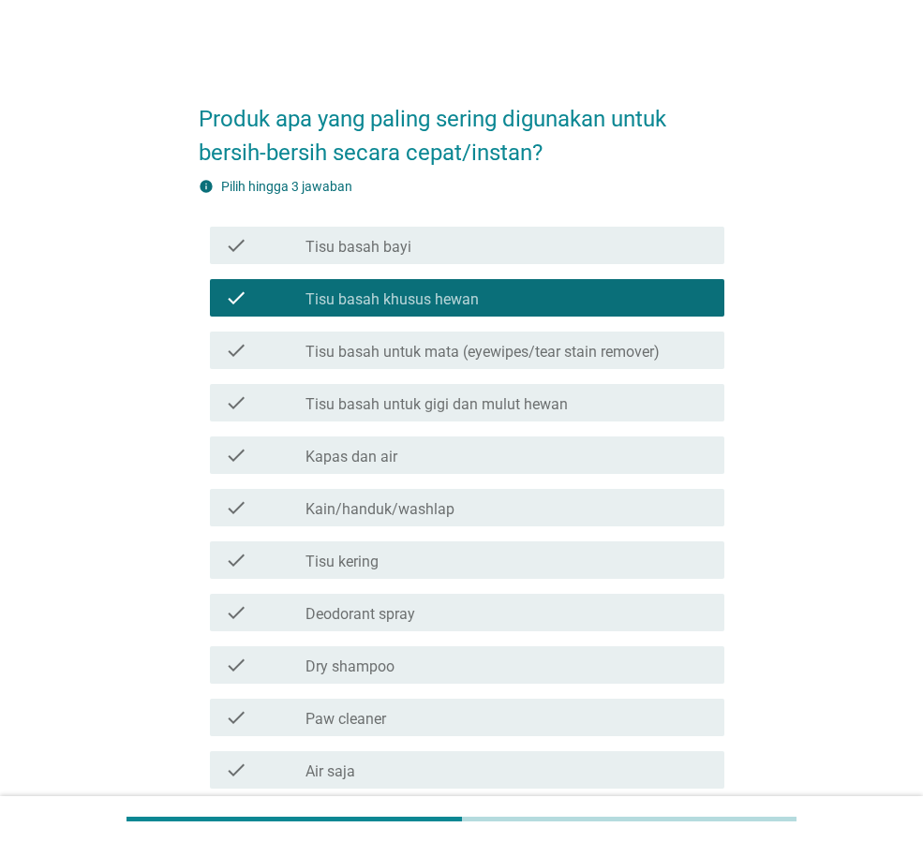
click at [412, 620] on label "Deodorant spray" at bounding box center [360, 614] width 110 height 19
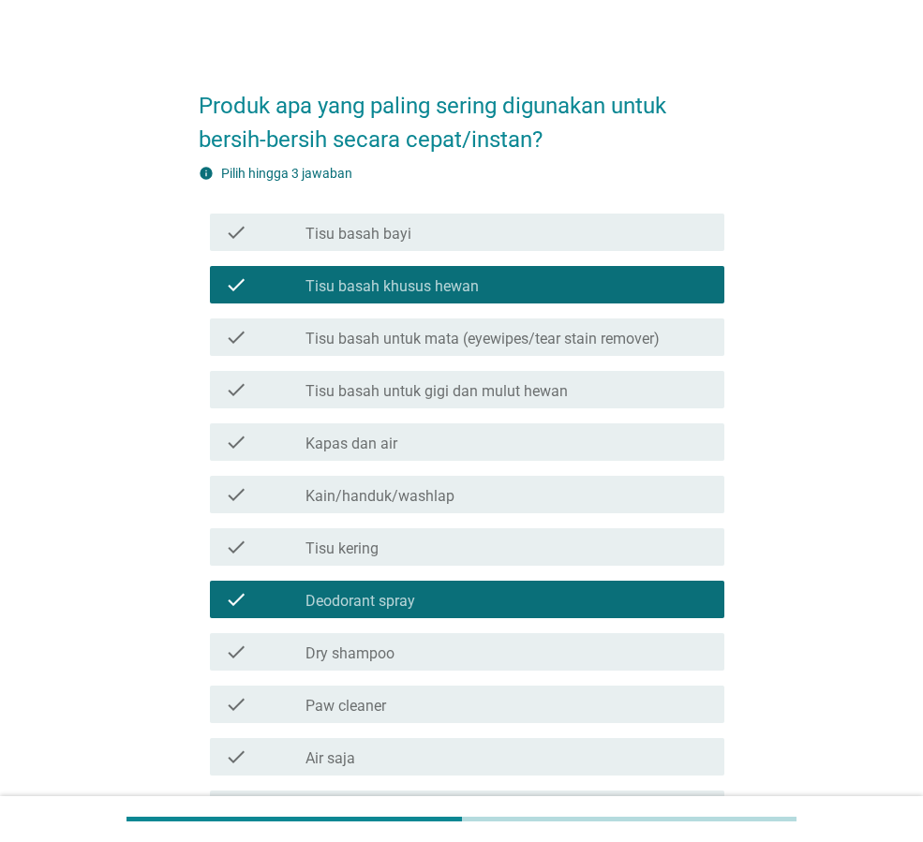
scroll to position [245, 0]
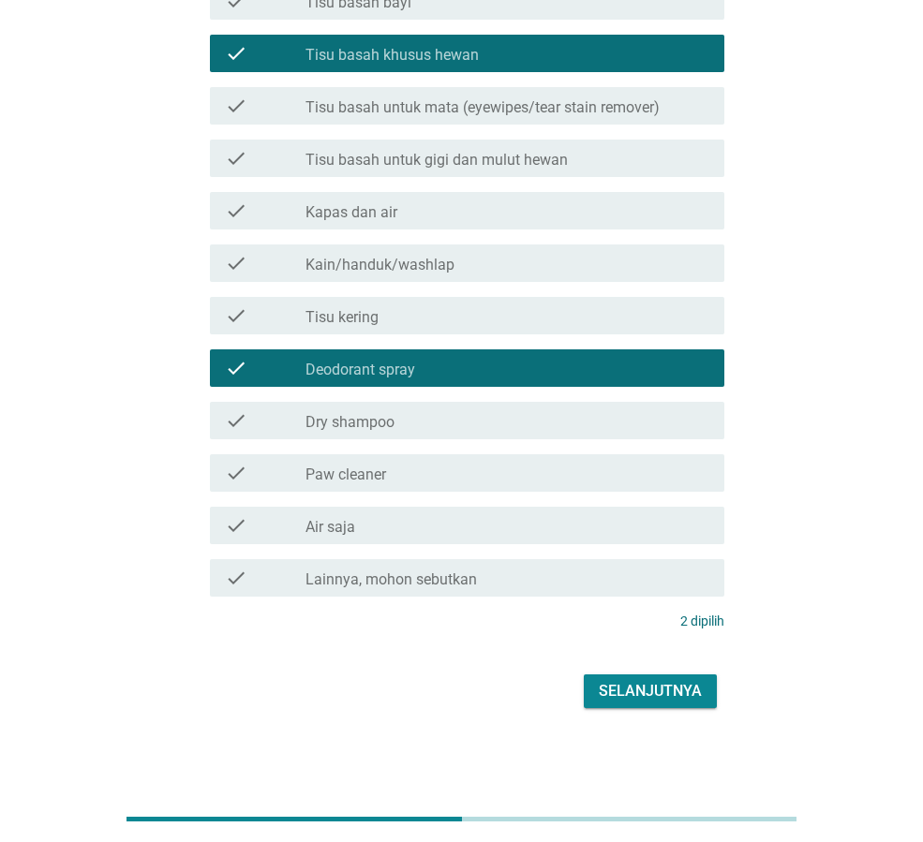
click at [656, 717] on div "Produk apa yang paling sering digunakan untuk bersih-bersih secara cepat/instan…" at bounding box center [462, 276] width 556 height 905
click at [449, 460] on div "check check_box_outline_blank Paw cleaner" at bounding box center [467, 472] width 514 height 37
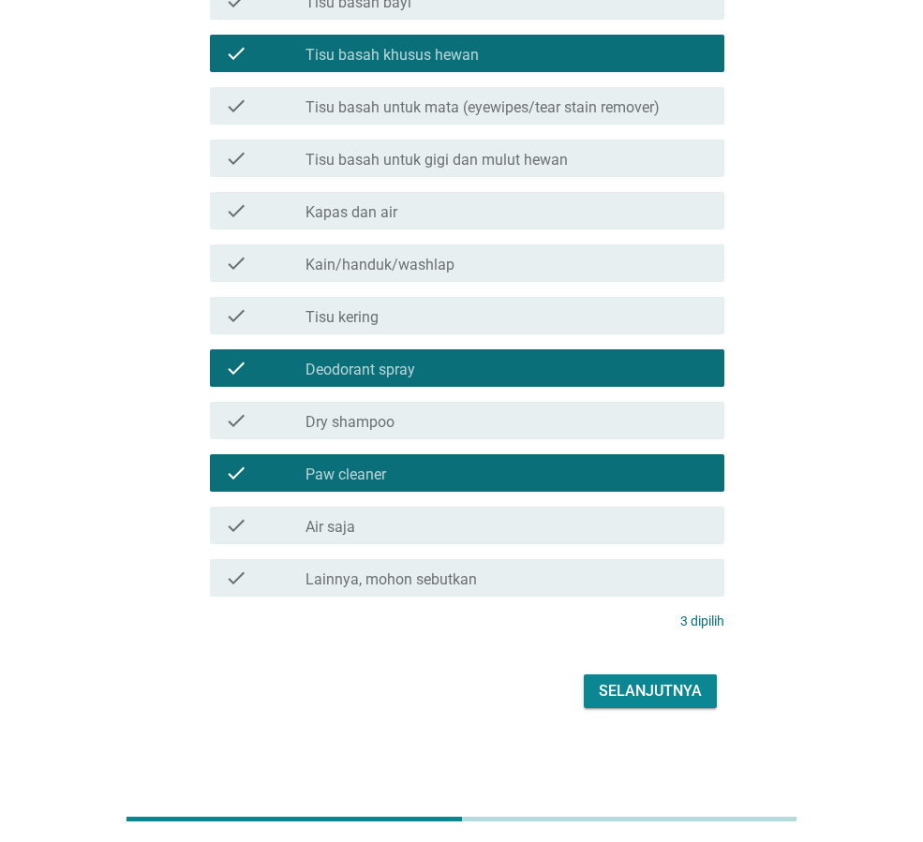
click at [674, 695] on div "Selanjutnya" at bounding box center [650, 691] width 103 height 22
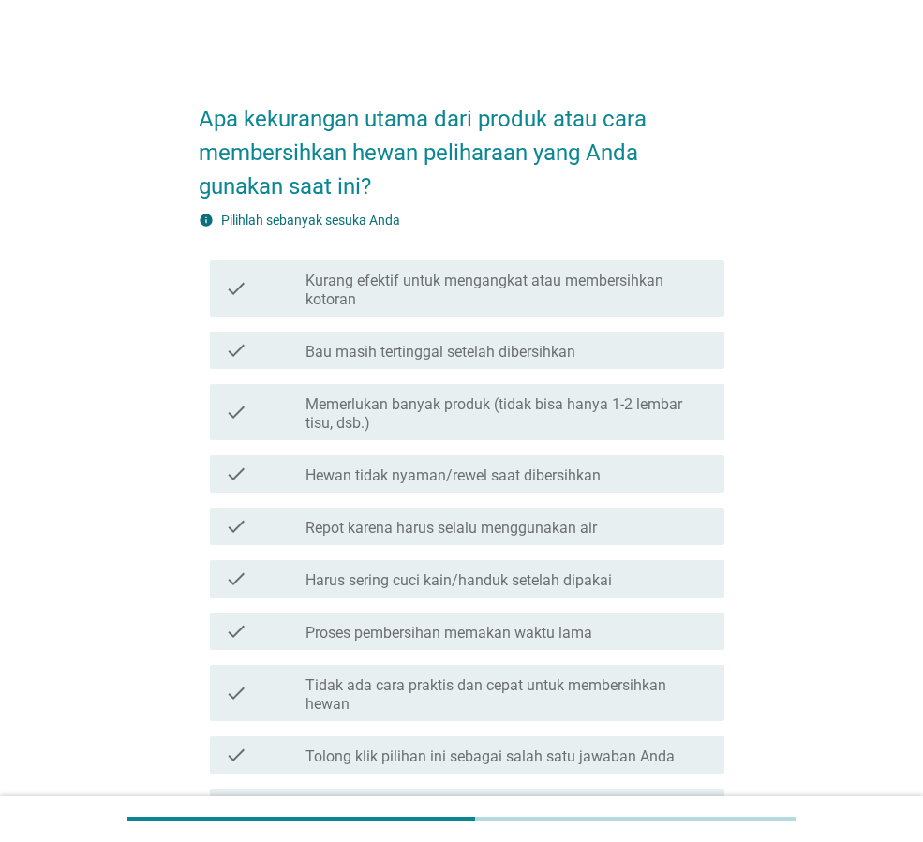
click at [575, 290] on label "Kurang efektif untuk mengangkat atau membersihkan kotoran" at bounding box center [507, 290] width 404 height 37
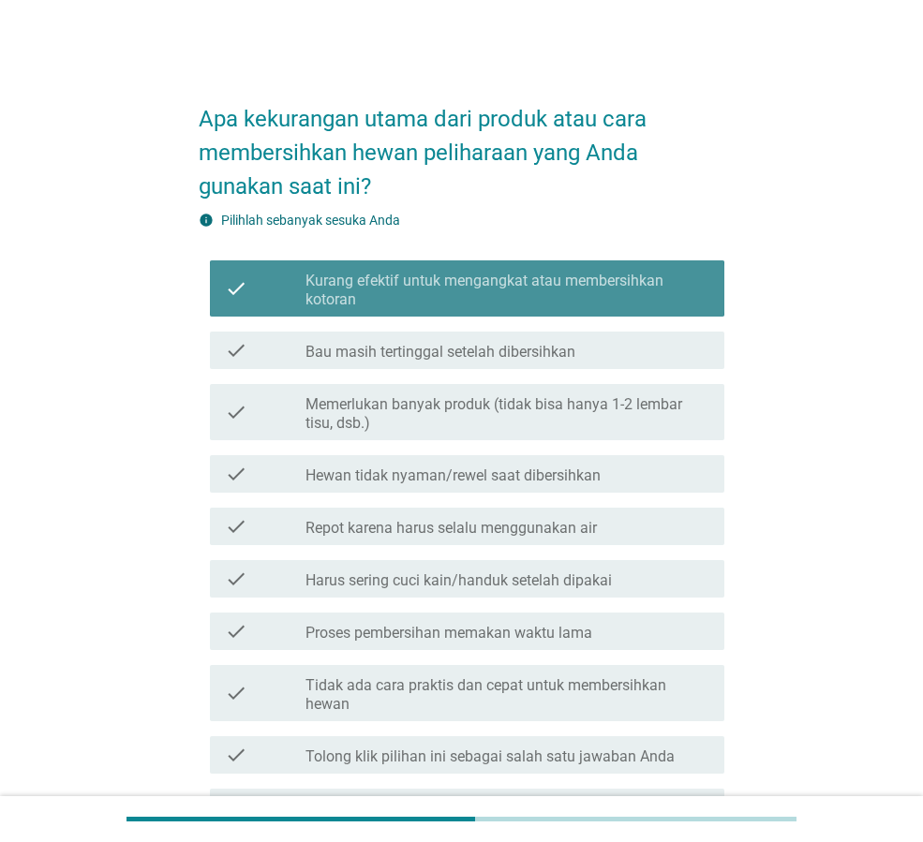
click at [582, 268] on div "check_box Kurang efektif untuk mengangkat atau membersihkan kotoran" at bounding box center [507, 288] width 404 height 41
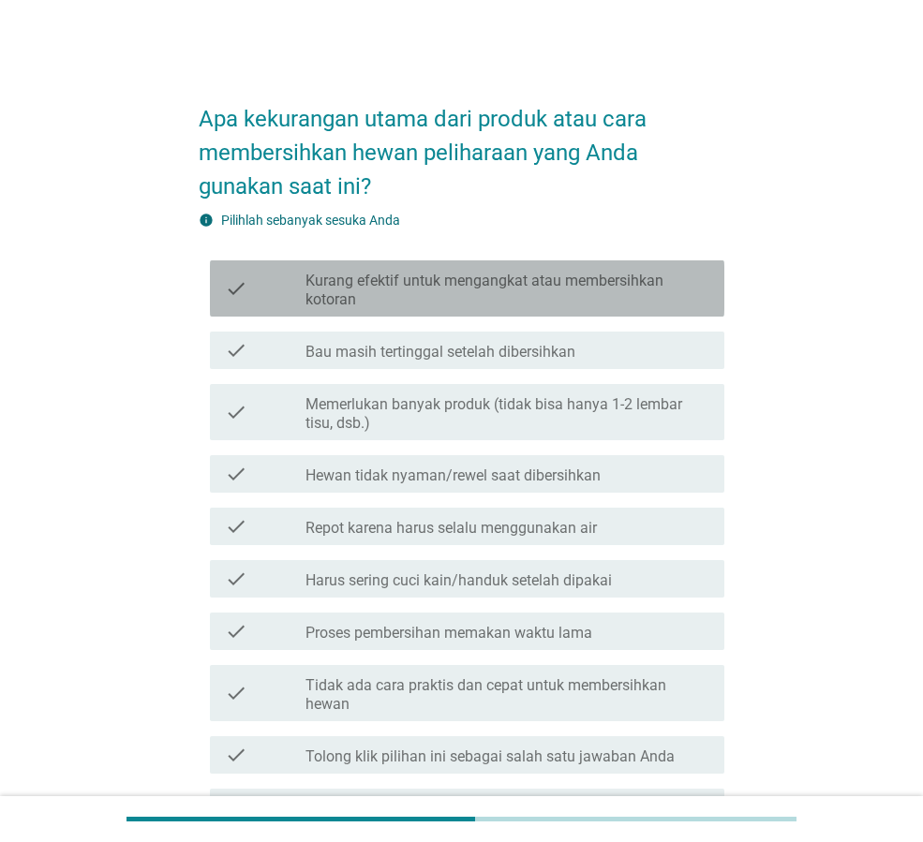
click at [557, 273] on label "Kurang efektif untuk mengangkat atau membersihkan kotoran" at bounding box center [507, 290] width 404 height 37
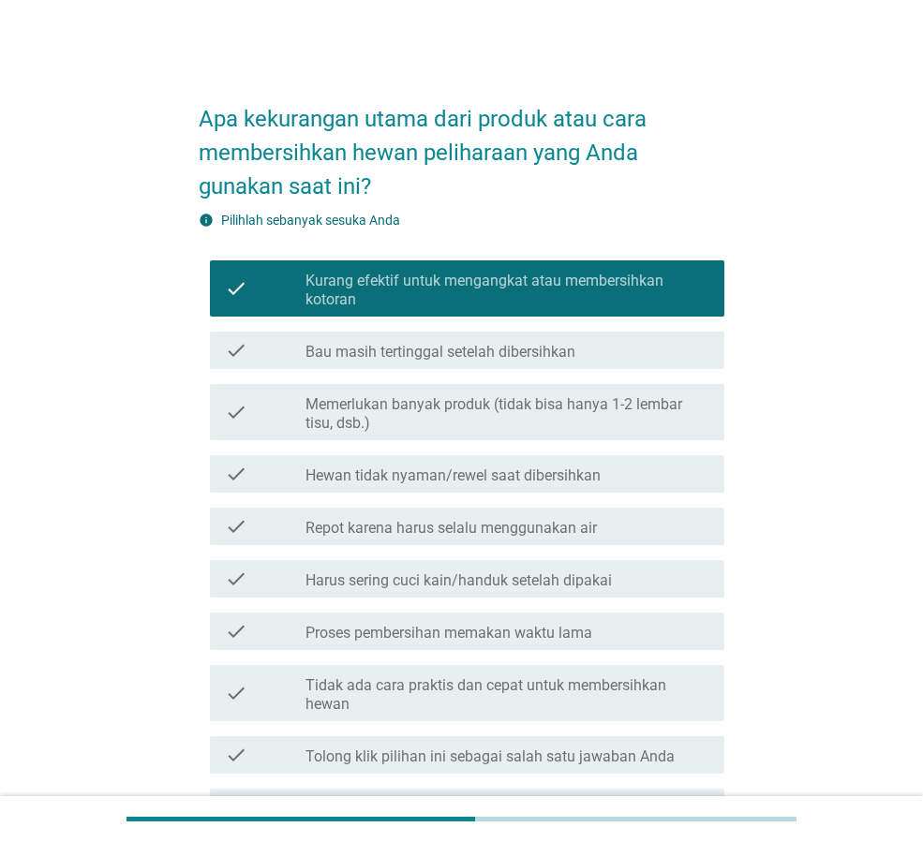
click at [552, 587] on label "Harus sering cuci kain/handuk setelah dipakai" at bounding box center [458, 581] width 306 height 19
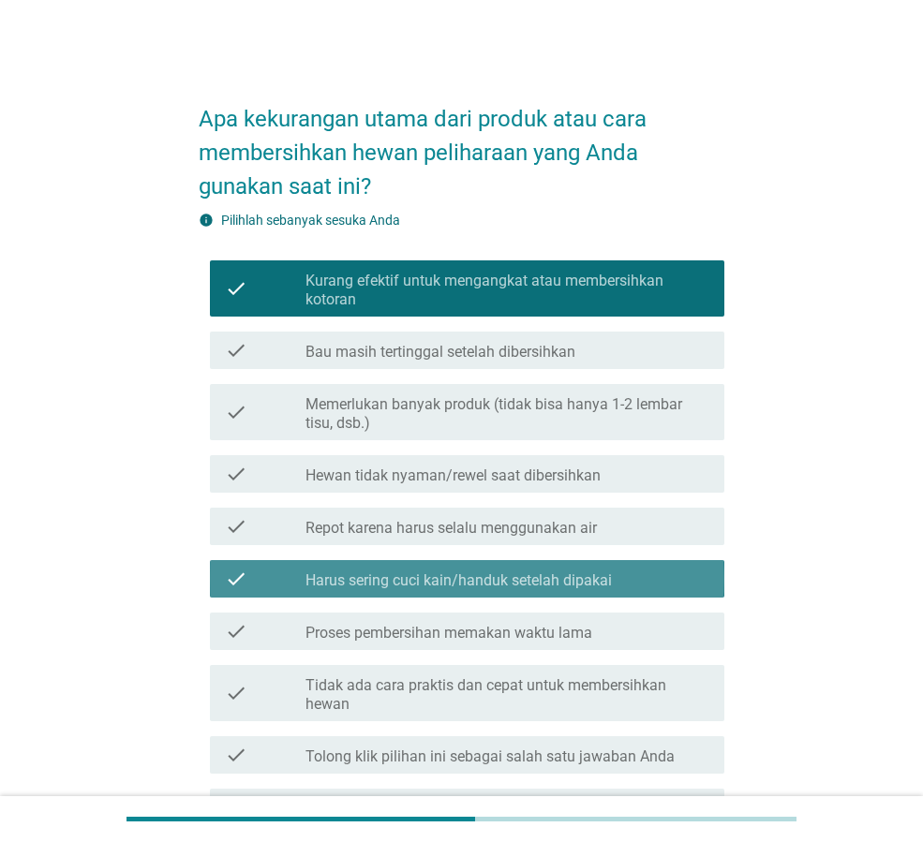
click at [552, 587] on label "Harus sering cuci kain/handuk setelah dipakai" at bounding box center [458, 581] width 306 height 19
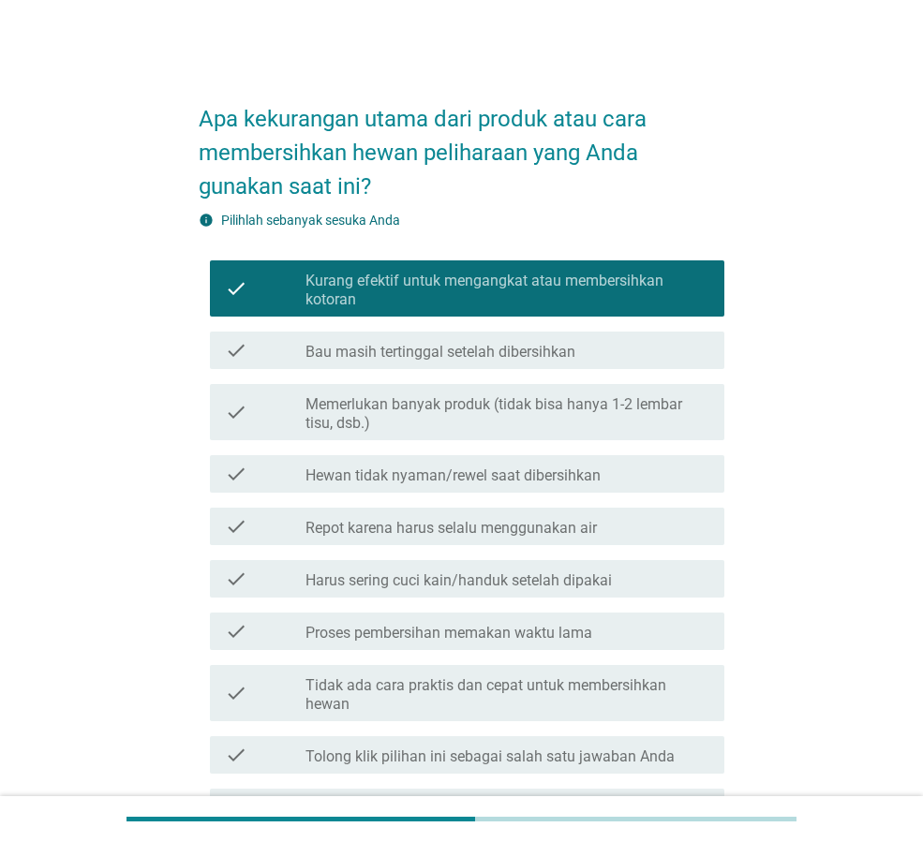
click at [552, 587] on label "Harus sering cuci kain/handuk setelah dipakai" at bounding box center [458, 581] width 306 height 19
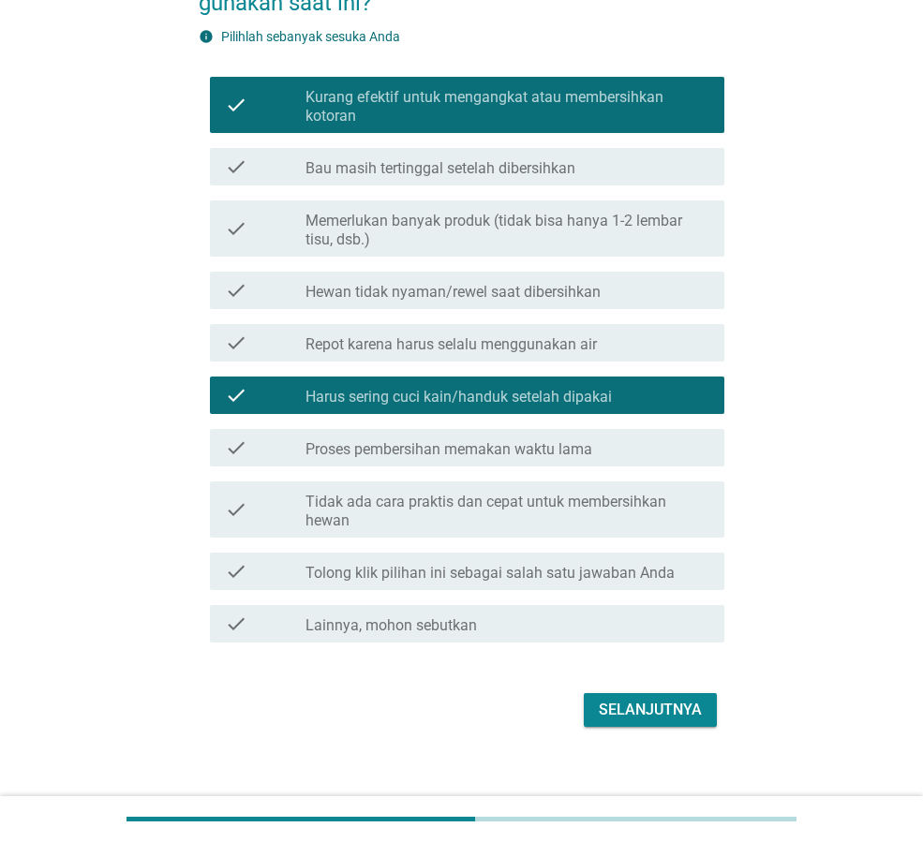
scroll to position [187, 0]
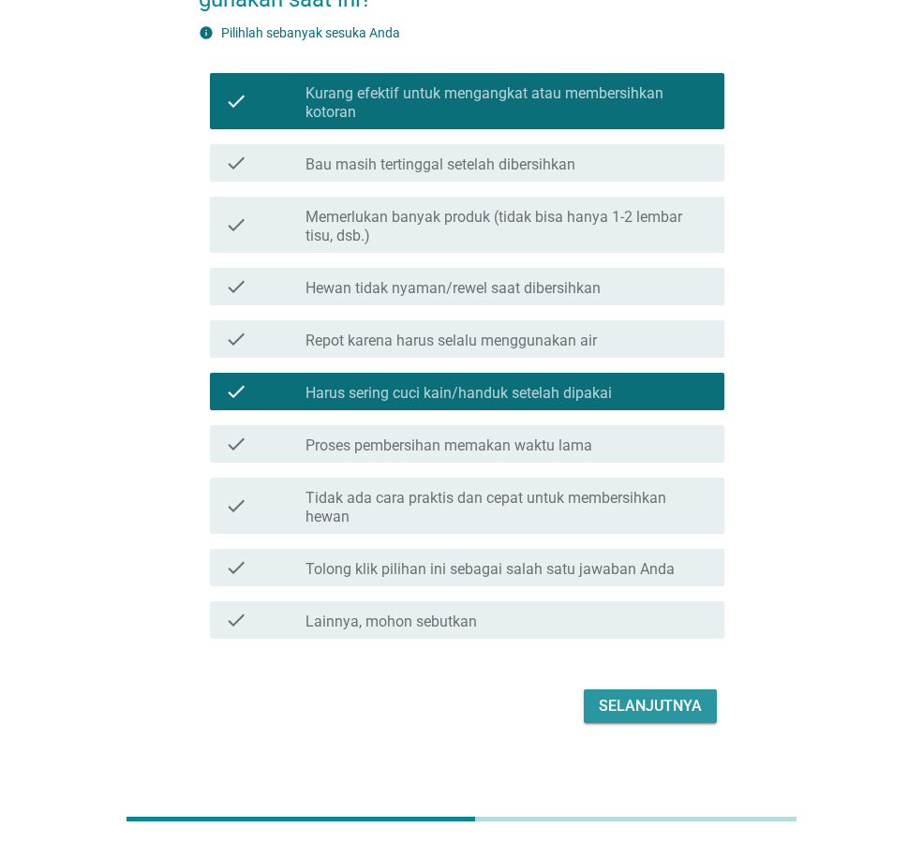
click at [657, 702] on div "Selanjutnya" at bounding box center [650, 706] width 103 height 22
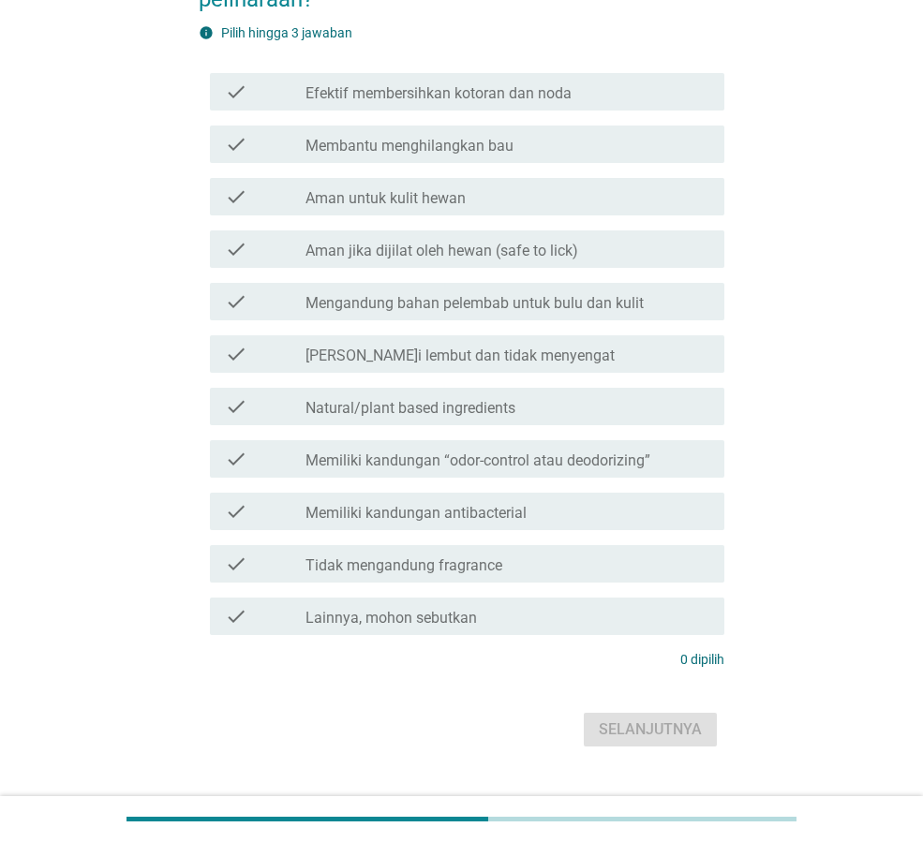
scroll to position [0, 0]
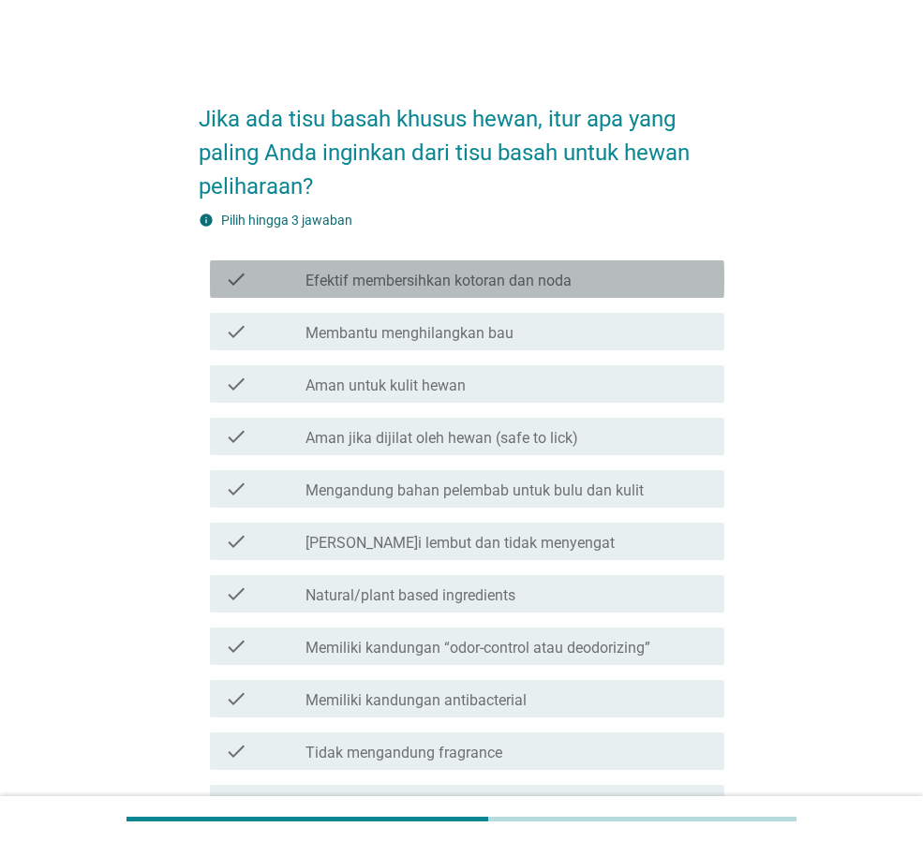
click at [442, 275] on label "Efektif membersihkan kotoran dan noda" at bounding box center [438, 281] width 266 height 19
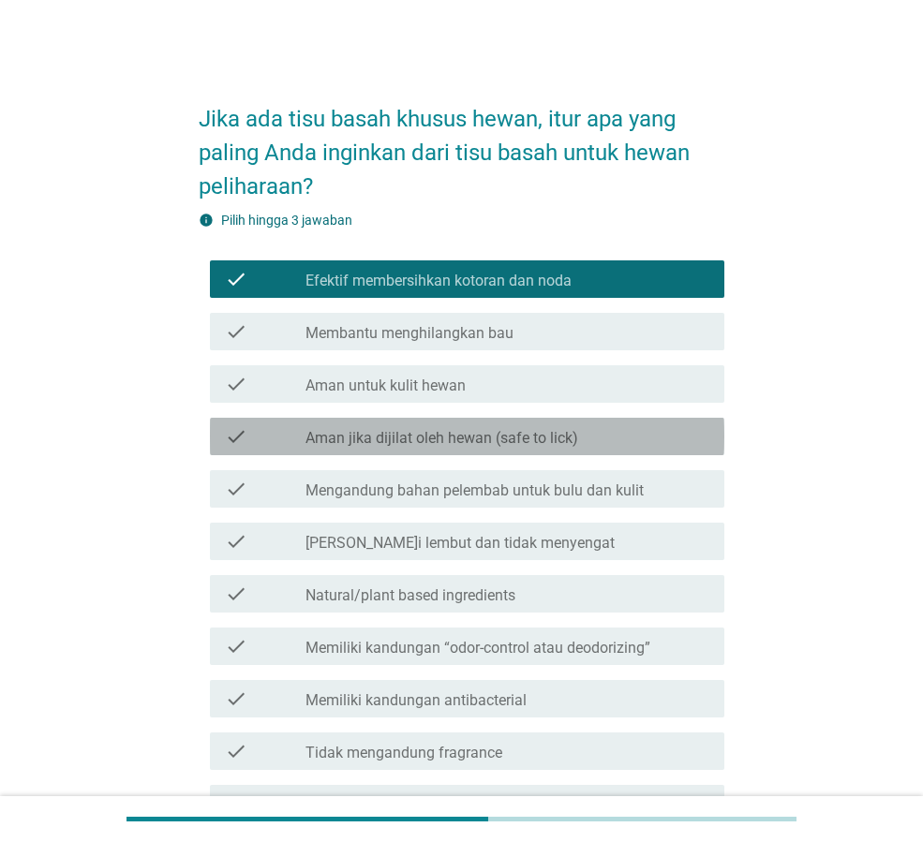
click at [450, 445] on label "Aman jika dijilat oleh hewan (safe to lick)" at bounding box center [441, 438] width 273 height 19
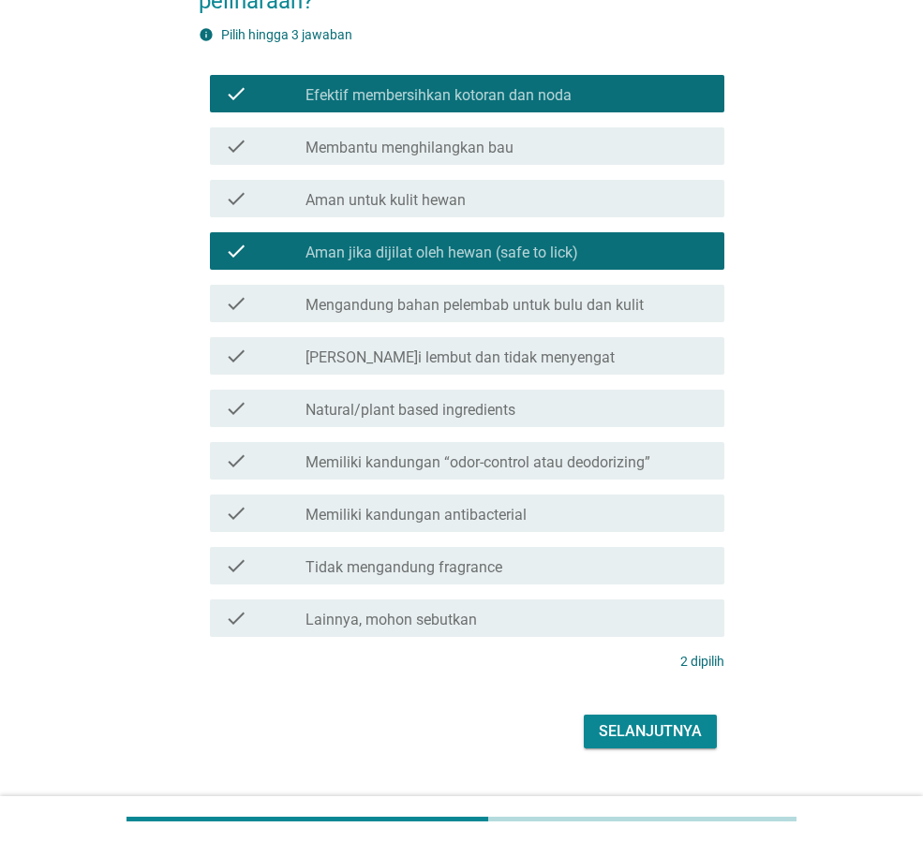
scroll to position [187, 0]
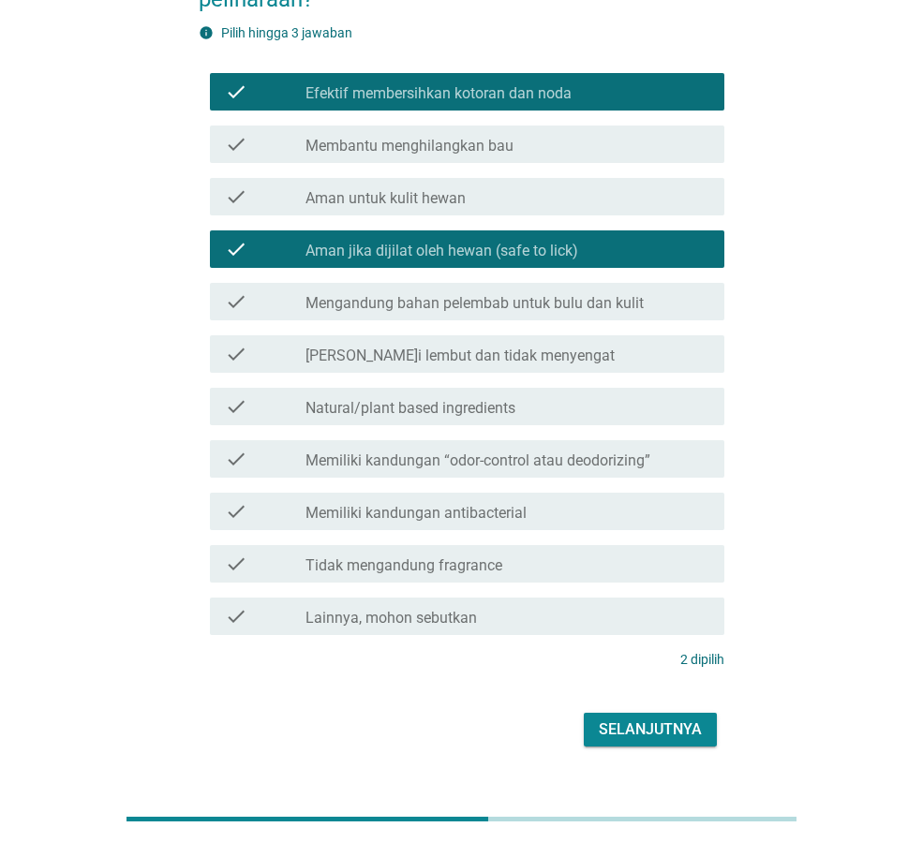
click at [427, 352] on label "[PERSON_NAME]i lembut dan tidak menyengat" at bounding box center [459, 356] width 309 height 19
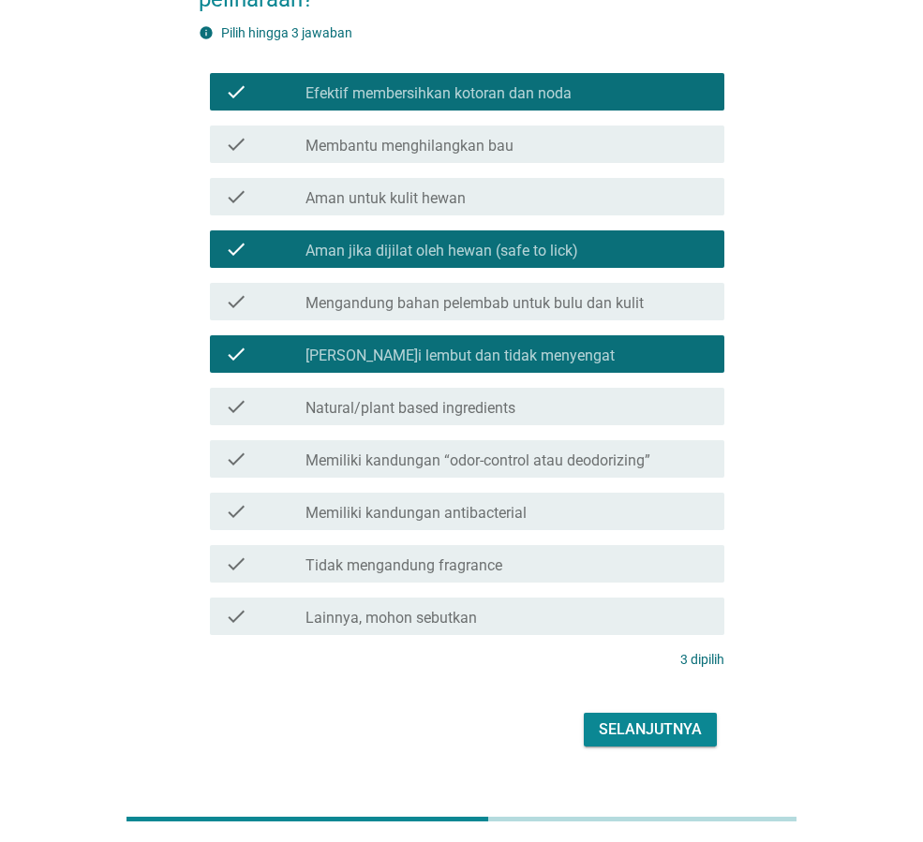
click at [661, 733] on div "Selanjutnya" at bounding box center [650, 730] width 103 height 22
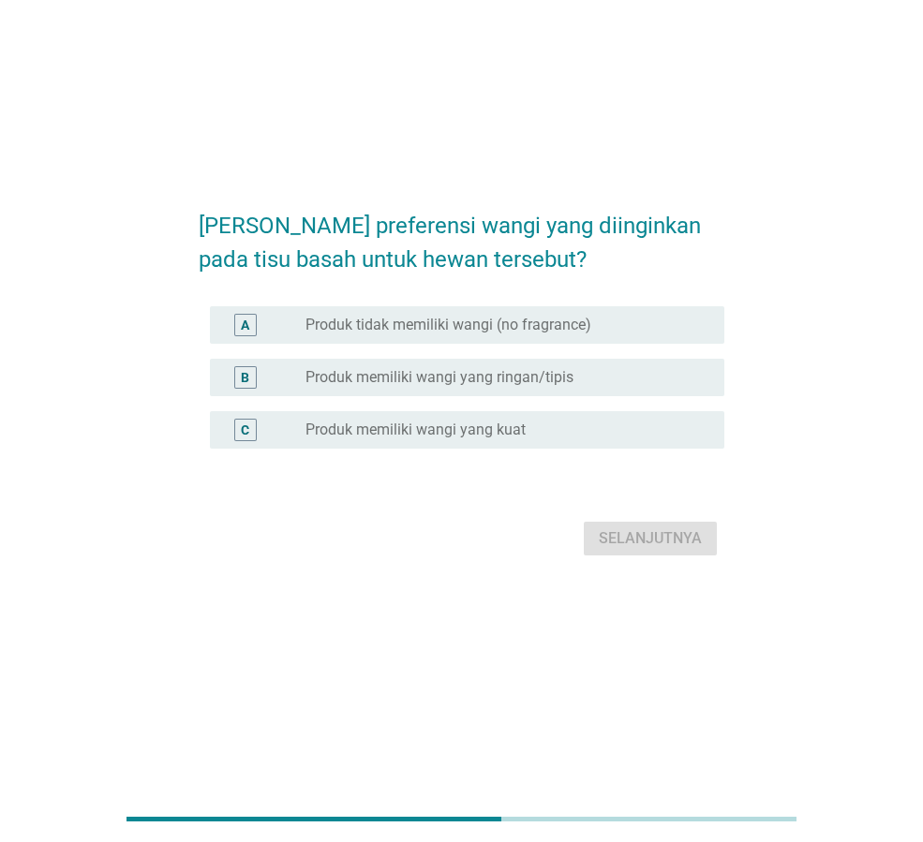
scroll to position [0, 0]
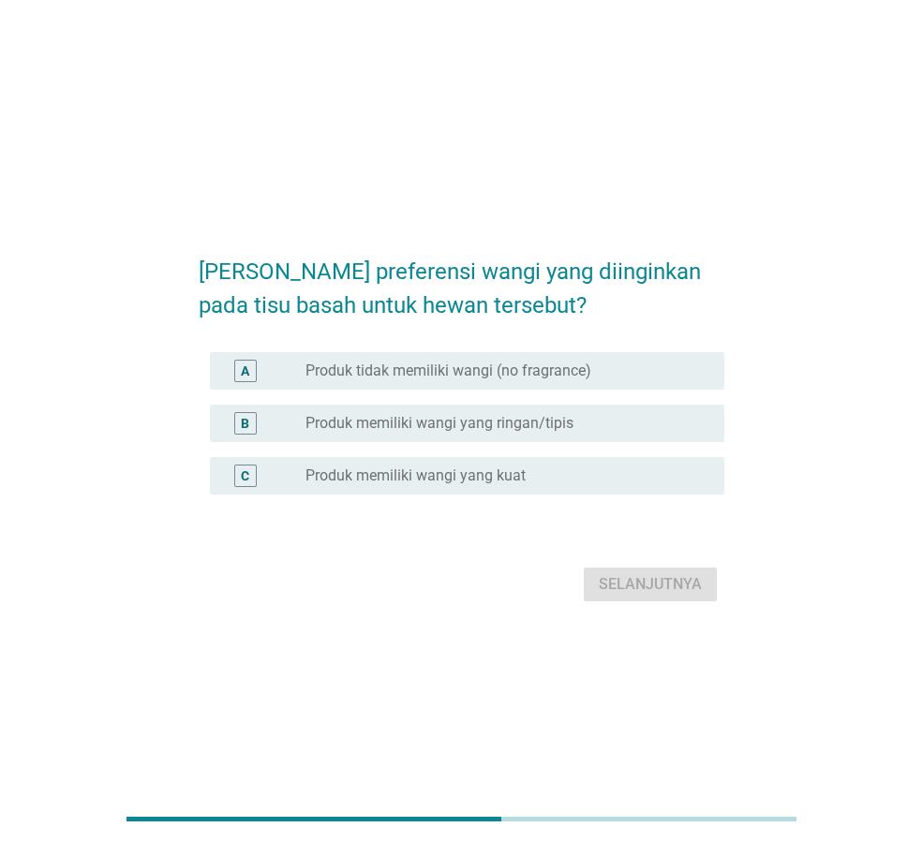
click at [558, 423] on label "Produk memiliki wangi yang ringan/tipis" at bounding box center [439, 423] width 268 height 19
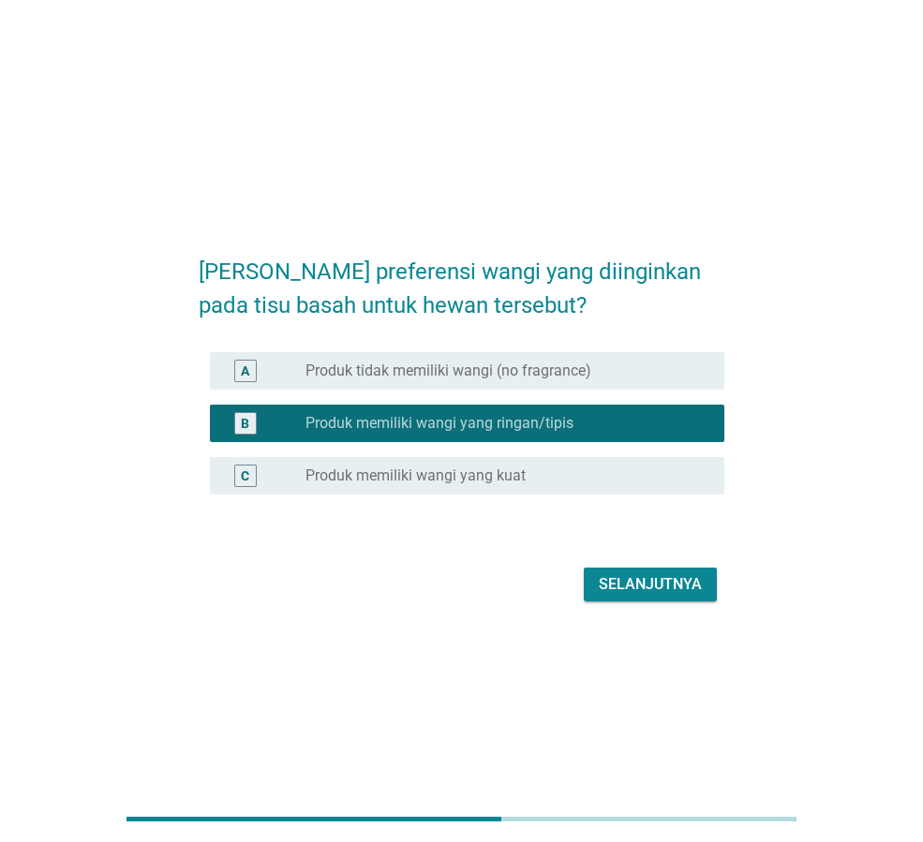
click at [601, 360] on div "radio_button_unchecked Produk tidak memiliki wangi (no fragrance)" at bounding box center [507, 371] width 404 height 22
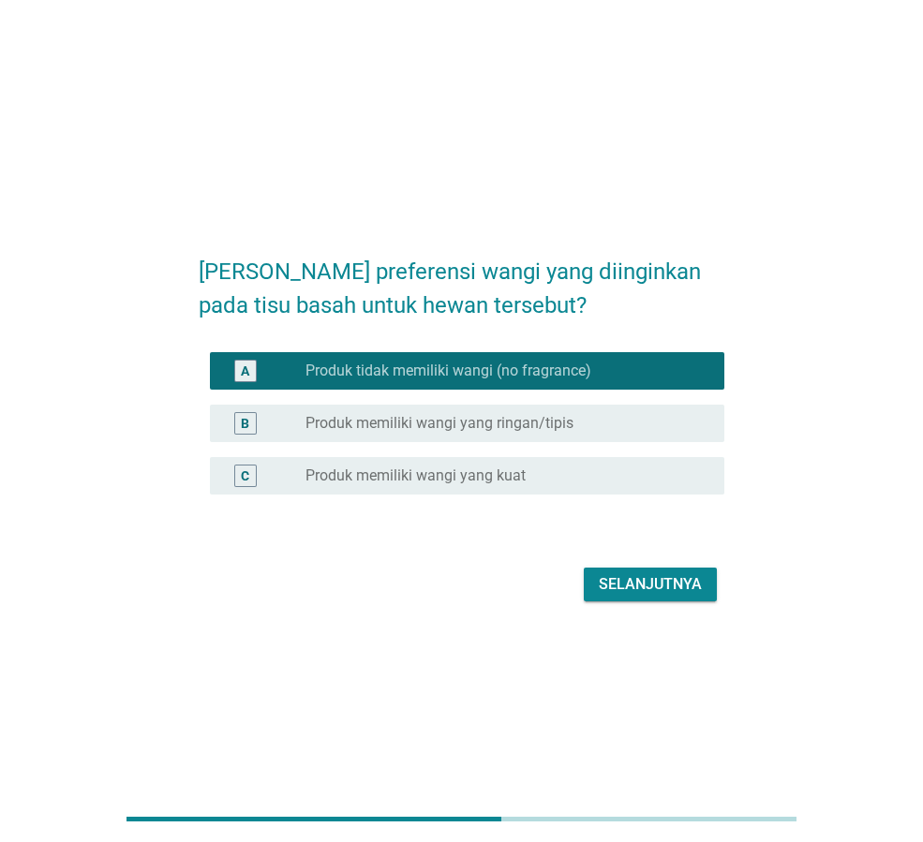
click at [639, 587] on div "Selanjutnya" at bounding box center [650, 584] width 103 height 22
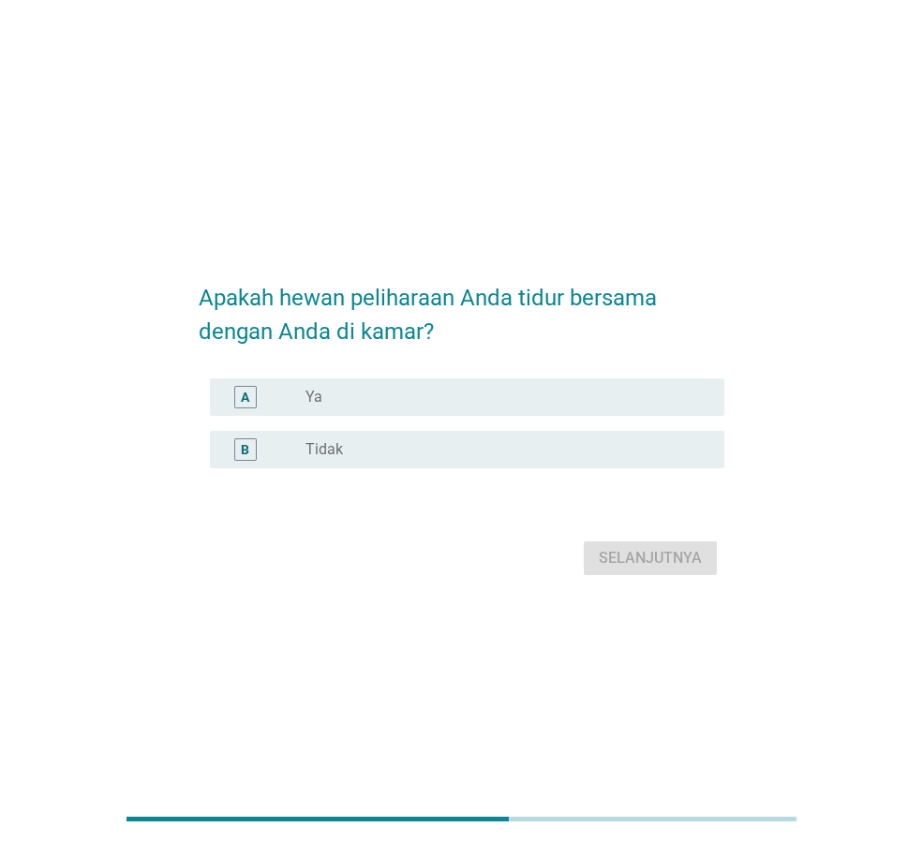
click at [494, 389] on div "radio_button_unchecked Ya" at bounding box center [499, 397] width 389 height 19
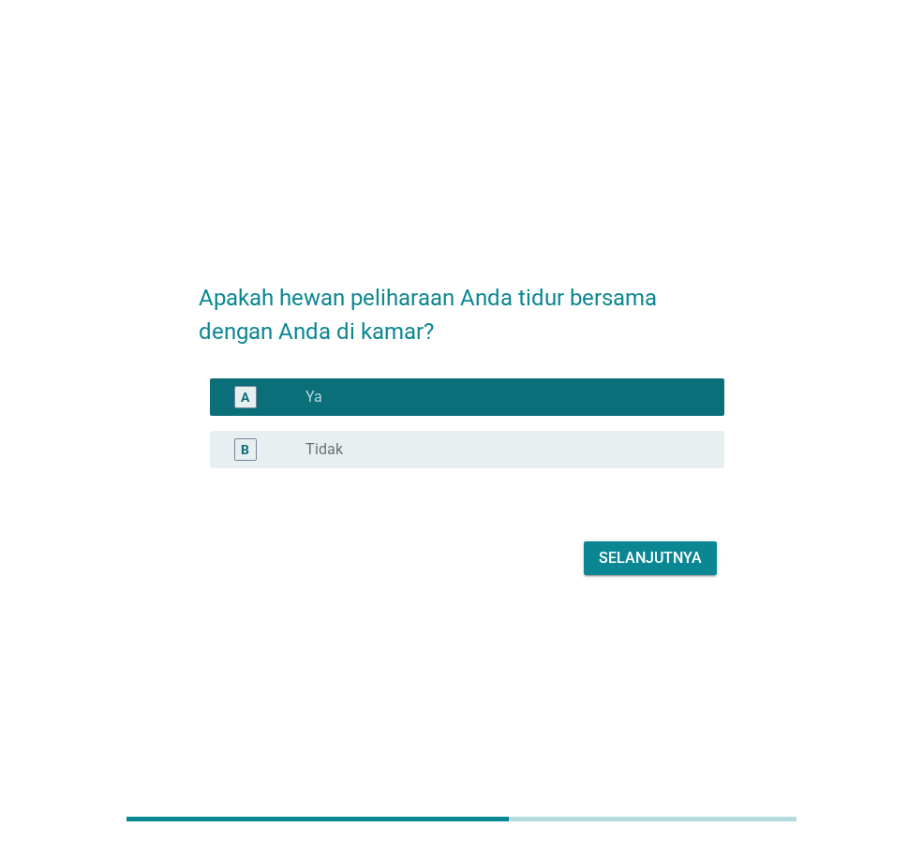
click at [630, 558] on div "Selanjutnya" at bounding box center [650, 558] width 103 height 22
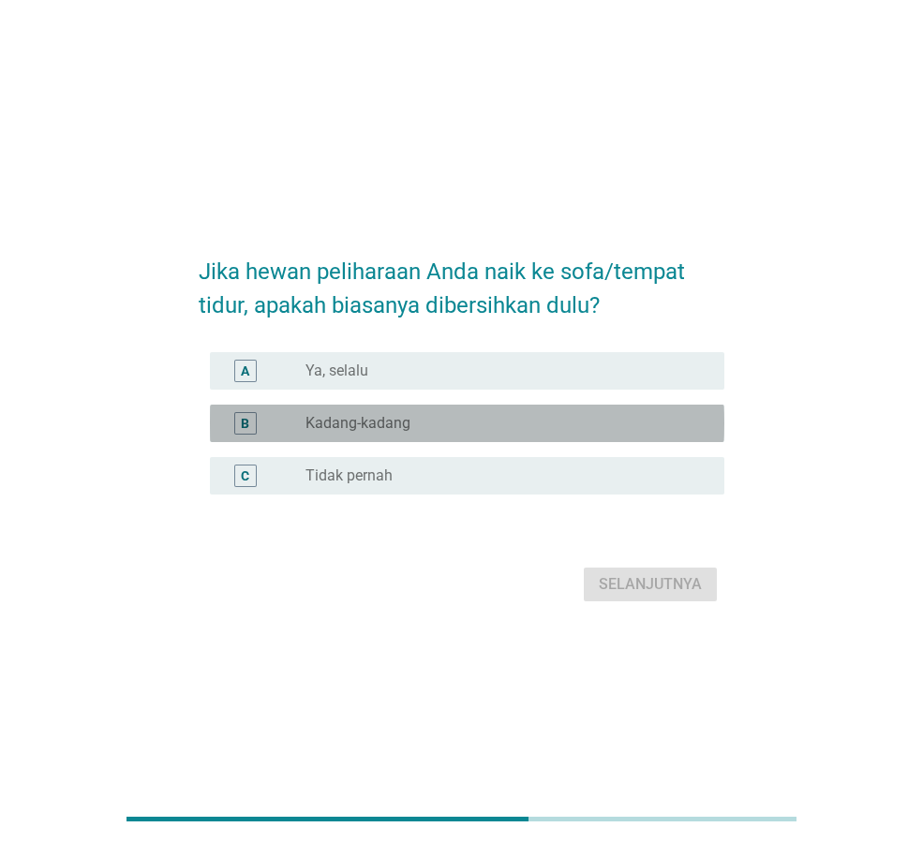
click at [427, 418] on div "radio_button_unchecked Kadang-kadang" at bounding box center [499, 423] width 389 height 19
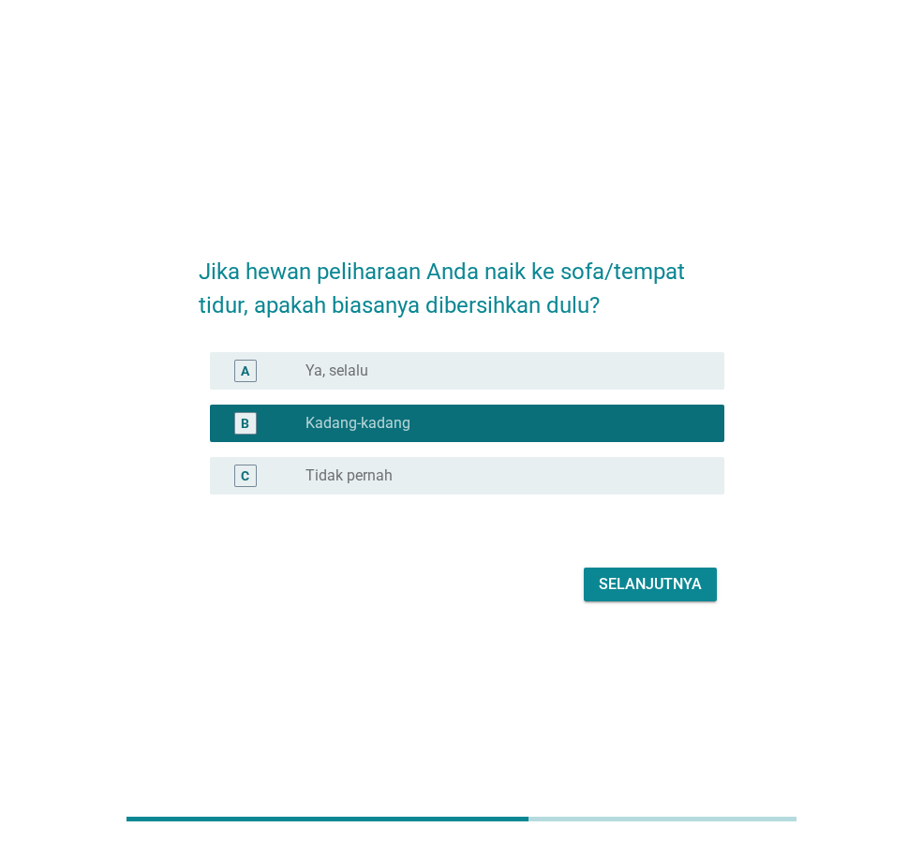
click at [648, 595] on div "Selanjutnya" at bounding box center [650, 584] width 103 height 22
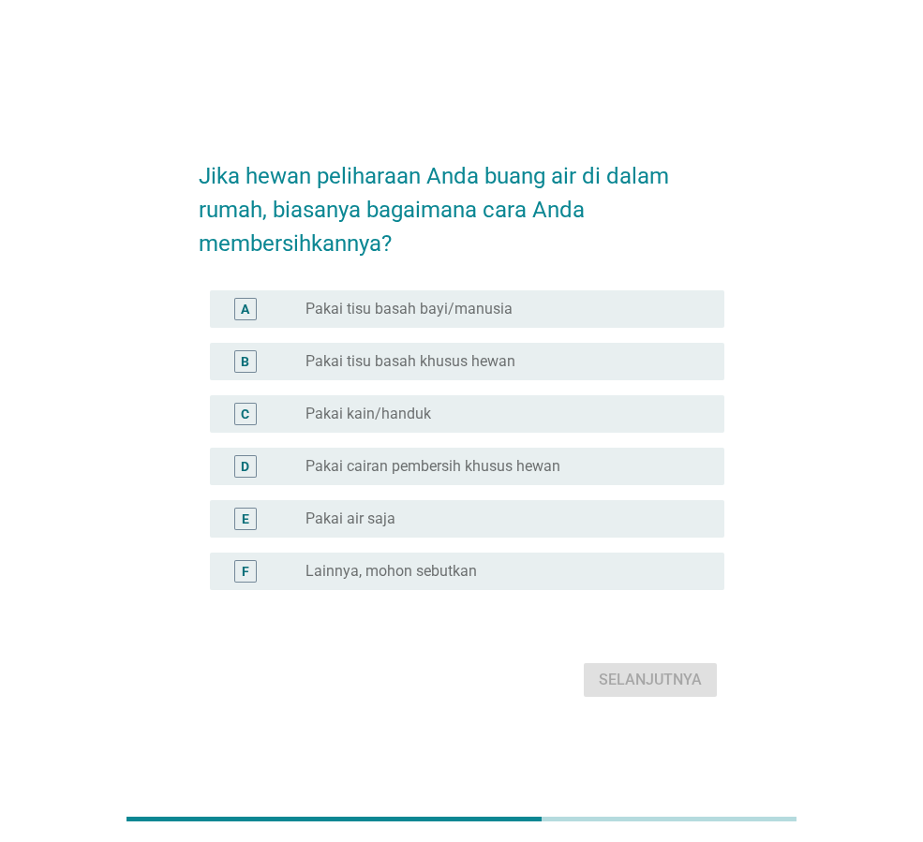
click at [529, 366] on div "radio_button_unchecked Pakai tisu basah khusus hewan" at bounding box center [499, 361] width 389 height 19
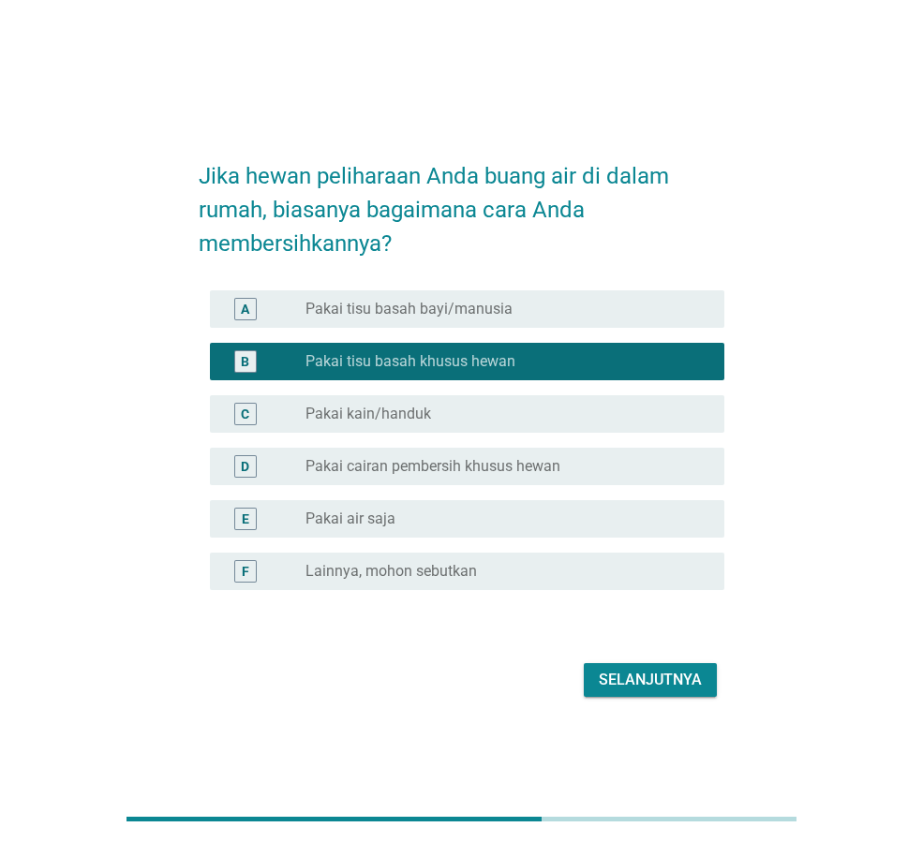
click at [512, 414] on div "radio_button_unchecked Pakai kain/handuk" at bounding box center [499, 414] width 389 height 19
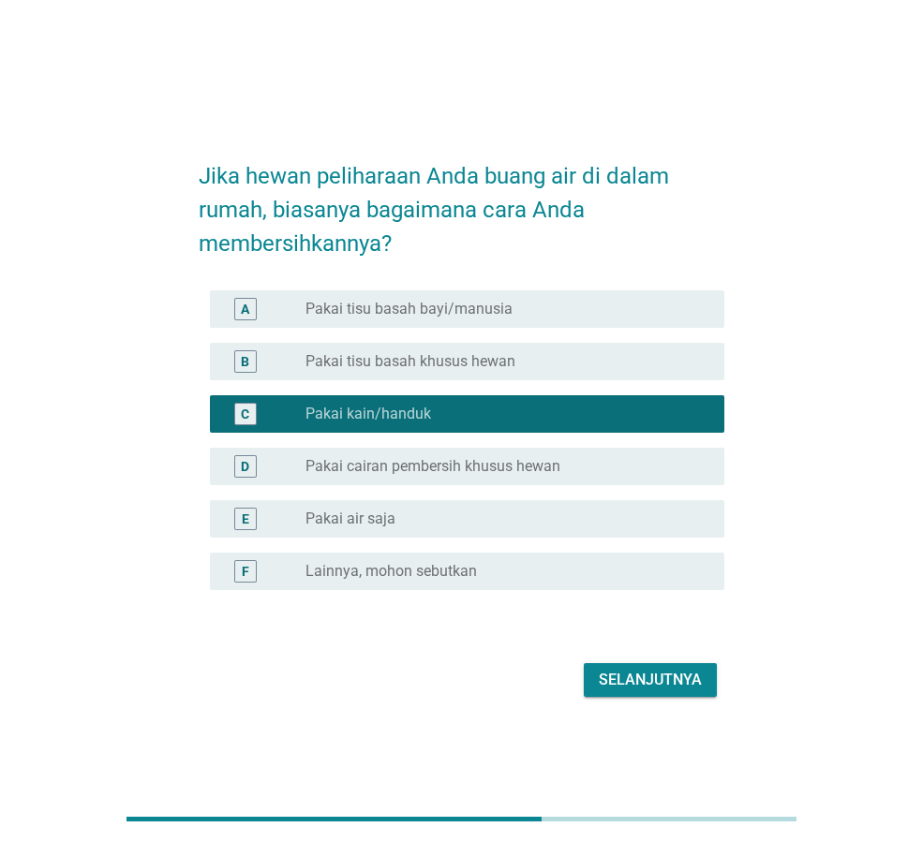
click at [642, 681] on div "Selanjutnya" at bounding box center [650, 680] width 103 height 22
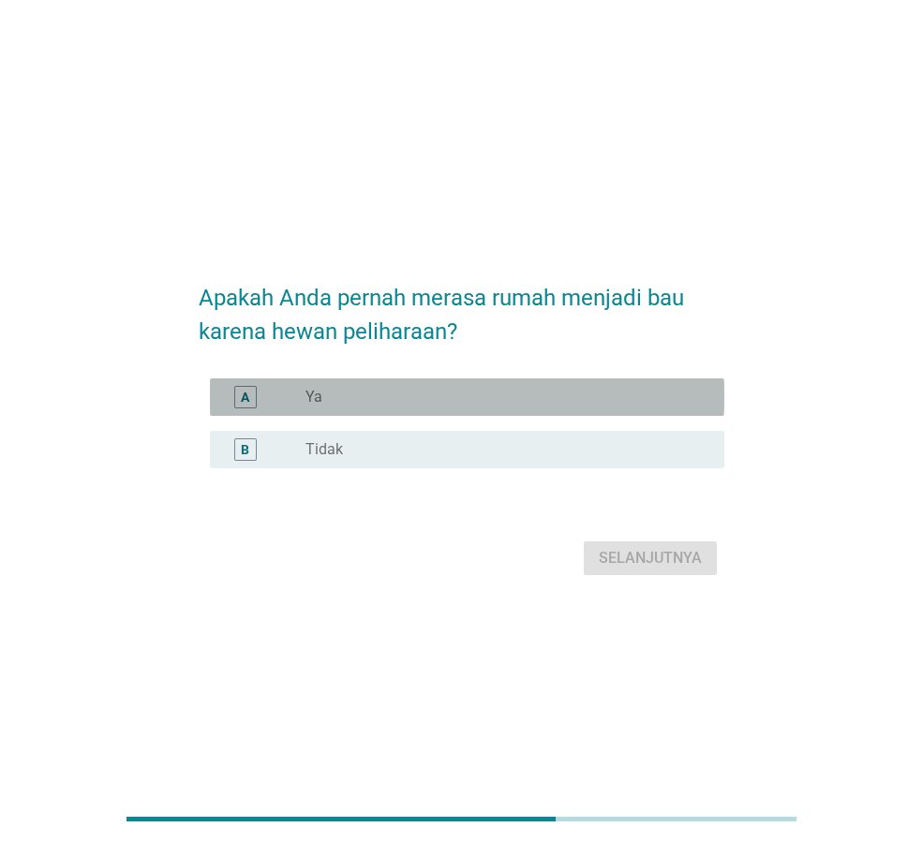
click at [487, 388] on div "radio_button_unchecked Ya" at bounding box center [499, 397] width 389 height 19
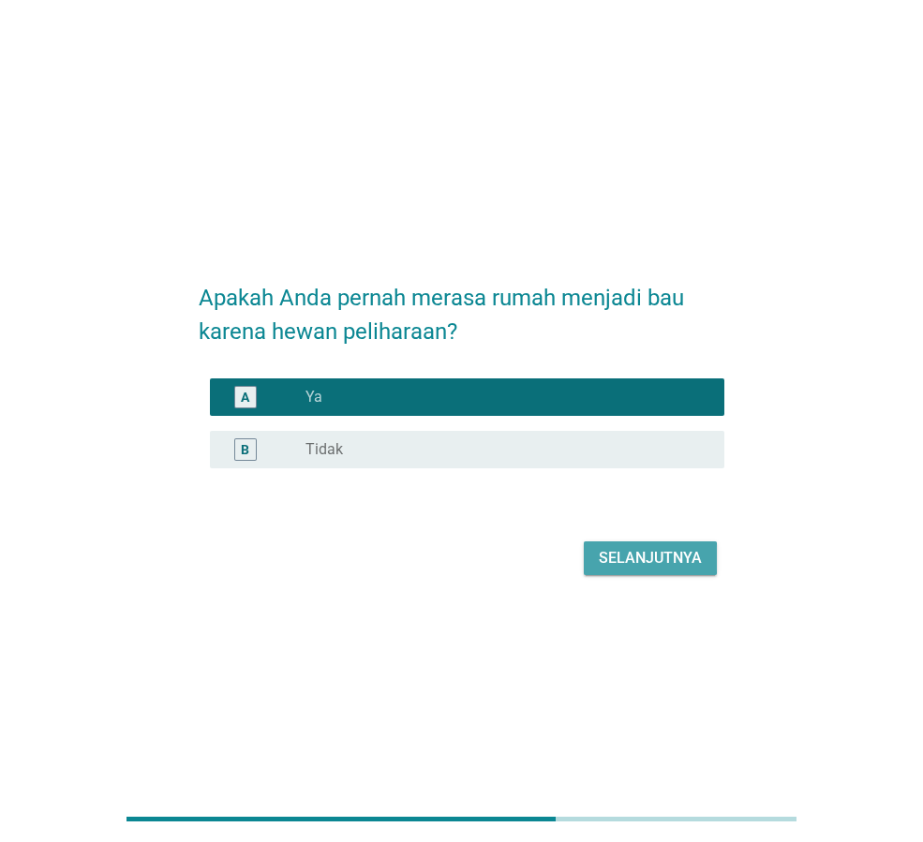
click at [644, 567] on div "Selanjutnya" at bounding box center [650, 558] width 103 height 22
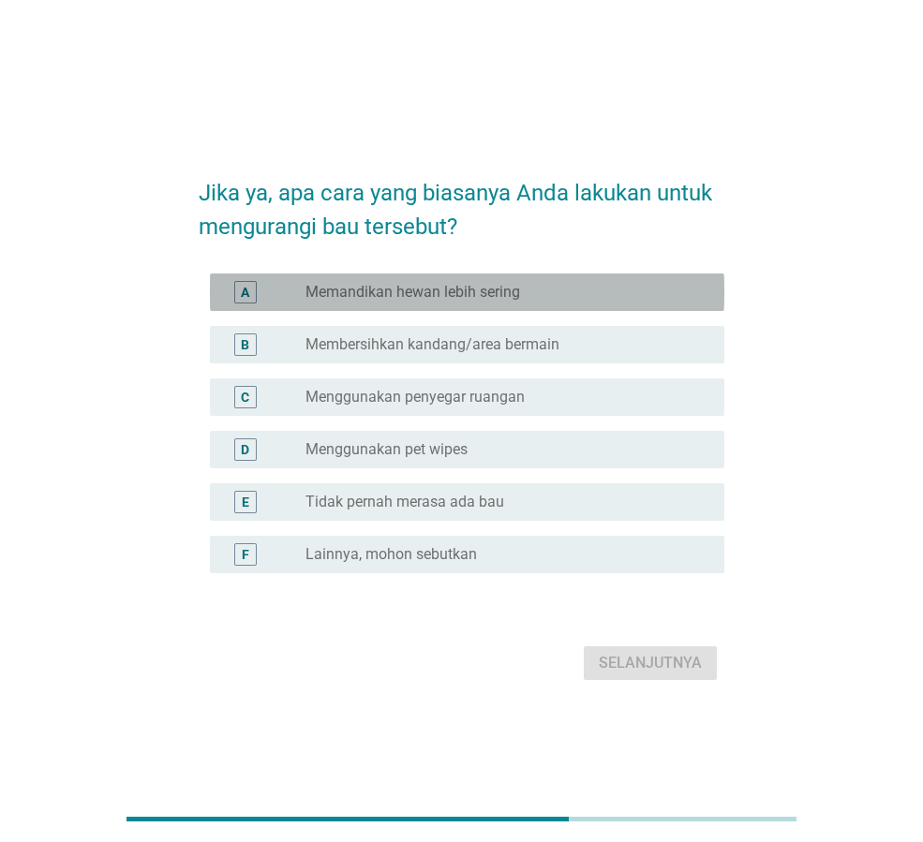
click at [544, 293] on div "radio_button_unchecked Memandikan hewan lebih sering" at bounding box center [499, 292] width 389 height 19
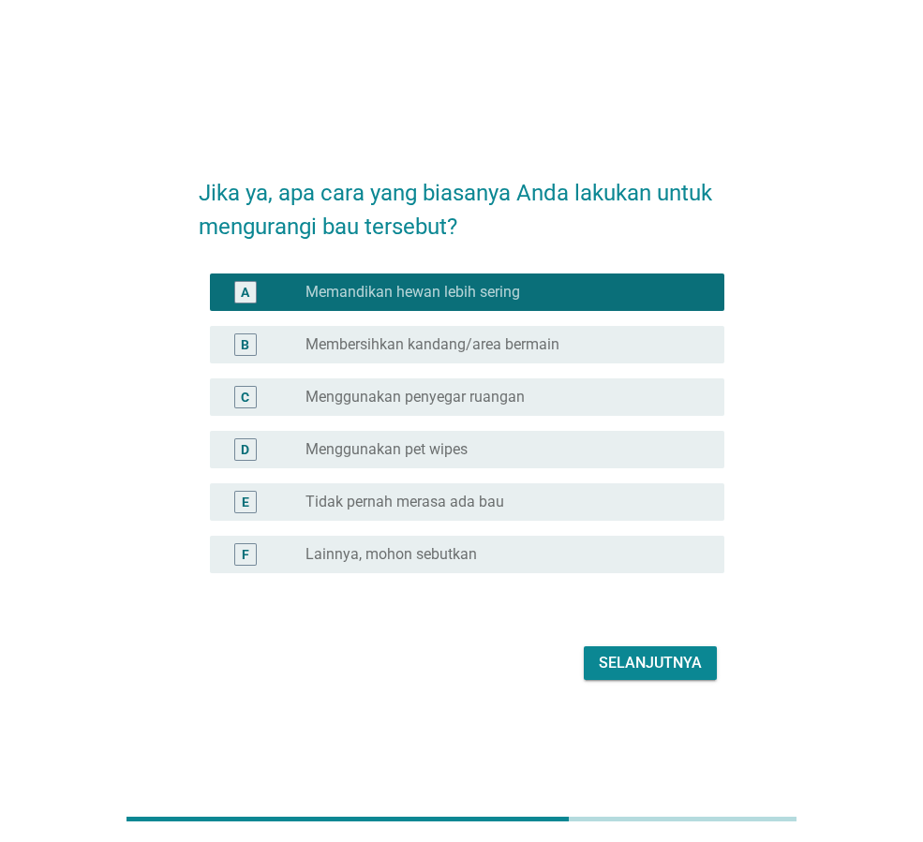
click at [548, 410] on div "C radio_button_unchecked Menggunakan penyegar ruangan" at bounding box center [467, 397] width 514 height 37
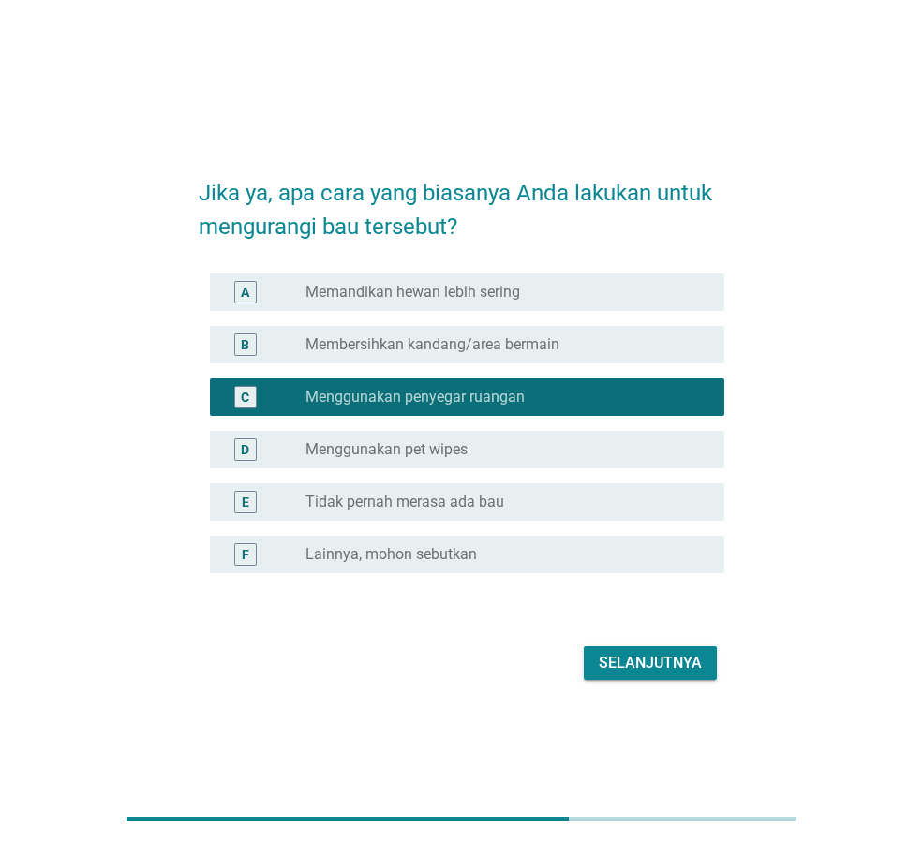
click at [647, 684] on div "Selanjutnya" at bounding box center [462, 663] width 526 height 45
click at [649, 674] on div "Selanjutnya" at bounding box center [650, 663] width 103 height 22
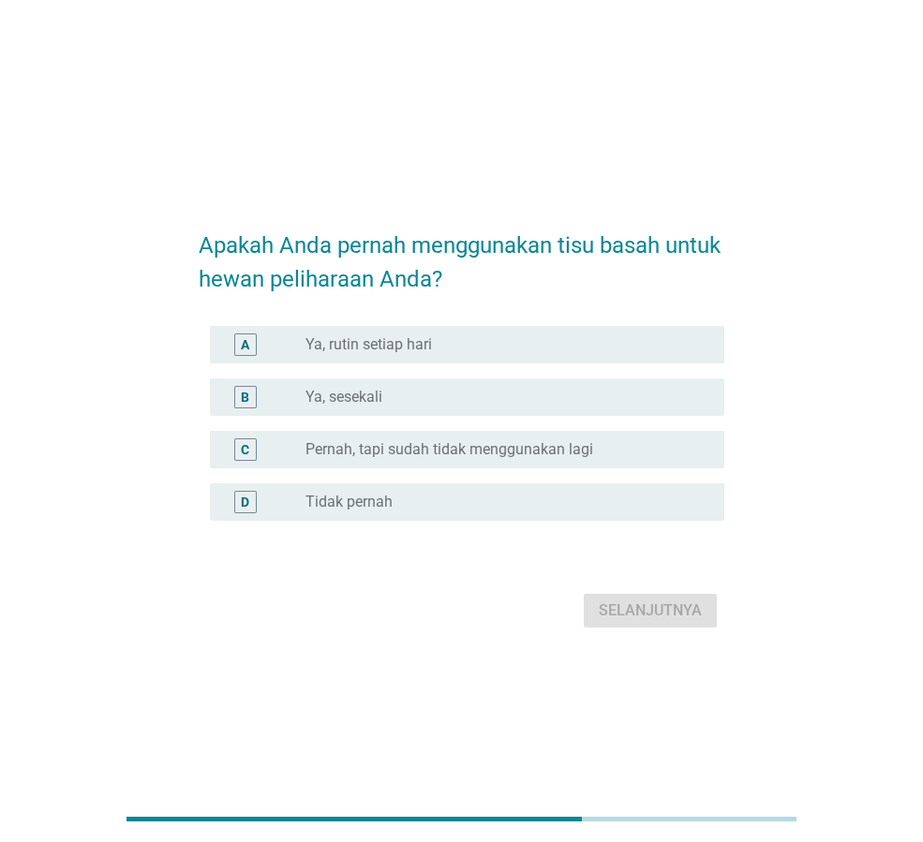
click at [452, 388] on div "radio_button_unchecked Ya, sesekali" at bounding box center [499, 397] width 389 height 19
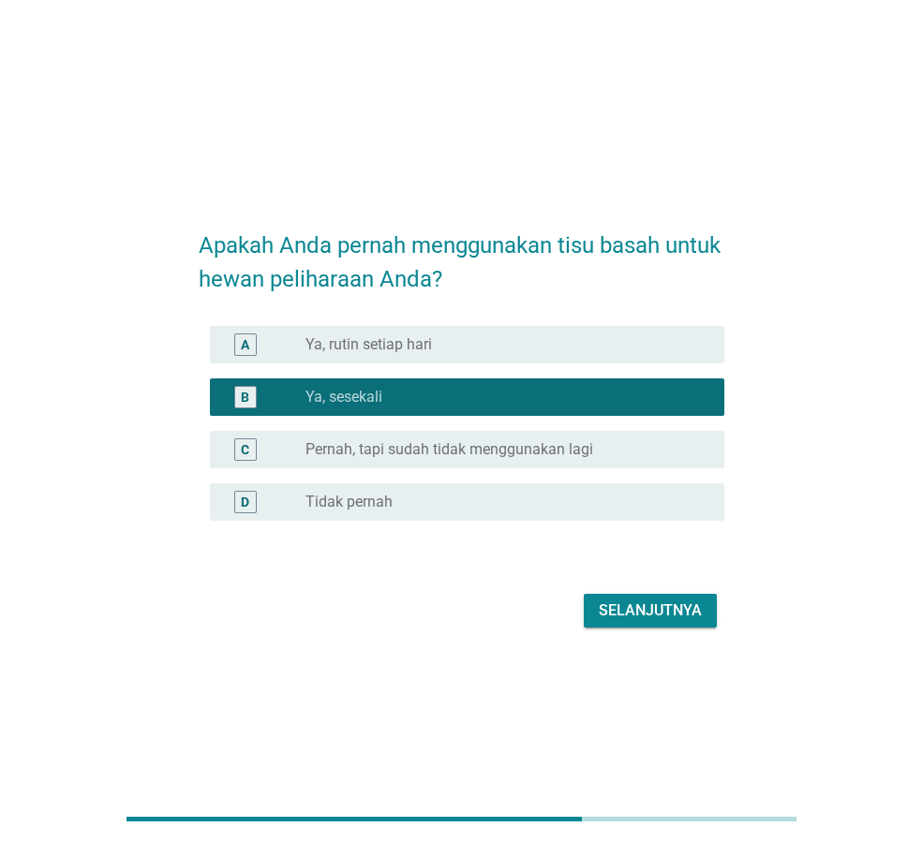
click at [632, 587] on form "Apakah Anda pernah menggunakan tisu basah untuk hewan peliharaan Anda? A radio_…" at bounding box center [462, 422] width 526 height 424
click at [640, 611] on div "Selanjutnya" at bounding box center [650, 611] width 103 height 22
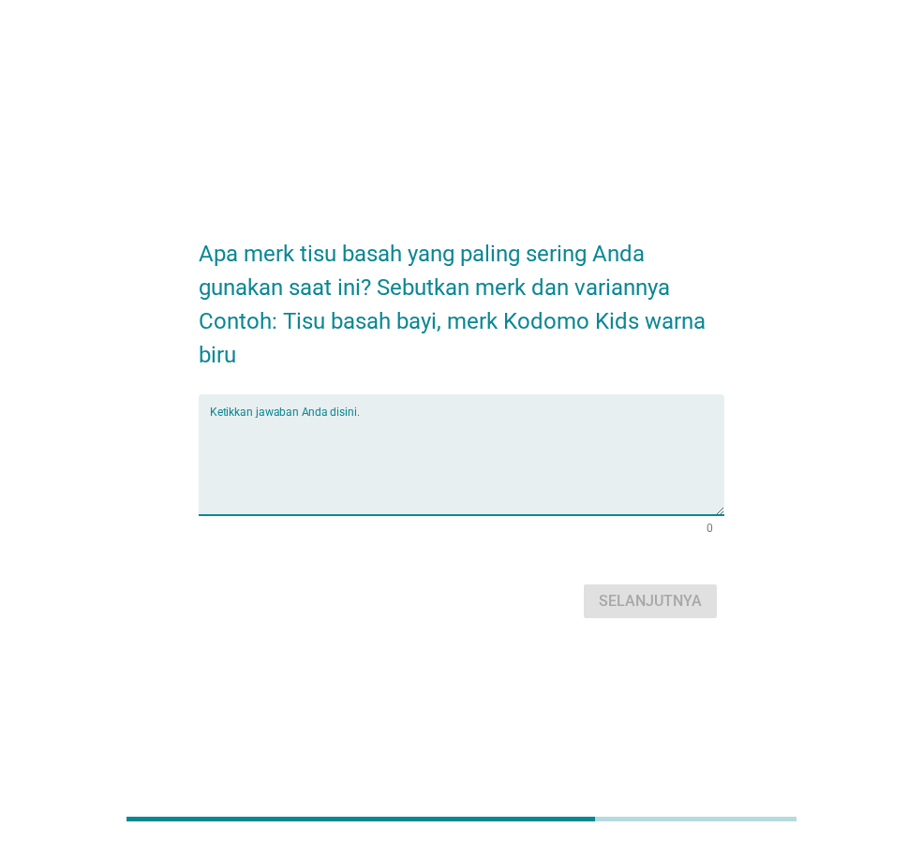
click at [492, 459] on textarea "Ketikkan jawaban Anda disini." at bounding box center [467, 466] width 514 height 98
type textarea "cussons baby"
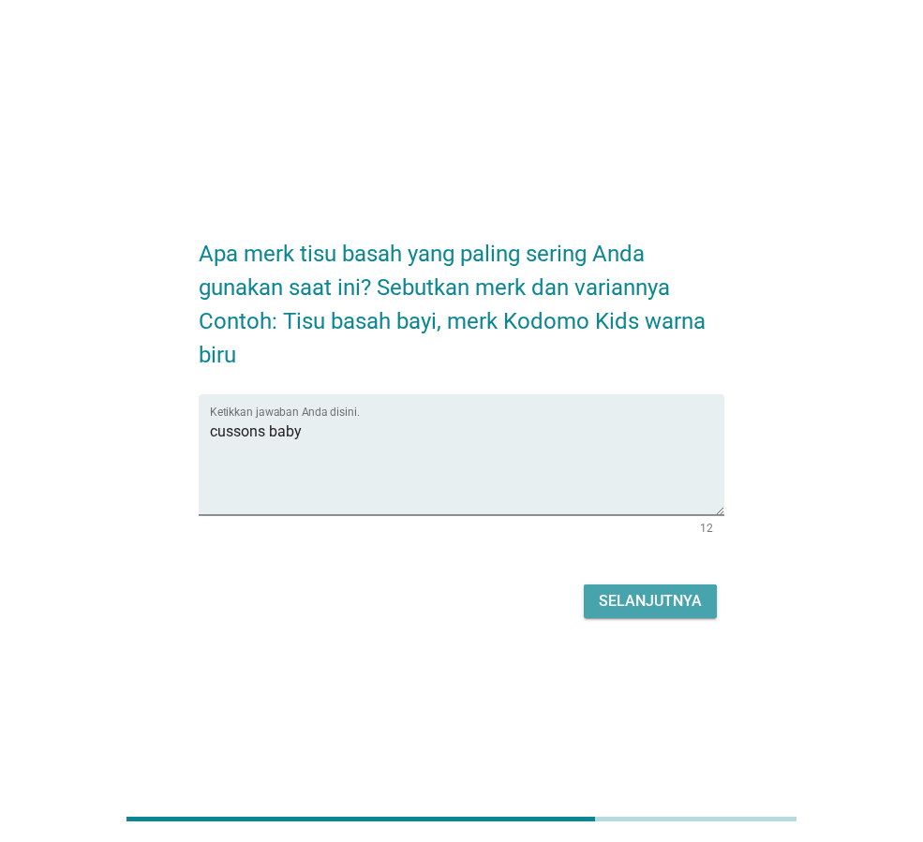
click at [680, 593] on div "Selanjutnya" at bounding box center [650, 601] width 103 height 22
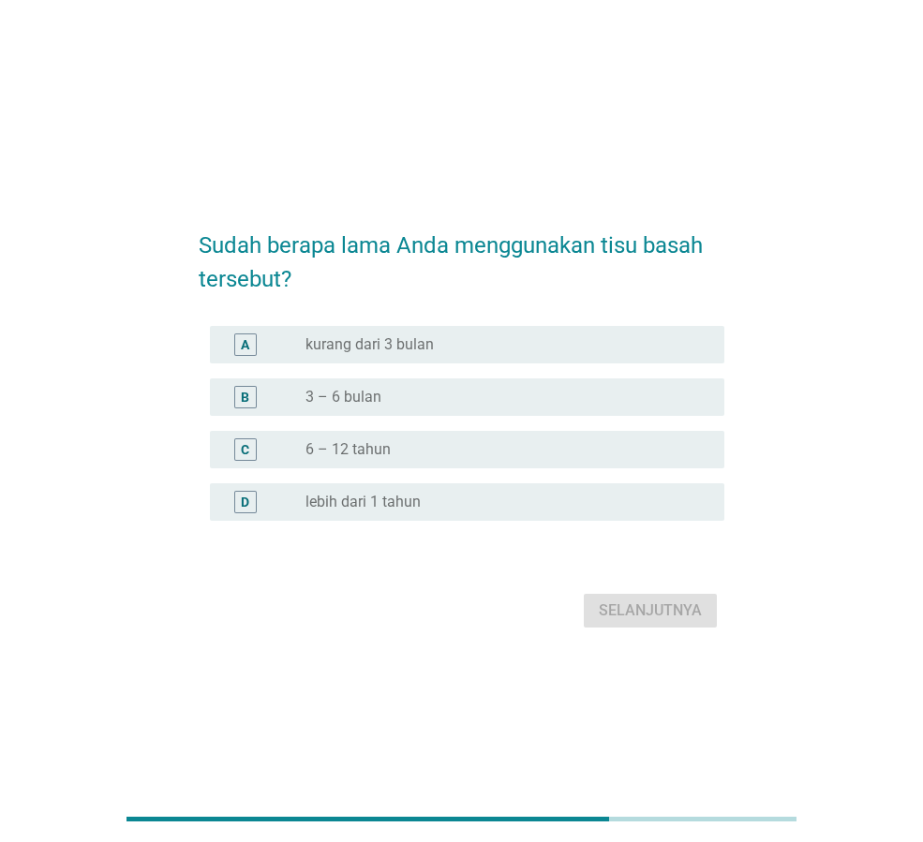
click at [497, 394] on div "radio_button_unchecked 3 – 6 bulan" at bounding box center [499, 397] width 389 height 19
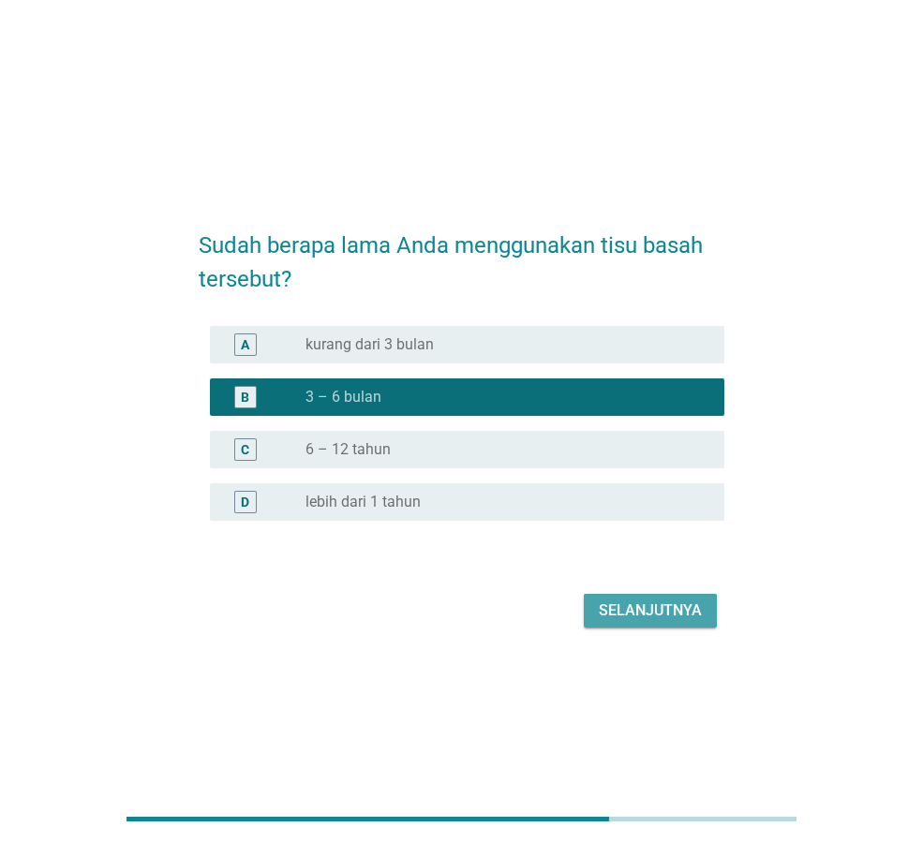
click at [641, 612] on div "Selanjutnya" at bounding box center [650, 611] width 103 height 22
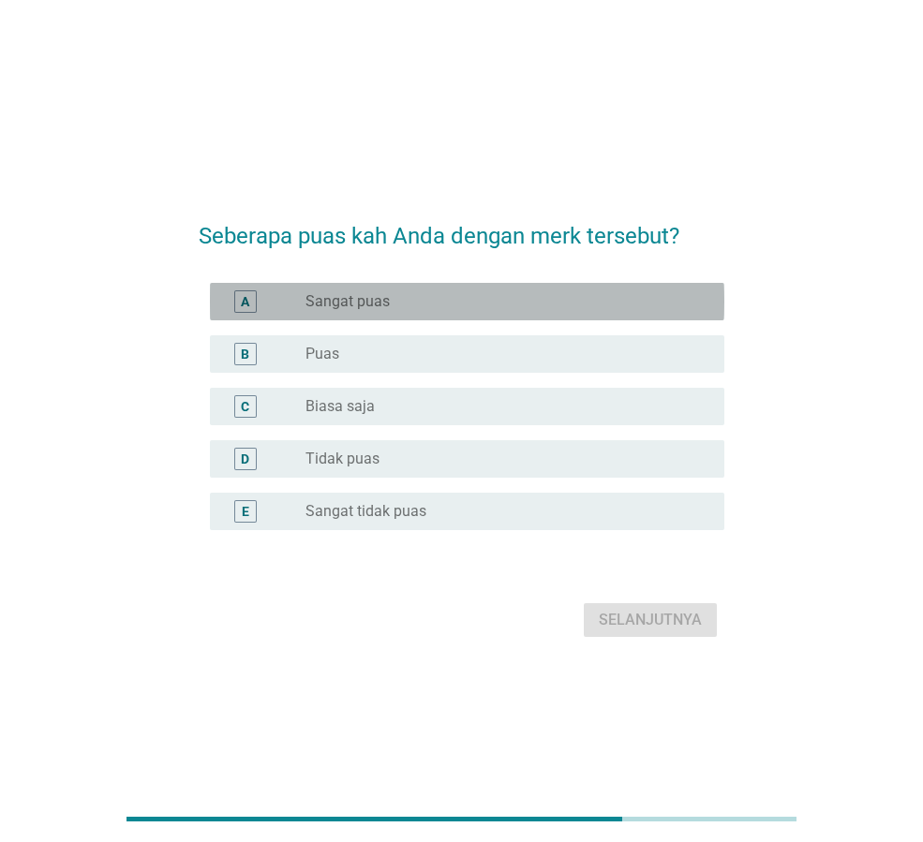
click at [441, 300] on div "radio_button_unchecked Sangat puas" at bounding box center [499, 301] width 389 height 19
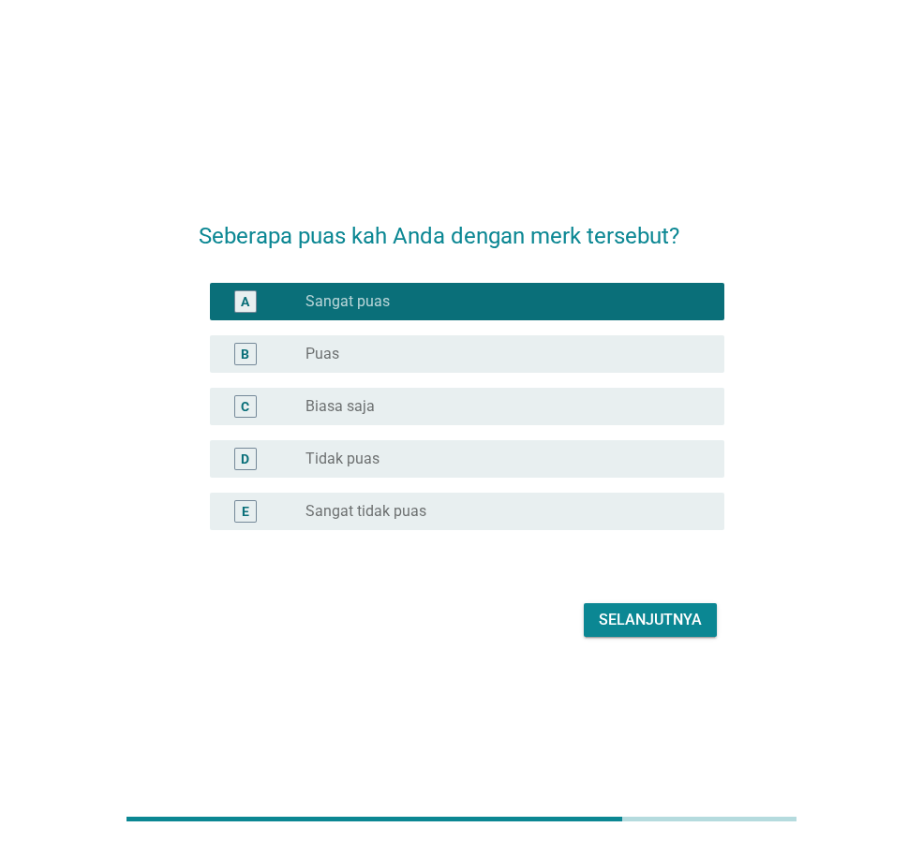
click at [654, 631] on div "Selanjutnya" at bounding box center [650, 620] width 103 height 22
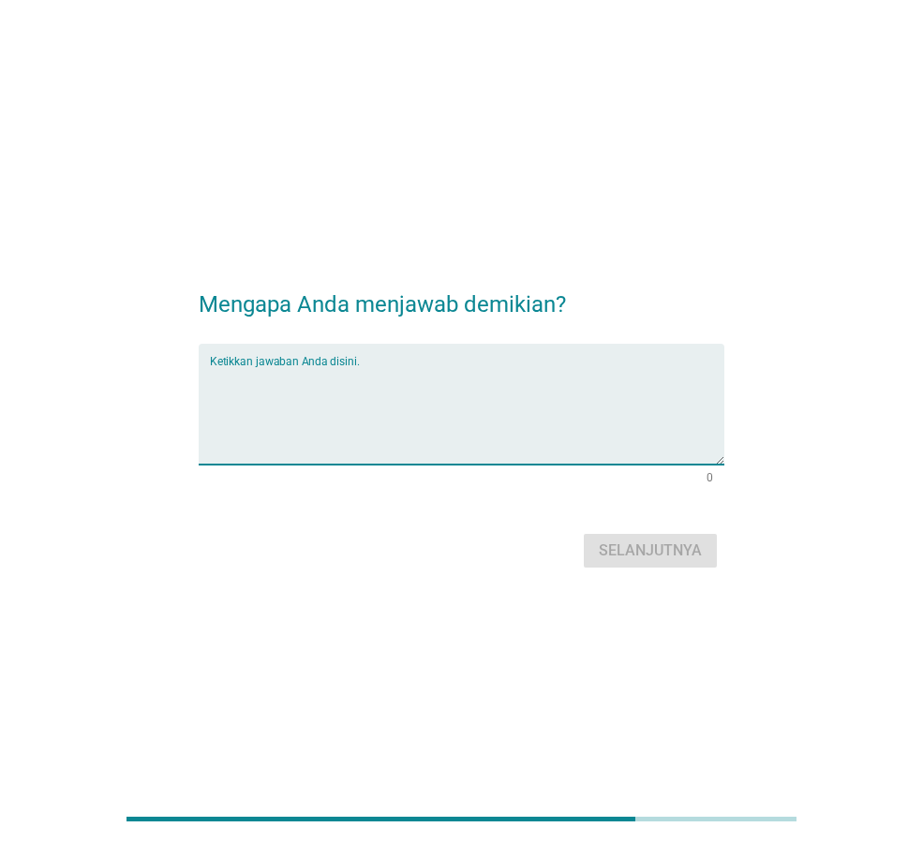
click at [517, 396] on textarea "Ketikkan jawaban Anda disini." at bounding box center [467, 415] width 514 height 98
type textarea "karna kualitas bagus"
click at [640, 549] on div "Selanjutnya" at bounding box center [650, 551] width 103 height 22
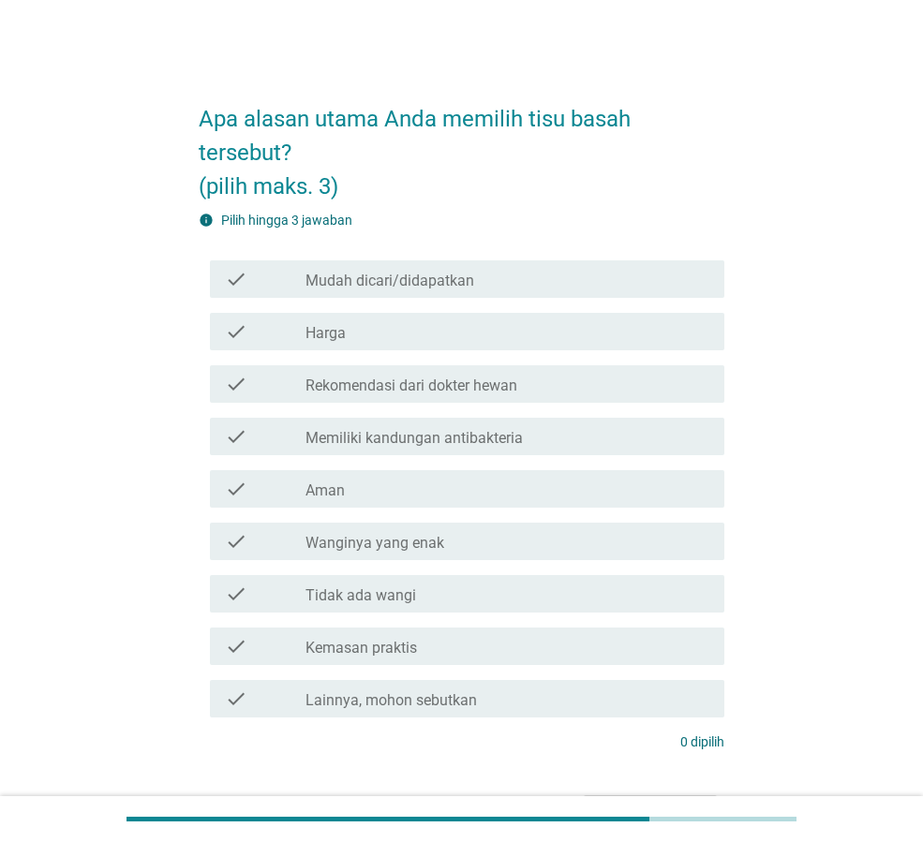
click at [454, 275] on label "Mudah dicari/didapatkan" at bounding box center [389, 281] width 169 height 19
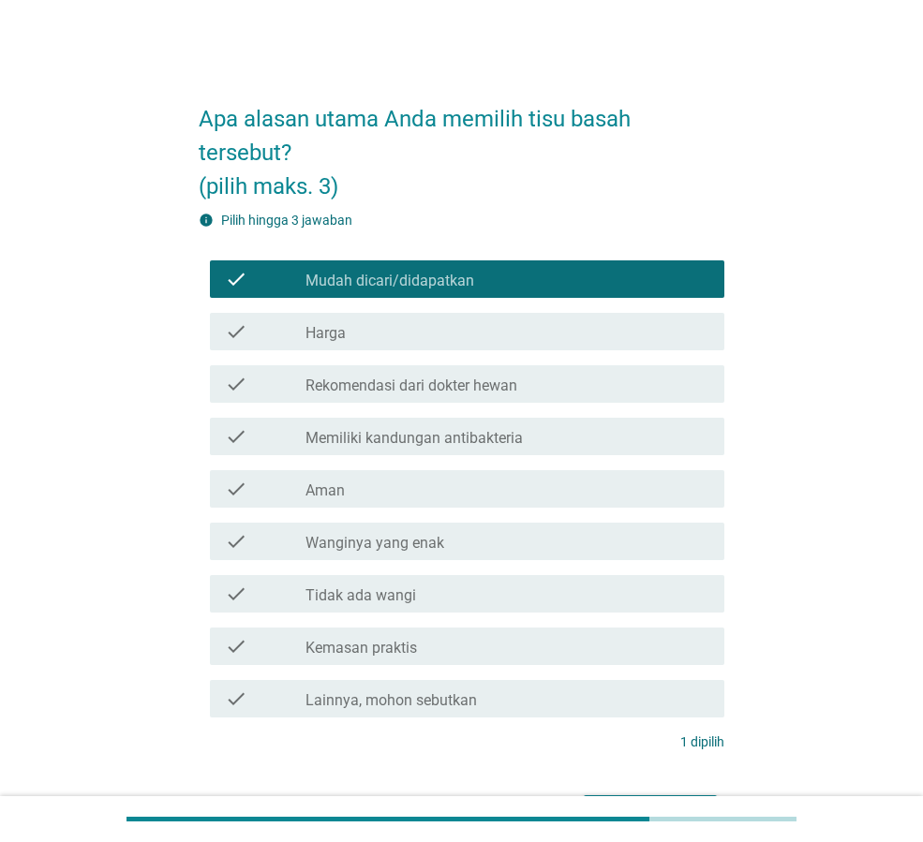
click at [429, 491] on div "check_box_outline_blank Aman" at bounding box center [507, 489] width 404 height 22
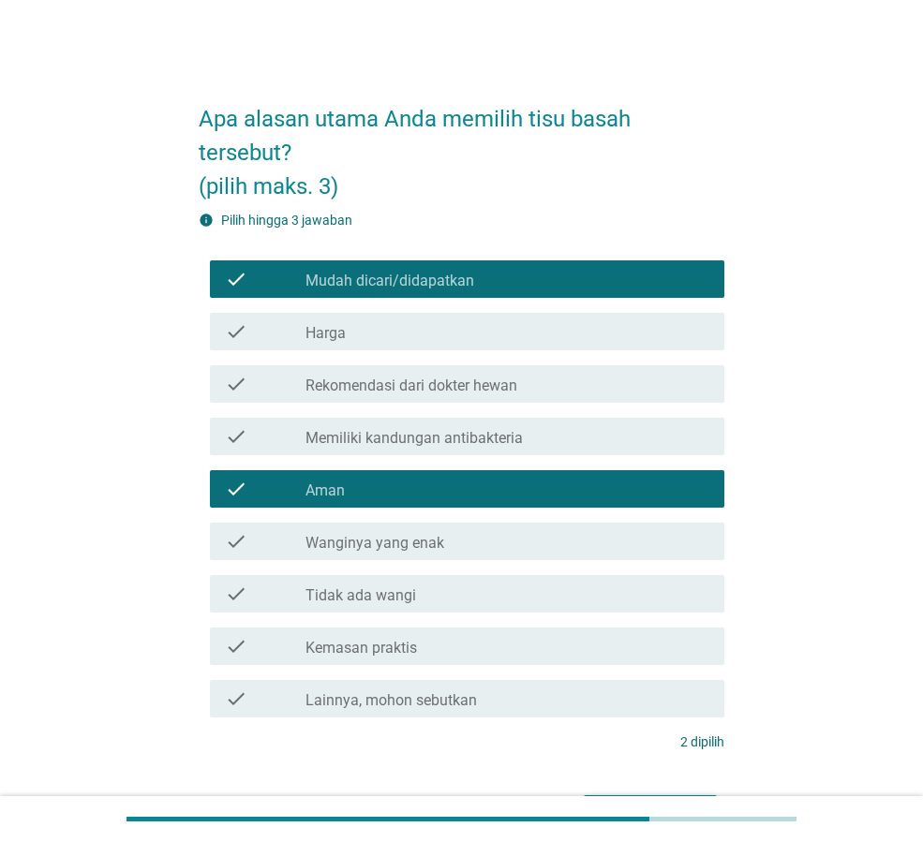
click at [436, 481] on div "check_box_outline_blank Aman" at bounding box center [507, 489] width 404 height 22
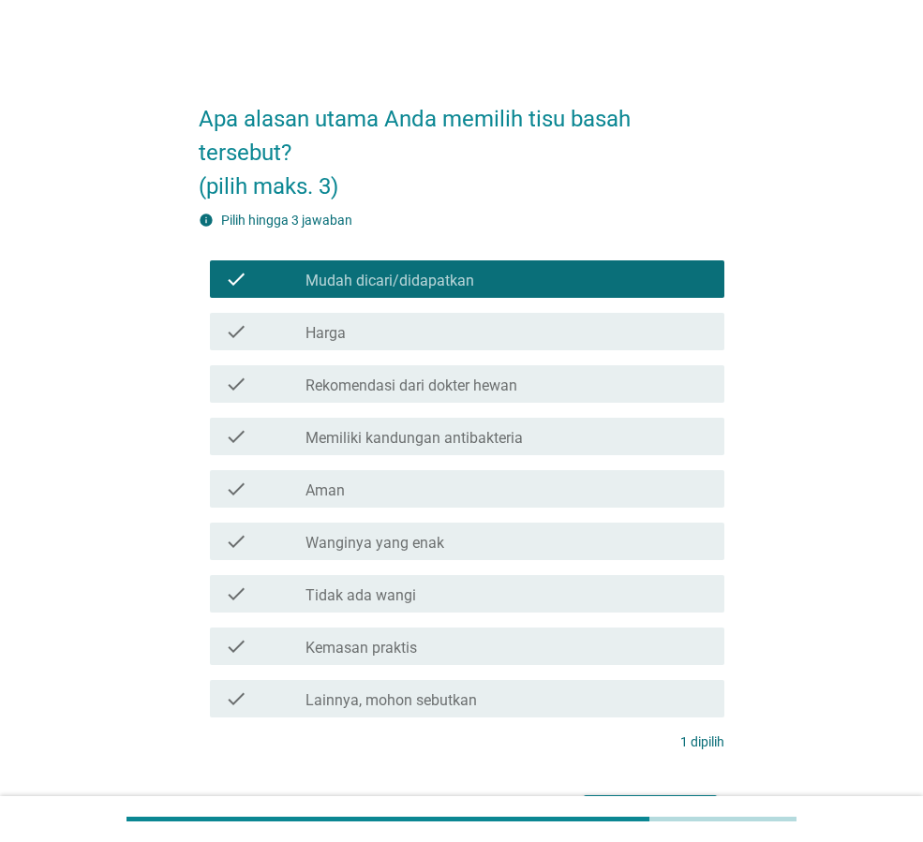
click at [436, 481] on div "check_box_outline_blank Aman" at bounding box center [507, 489] width 404 height 22
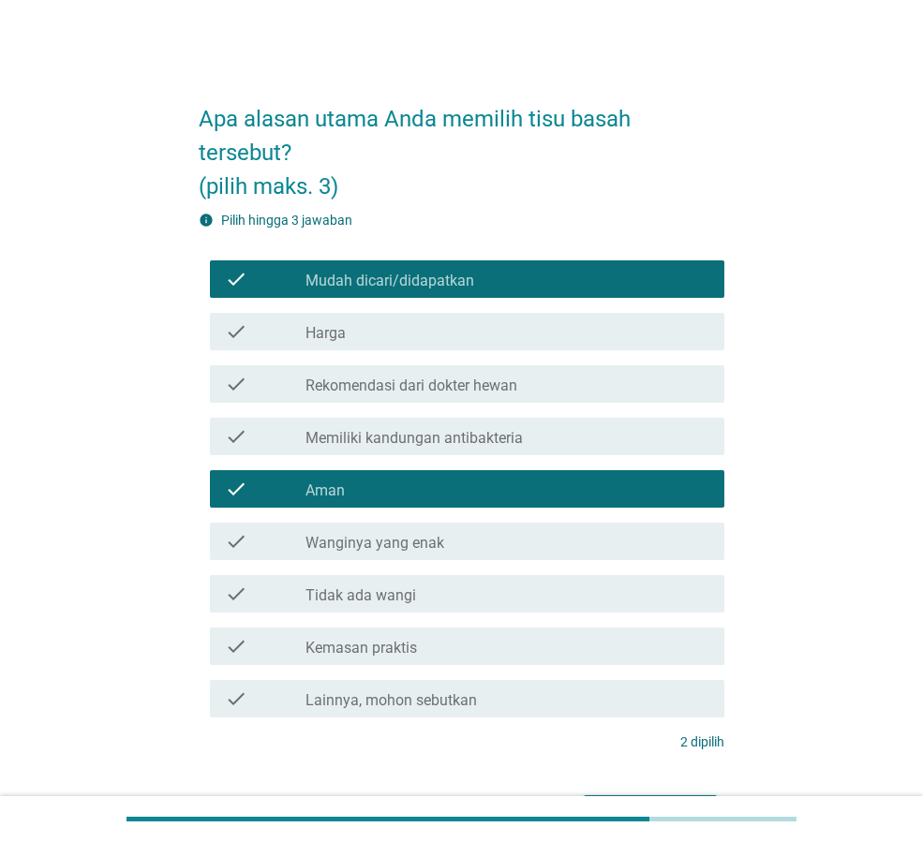
click at [438, 554] on div "check check_box_outline_blank [PERSON_NAME]inya yang enak" at bounding box center [467, 541] width 514 height 37
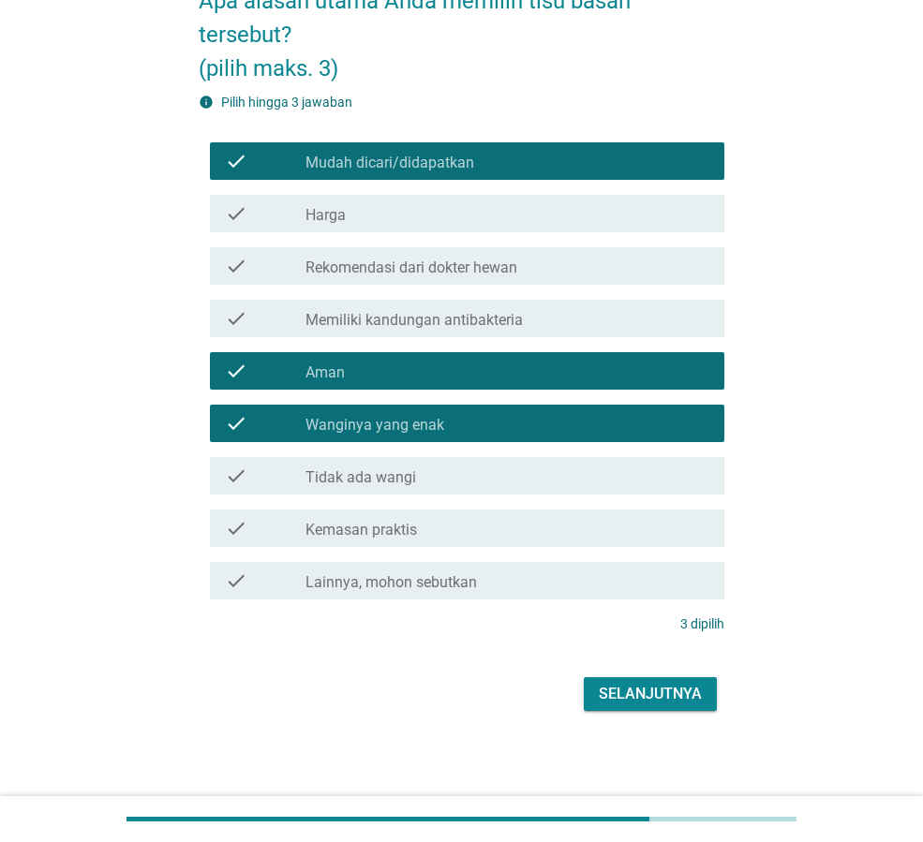
scroll to position [121, 0]
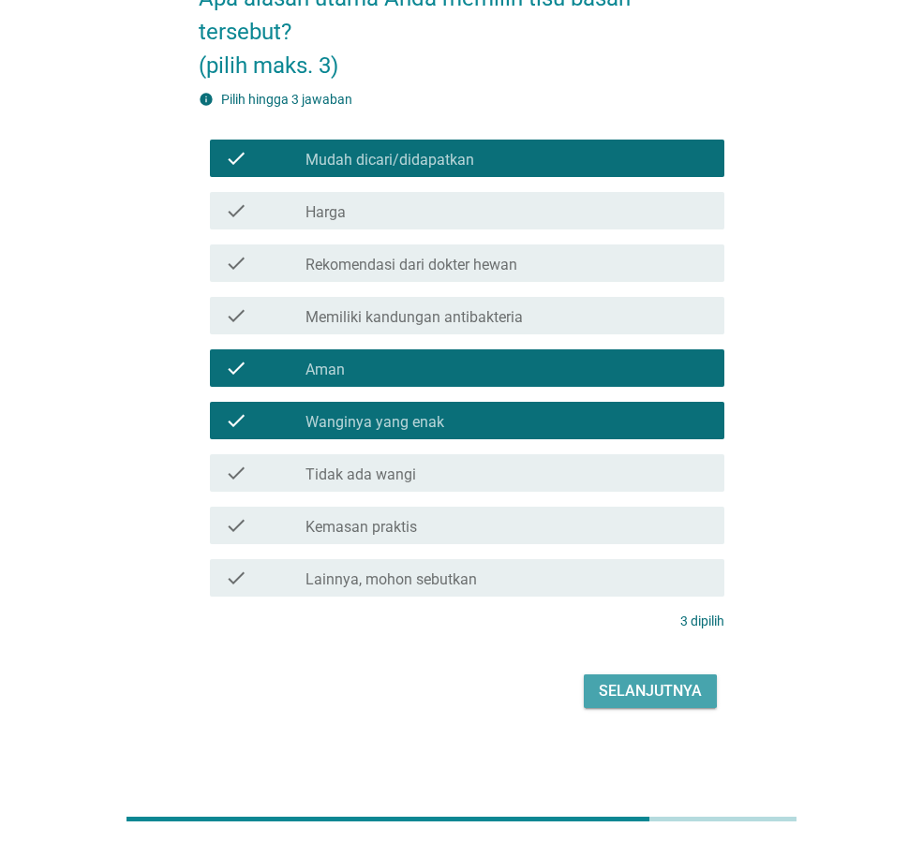
click at [662, 690] on div "Selanjutnya" at bounding box center [650, 691] width 103 height 22
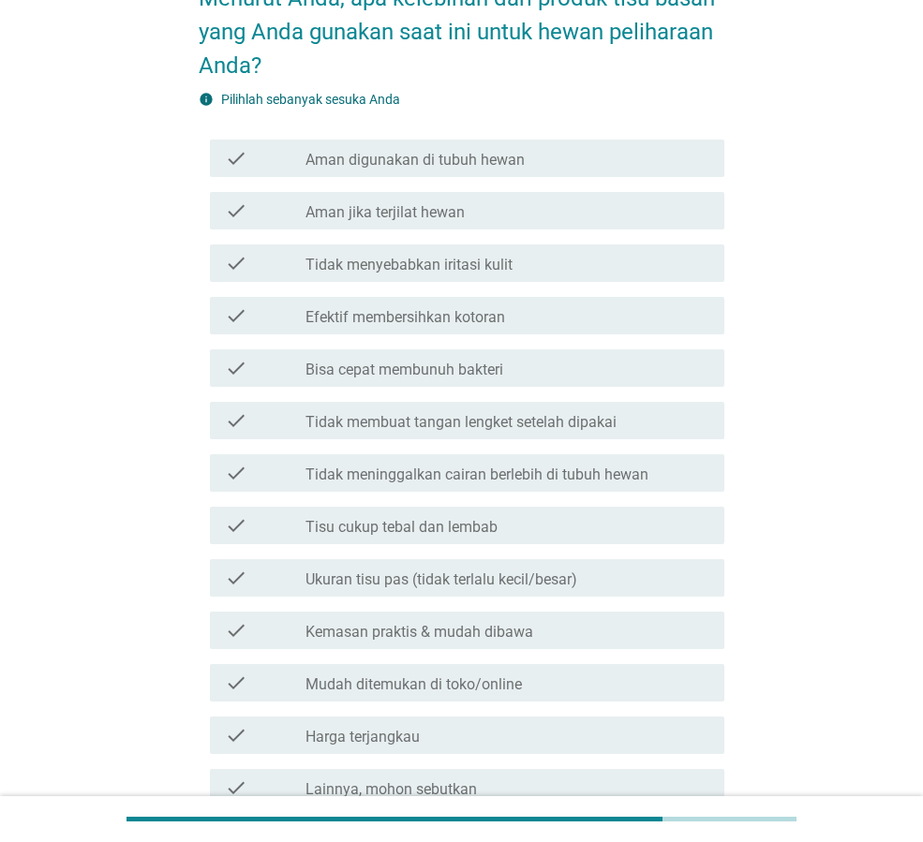
scroll to position [0, 0]
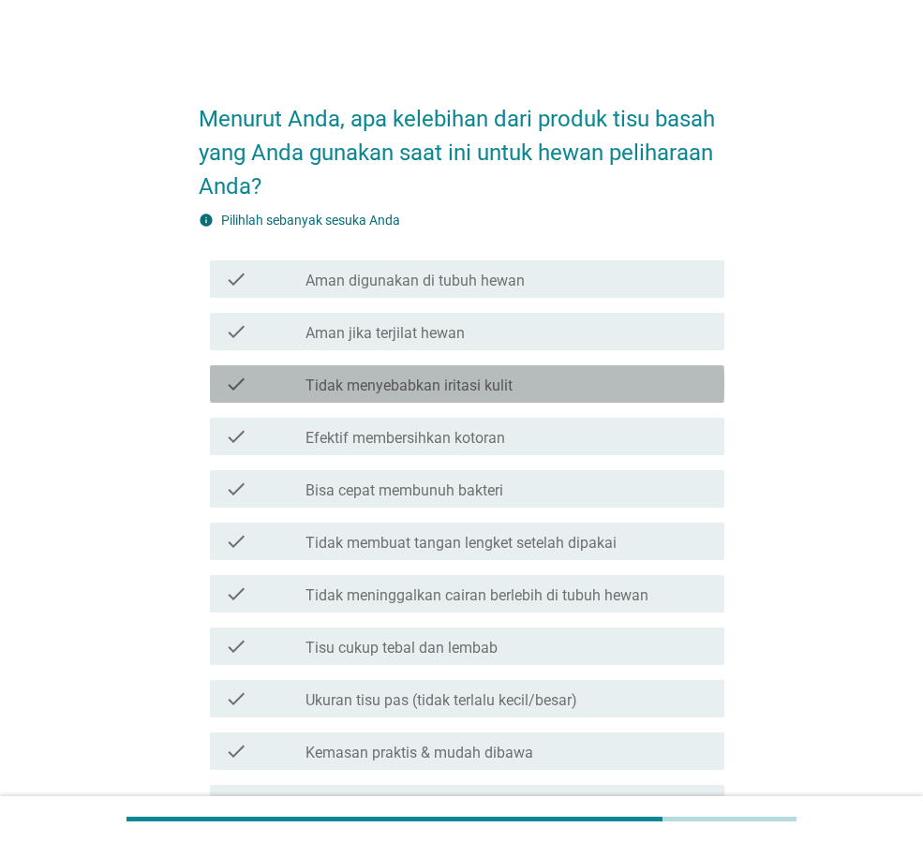
click at [506, 385] on label "Tidak menyebabkan iritasi kulit" at bounding box center [408, 386] width 207 height 19
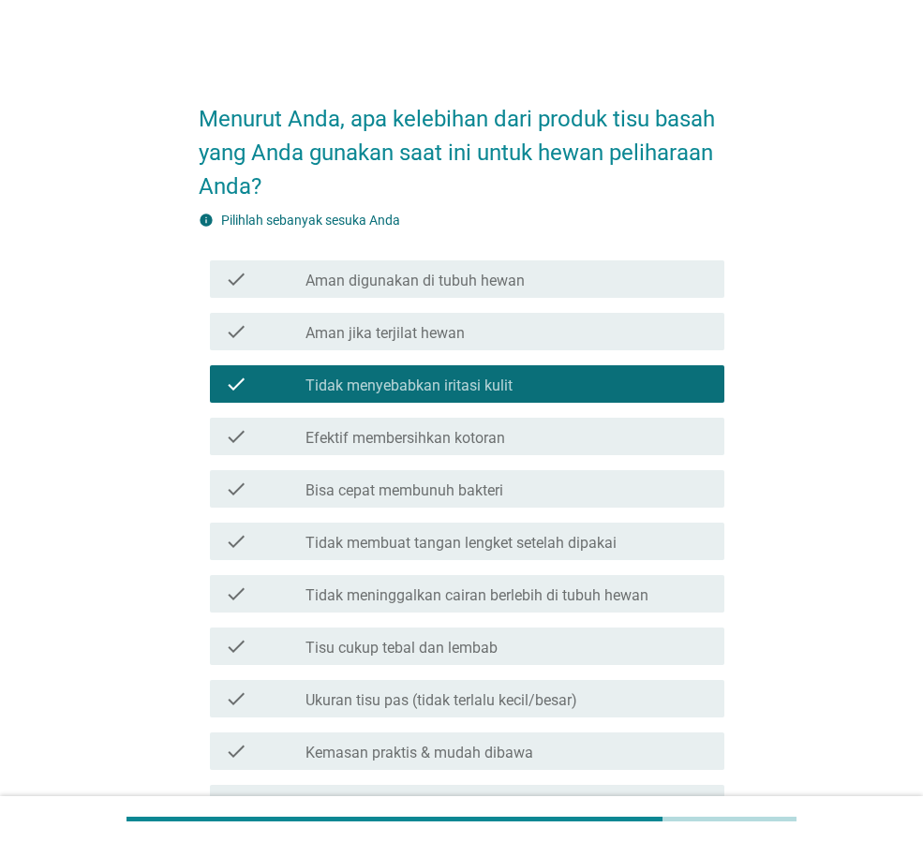
click at [466, 493] on label "Bisa cepat membunuh bakteri" at bounding box center [404, 491] width 198 height 19
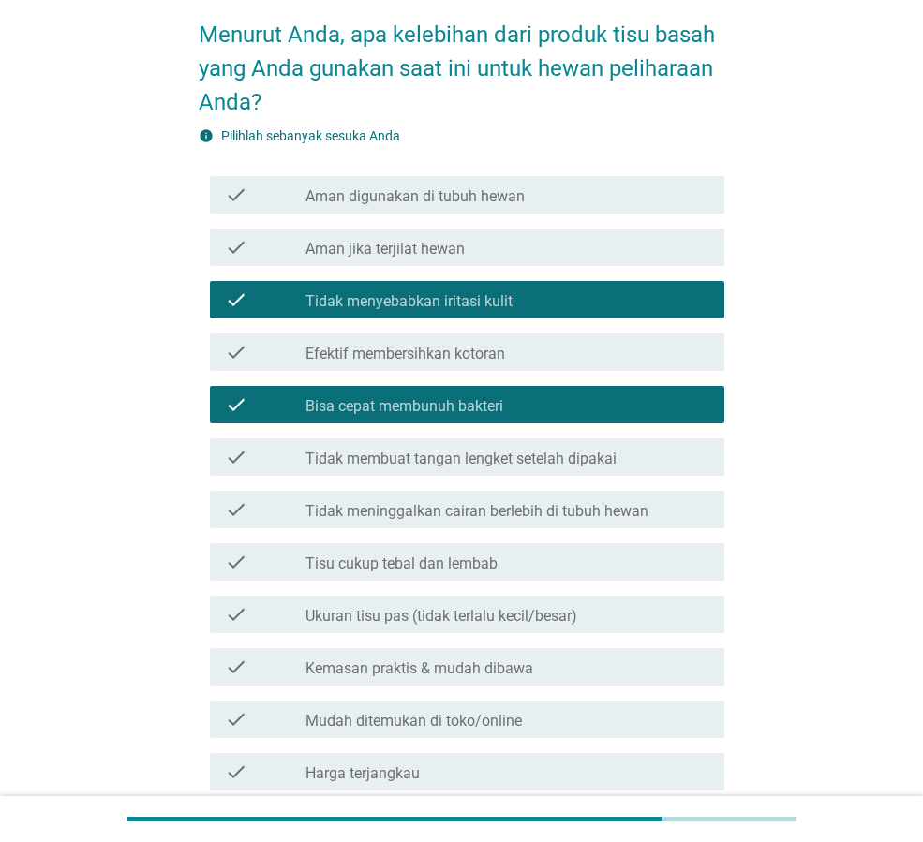
scroll to position [304, 0]
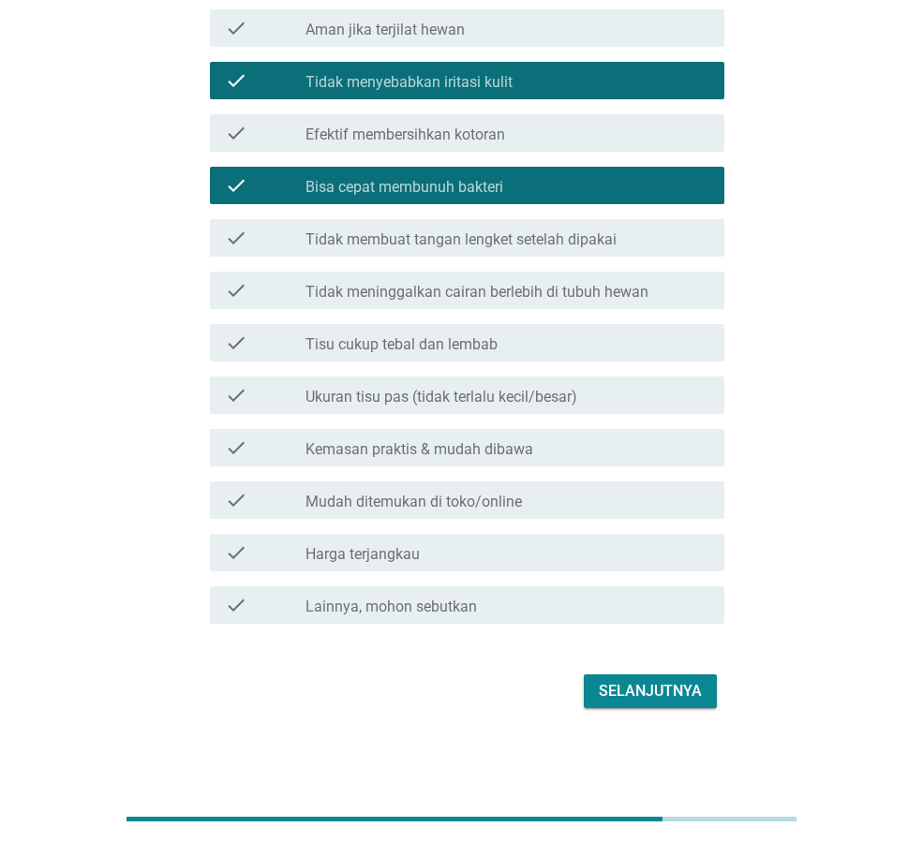
click at [486, 185] on label "Bisa cepat membunuh bakteri" at bounding box center [404, 187] width 198 height 19
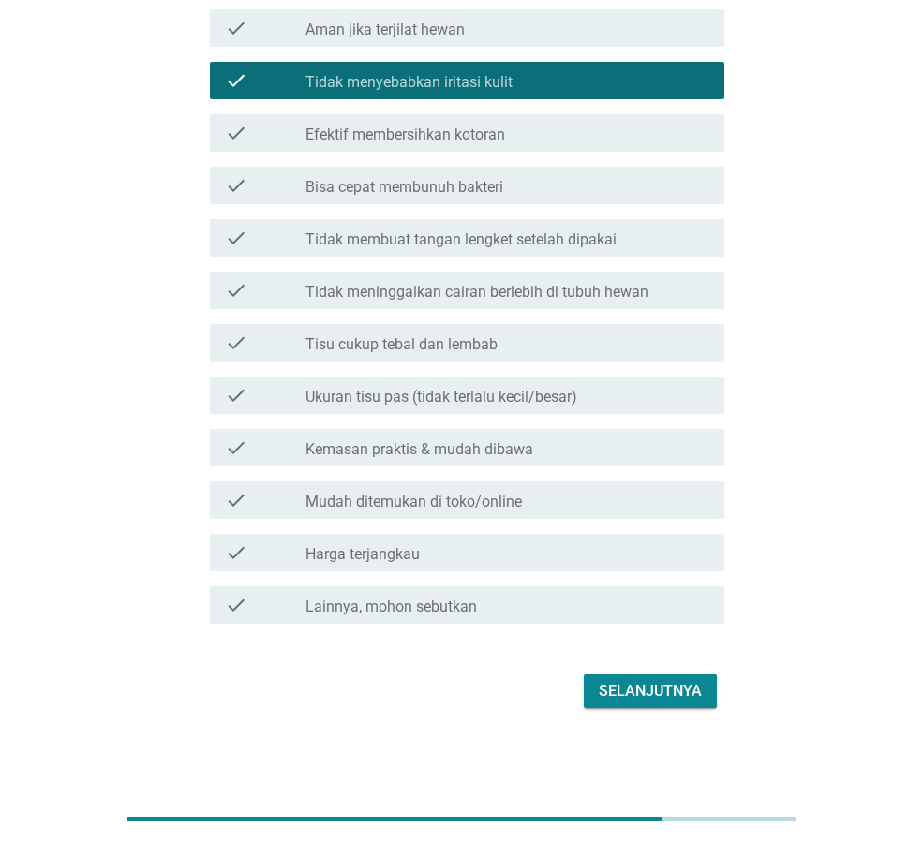
click at [505, 238] on label "Tidak membuat tangan lengket setelah dipakai" at bounding box center [460, 240] width 311 height 19
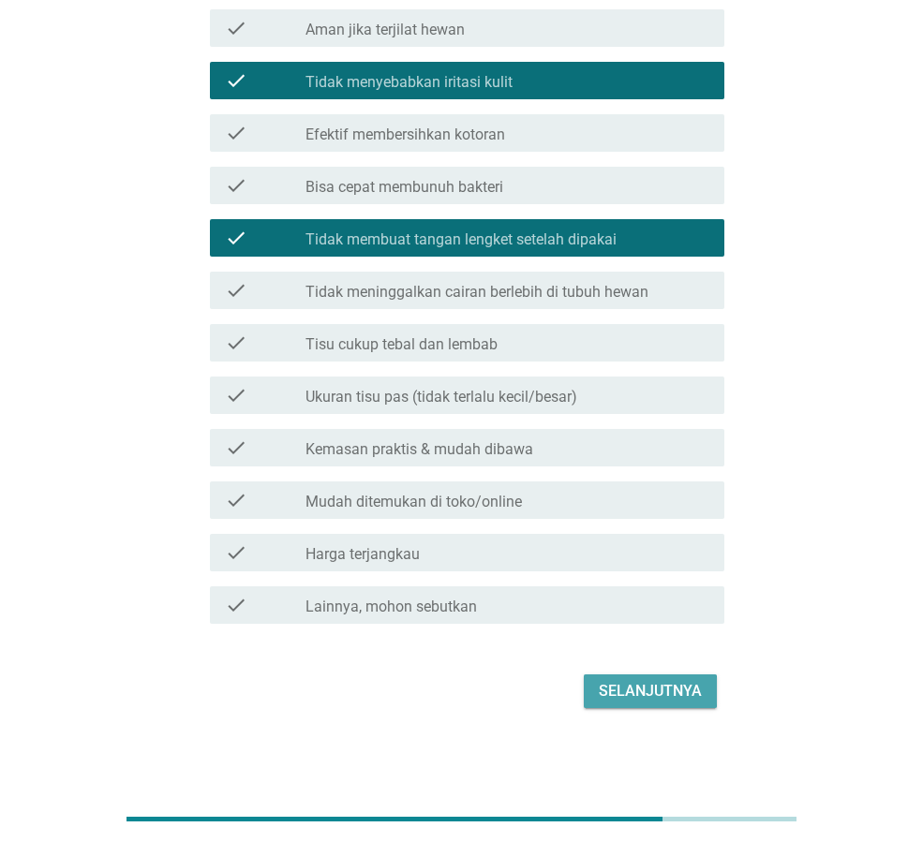
click at [646, 702] on div "Selanjutnya" at bounding box center [650, 691] width 103 height 22
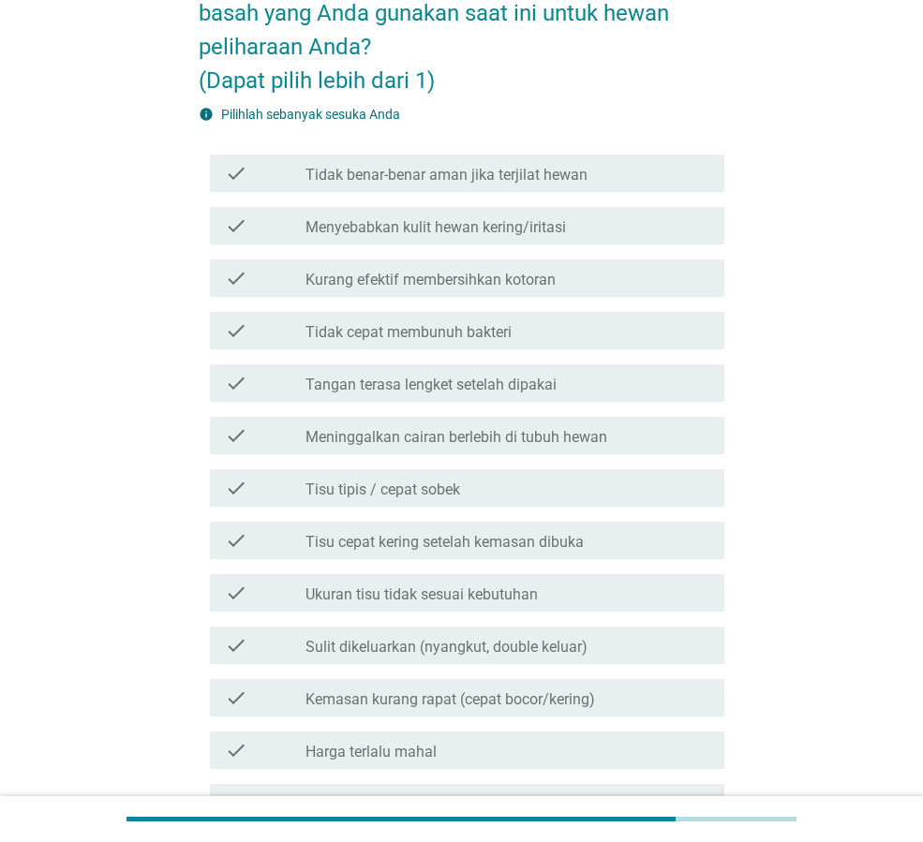
scroll to position [94, 0]
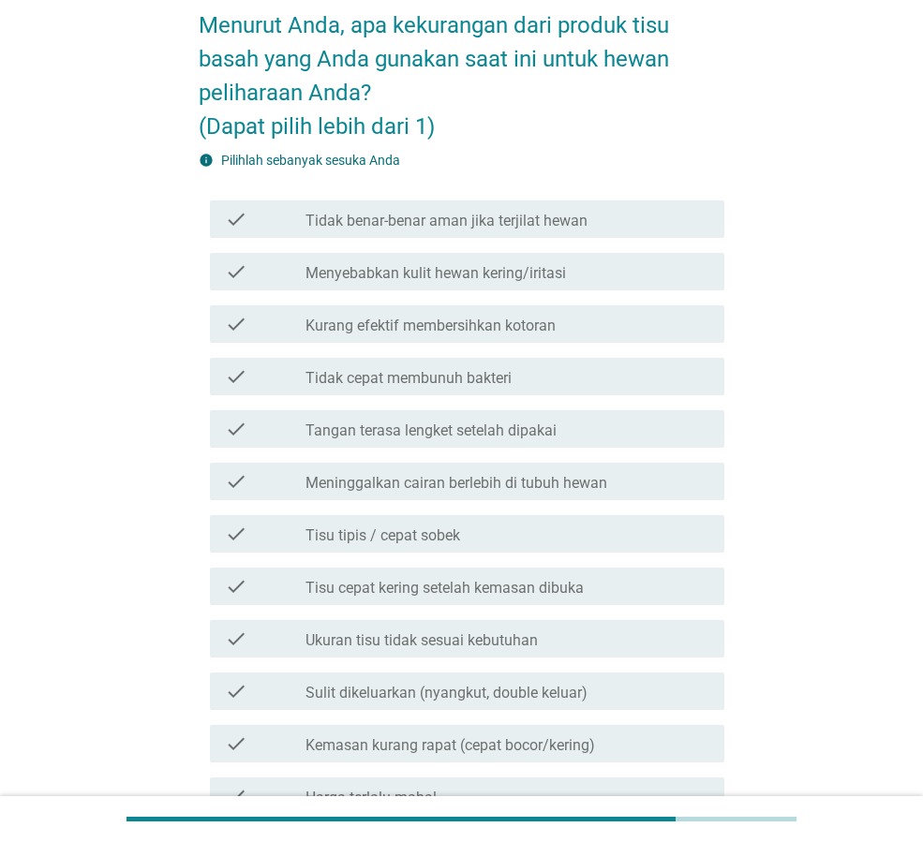
click at [438, 531] on label "Tisu tipis / cepat sobek" at bounding box center [382, 536] width 155 height 19
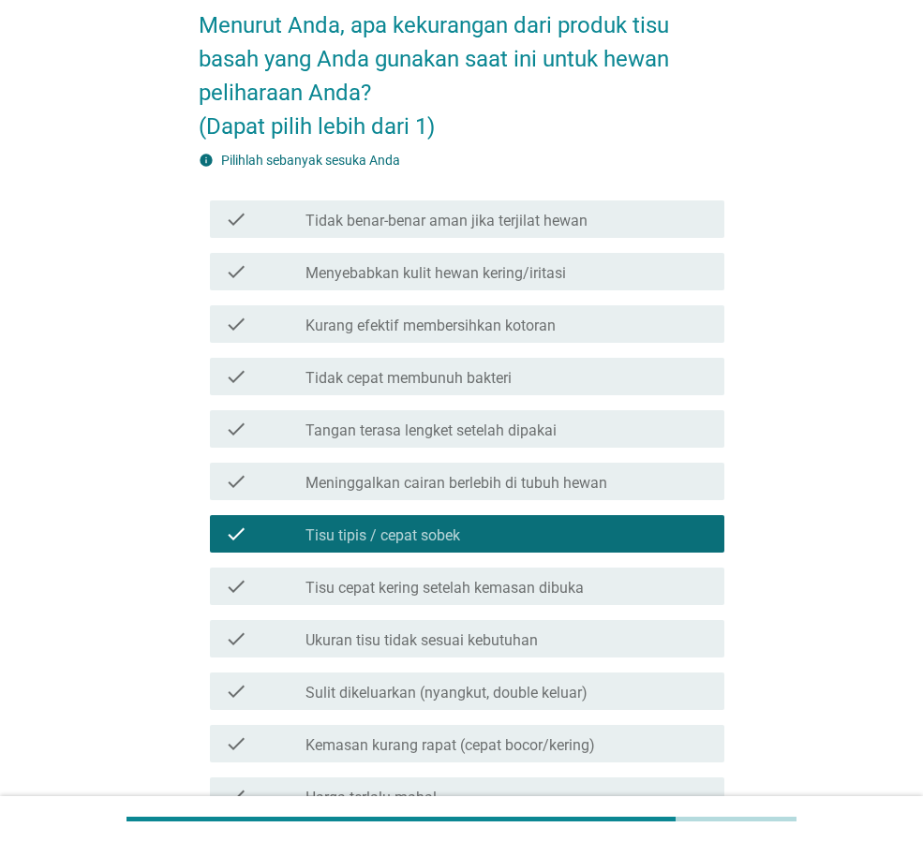
scroll to position [187, 0]
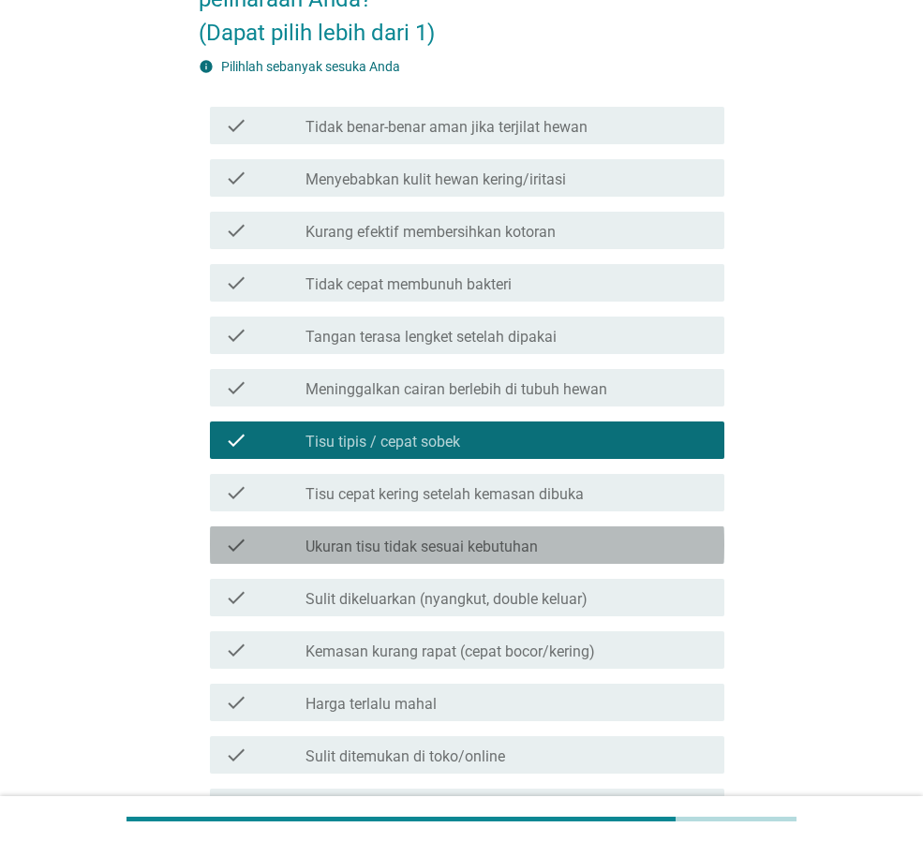
click at [437, 545] on label "Ukuran tisu tidak sesuai kebutuhan" at bounding box center [421, 547] width 232 height 19
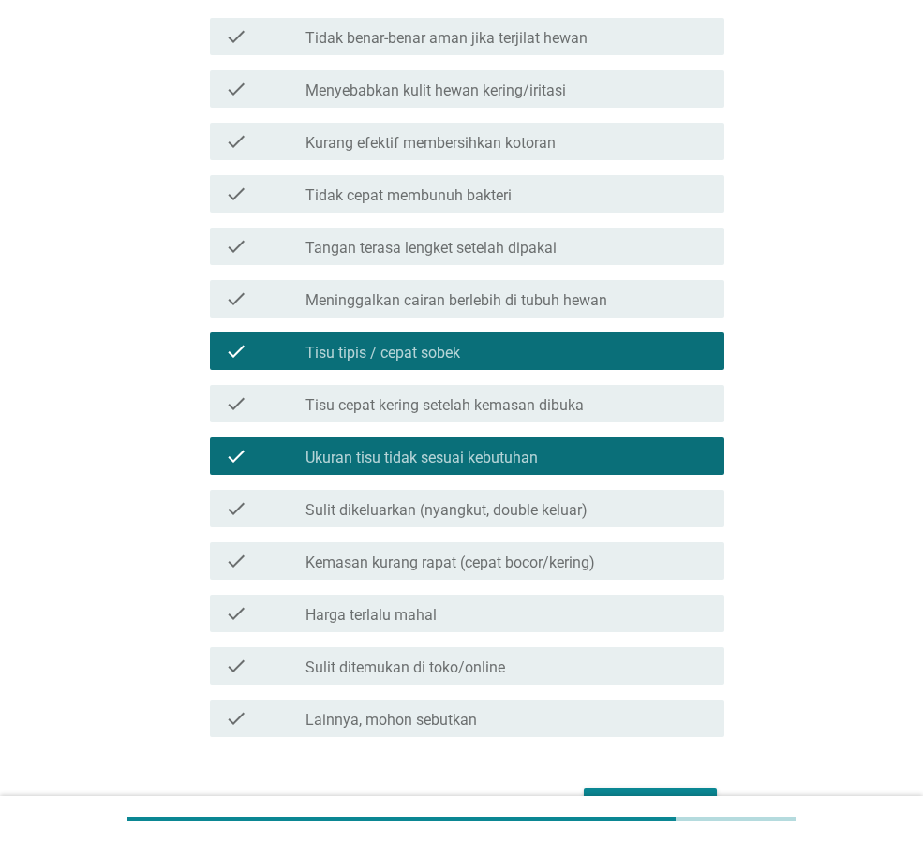
scroll to position [390, 0]
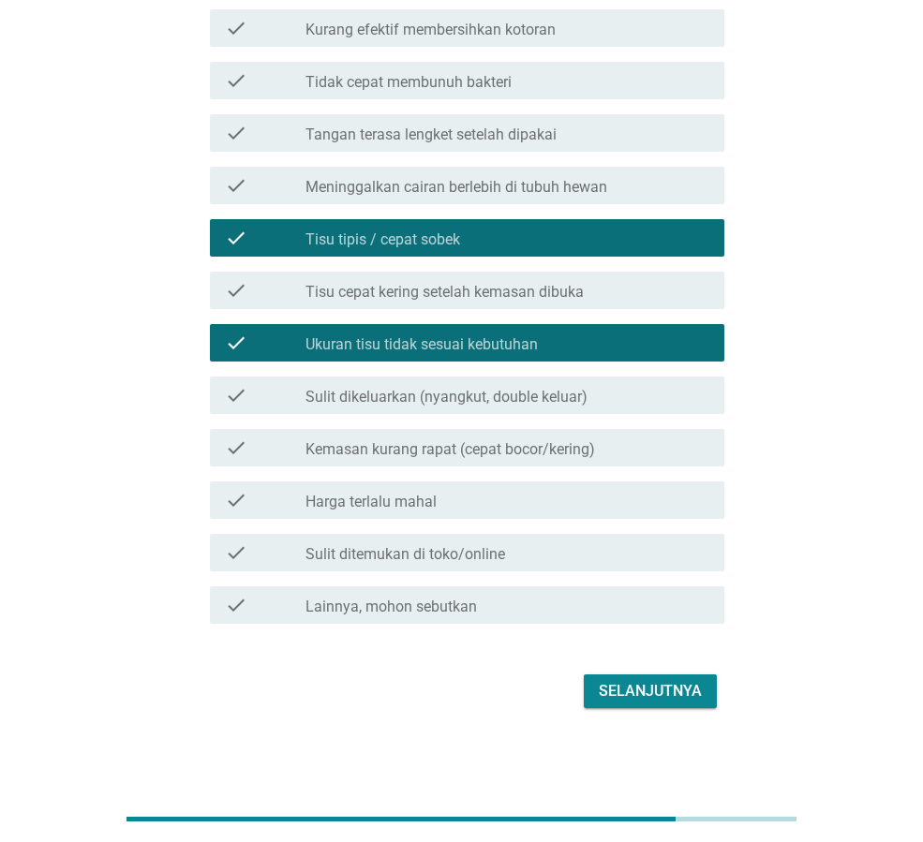
click at [621, 684] on div "Selanjutnya" at bounding box center [650, 691] width 103 height 22
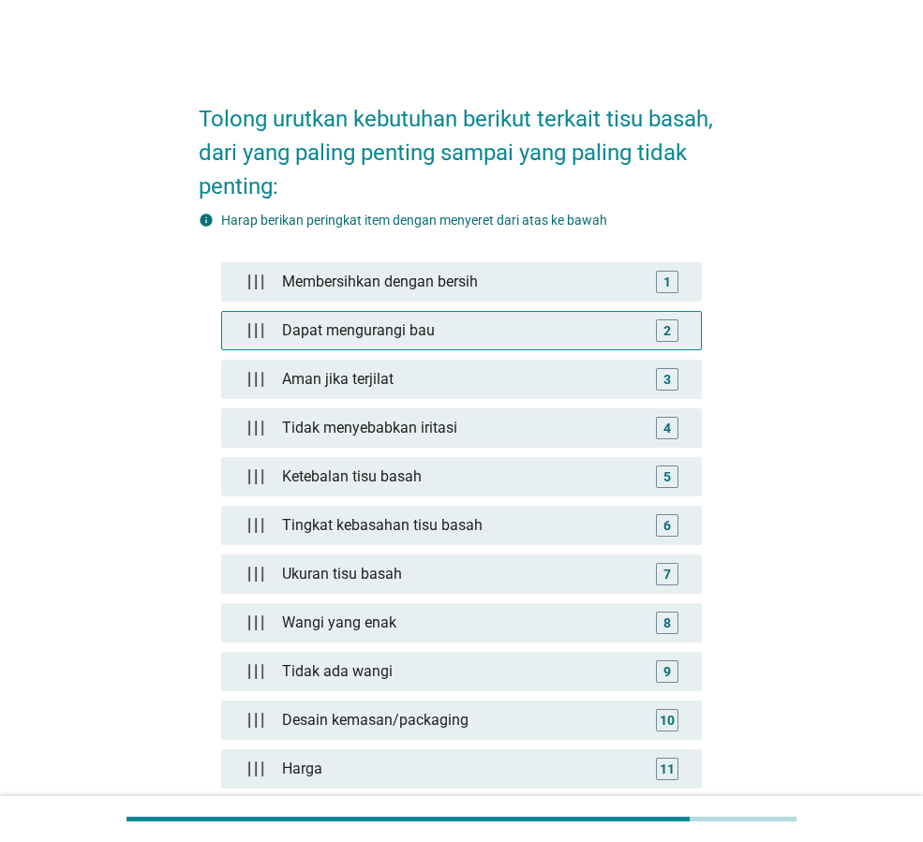
click at [378, 339] on div "Dapat mengurangi bau" at bounding box center [462, 330] width 374 height 37
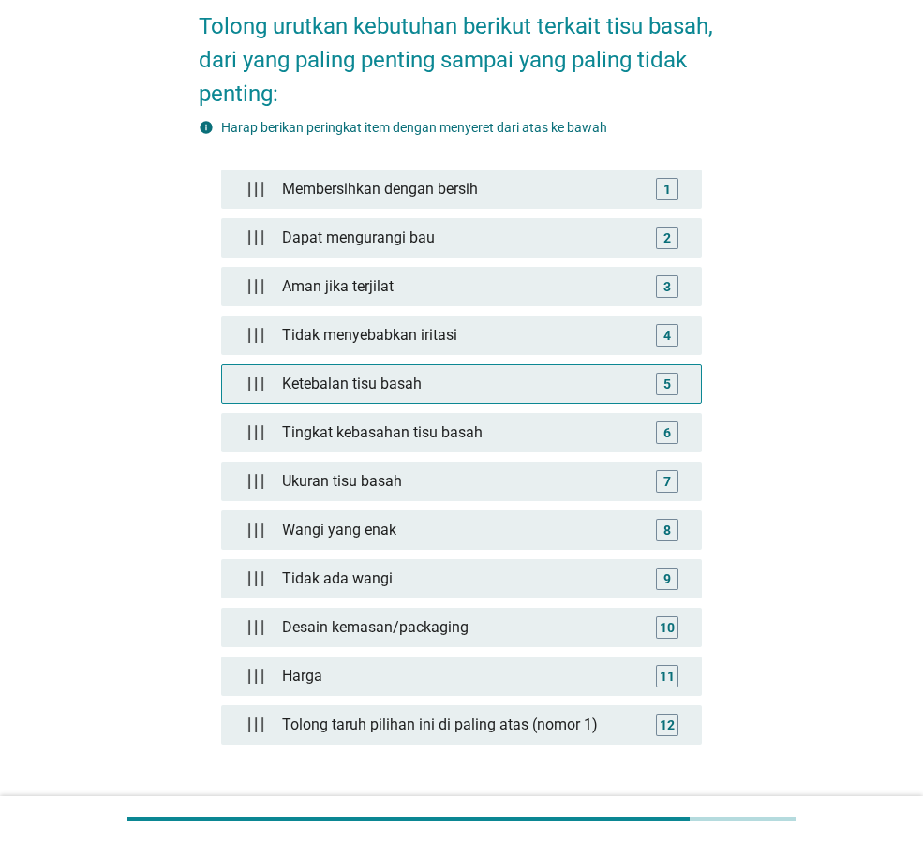
scroll to position [60, 0]
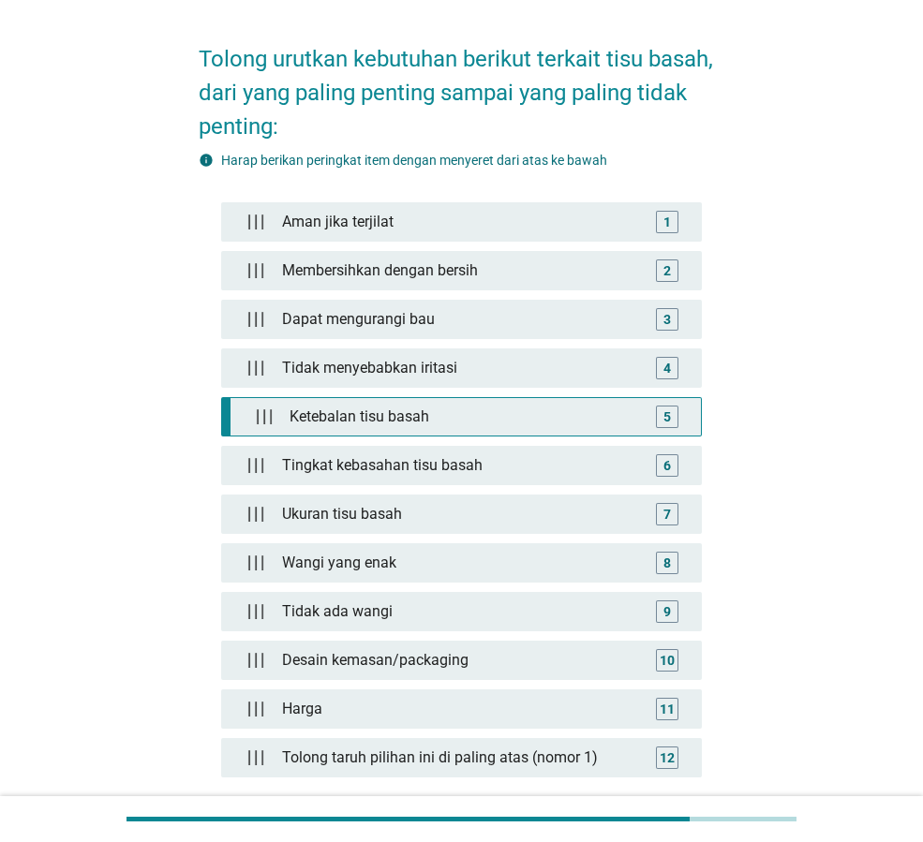
click at [376, 422] on div "Ketebalan tisu basah" at bounding box center [465, 416] width 366 height 37
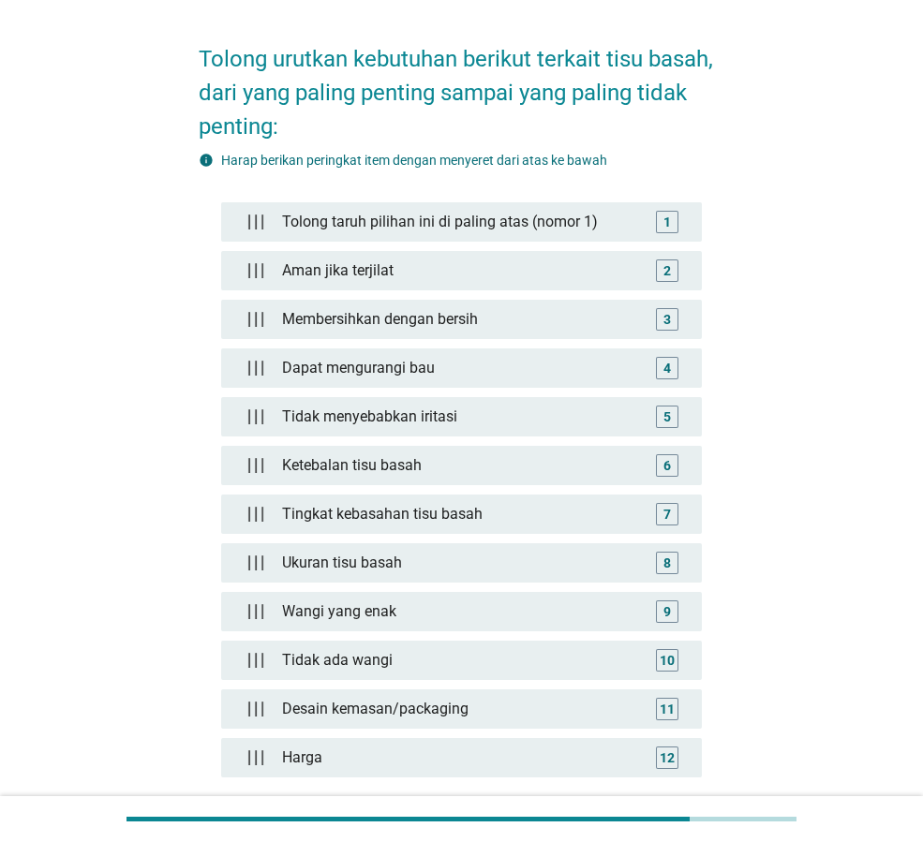
click at [770, 320] on div "Tolong urutkan kebutuhan berikut terkait tisu basah, dari yang paling penting s…" at bounding box center [461, 462] width 833 height 908
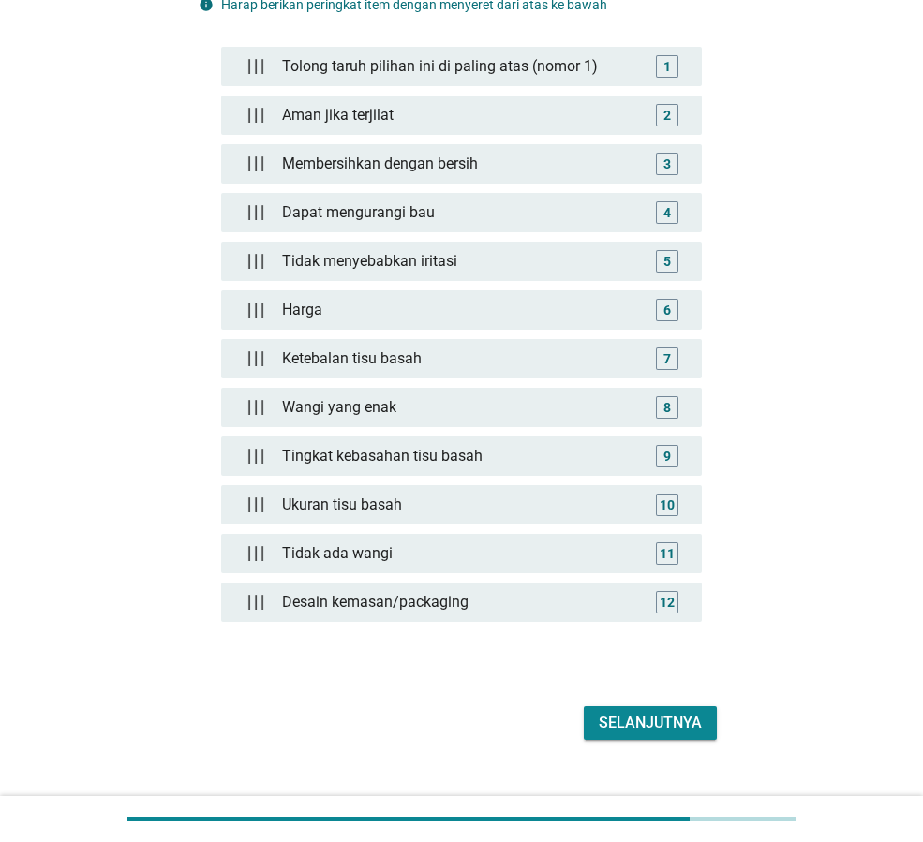
scroll to position [247, 0]
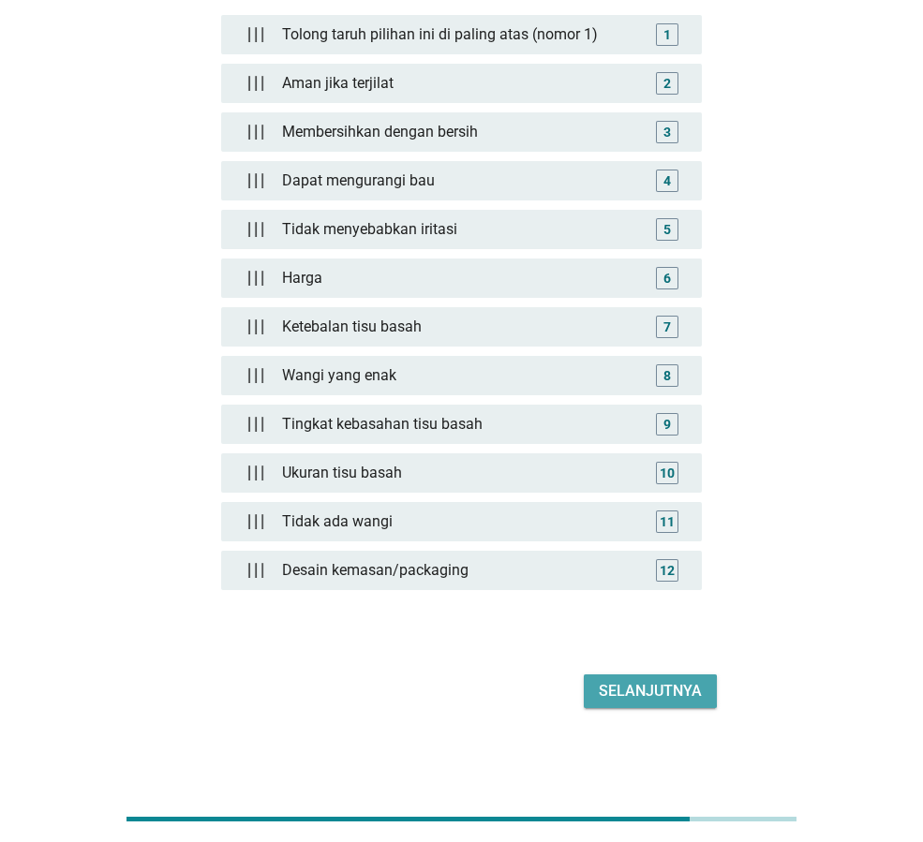
click at [638, 682] on div "Selanjutnya" at bounding box center [650, 691] width 103 height 22
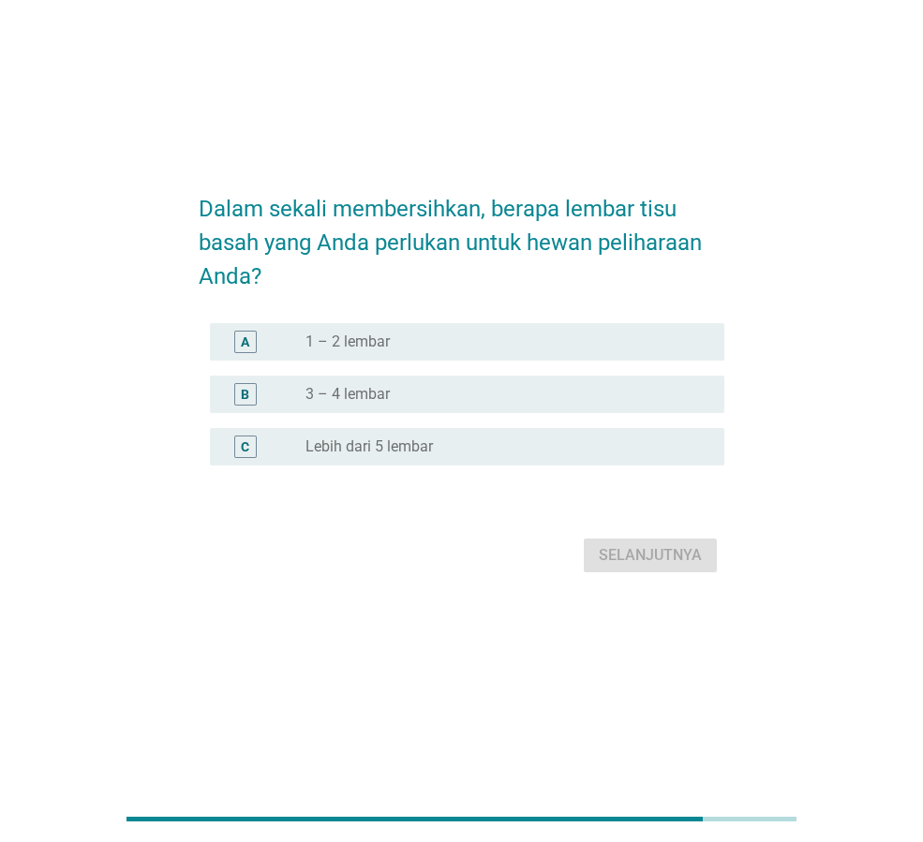
scroll to position [0, 0]
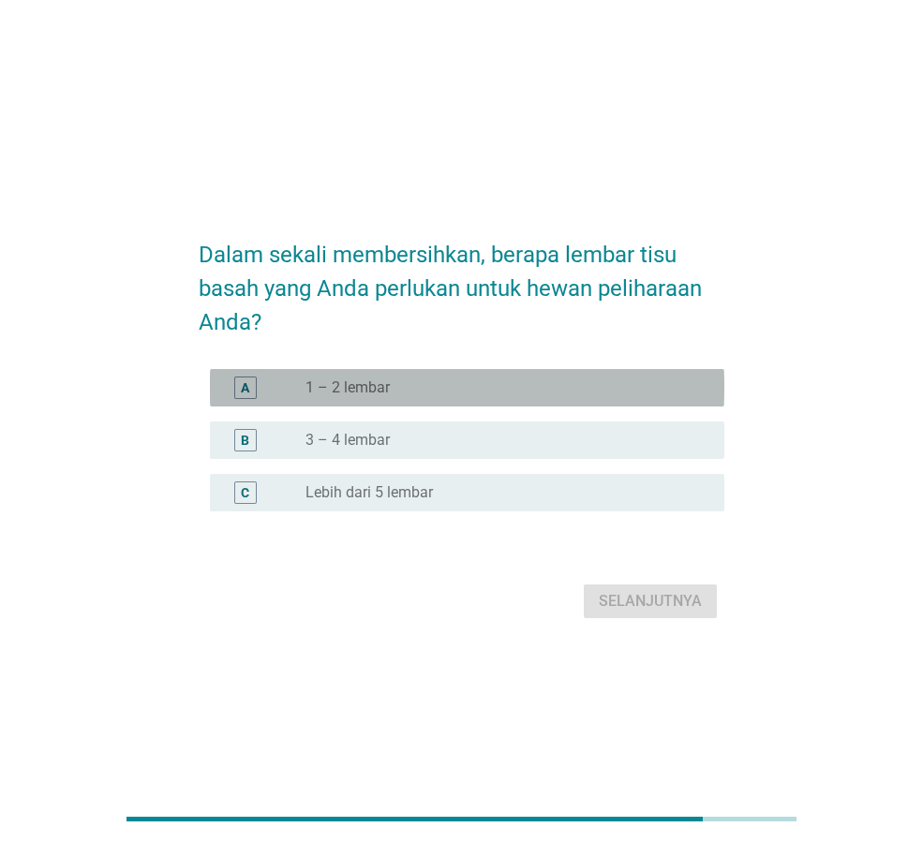
click at [422, 384] on div "radio_button_unchecked 1 – 2 lembar" at bounding box center [499, 388] width 389 height 19
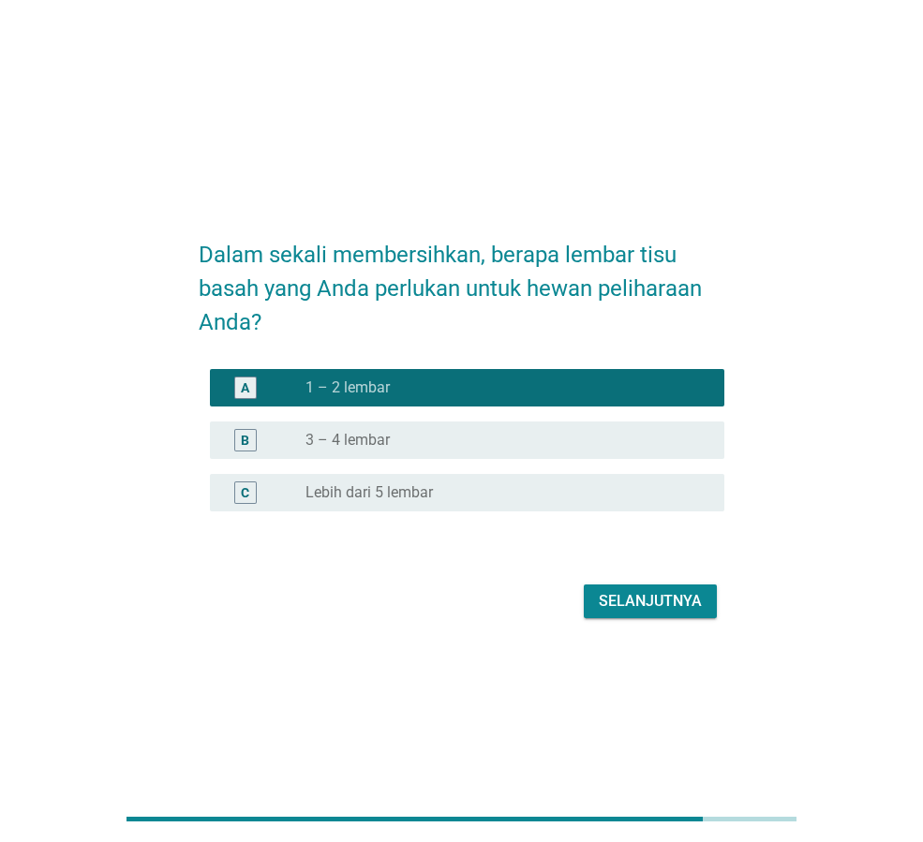
click at [668, 599] on div "Selanjutnya" at bounding box center [650, 601] width 103 height 22
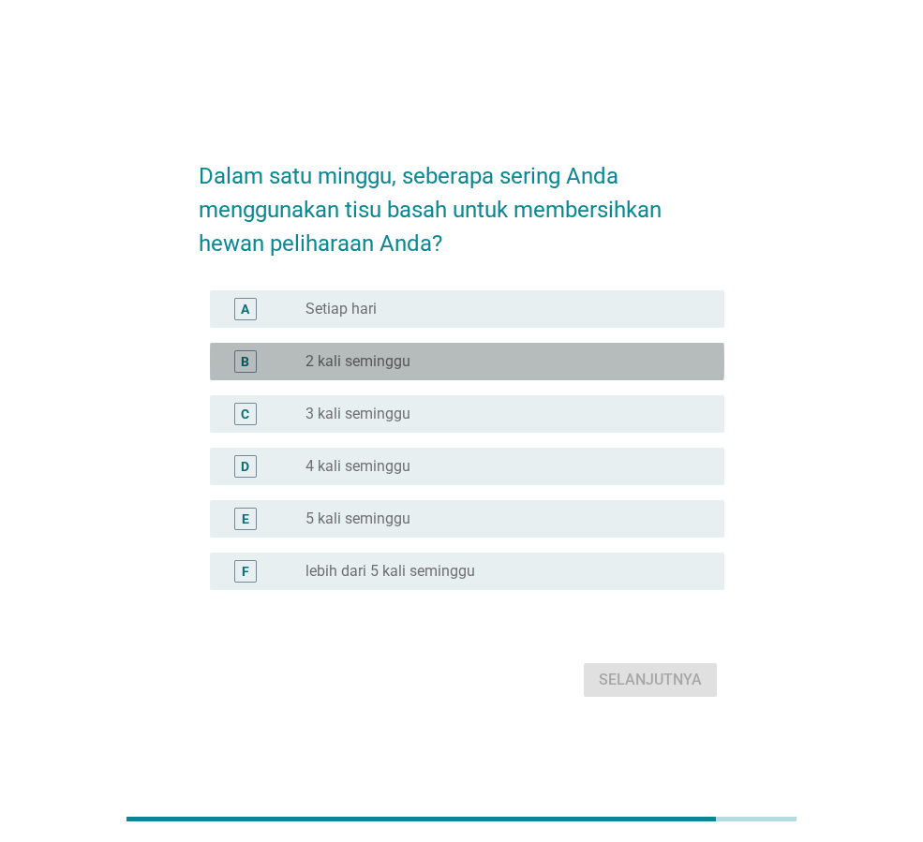
click at [426, 367] on div "radio_button_unchecked 2 kali seminggu" at bounding box center [499, 361] width 389 height 19
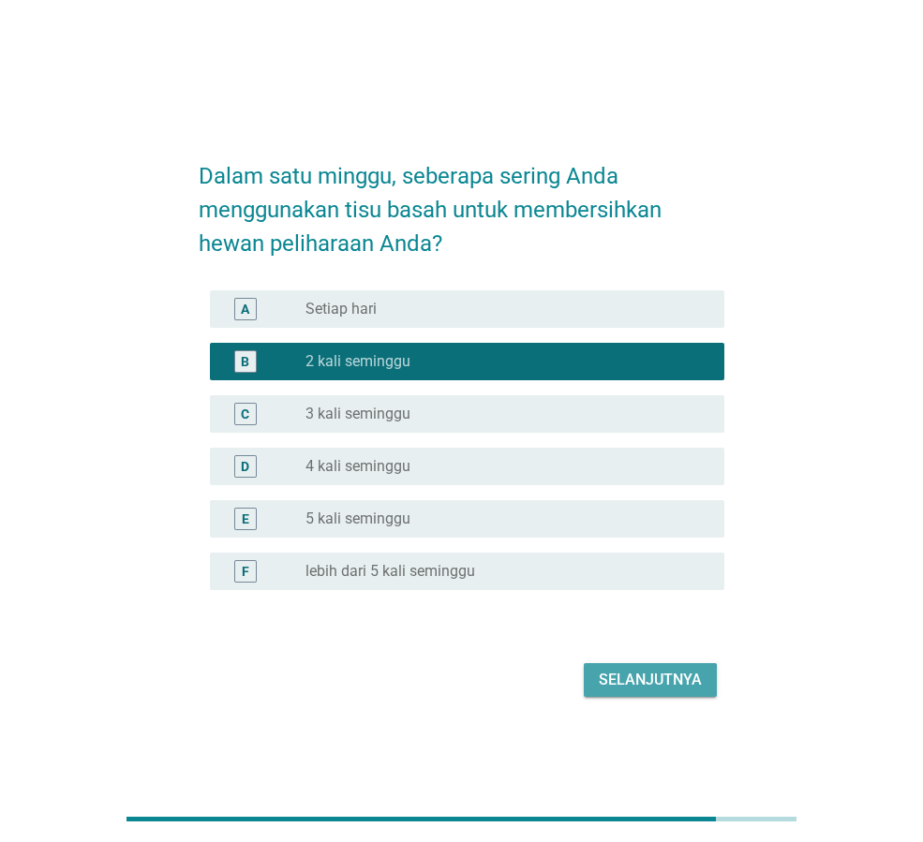
click at [644, 676] on div "Selanjutnya" at bounding box center [650, 680] width 103 height 22
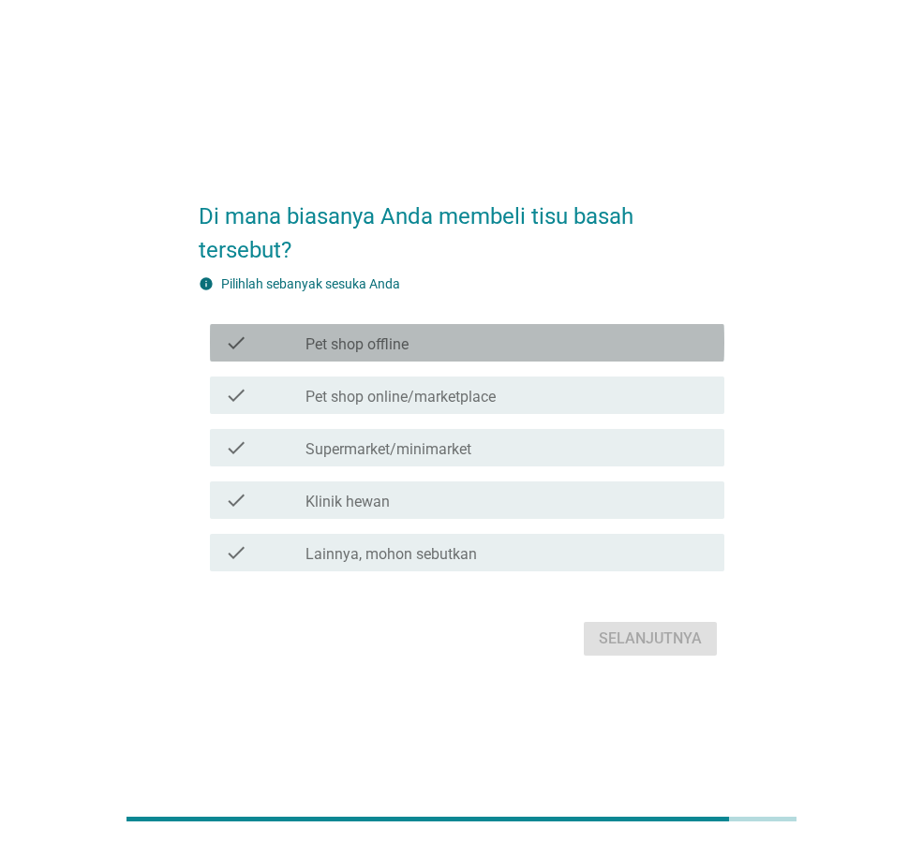
click at [454, 344] on div "check_box_outline_blank Pet shop offline" at bounding box center [507, 343] width 404 height 22
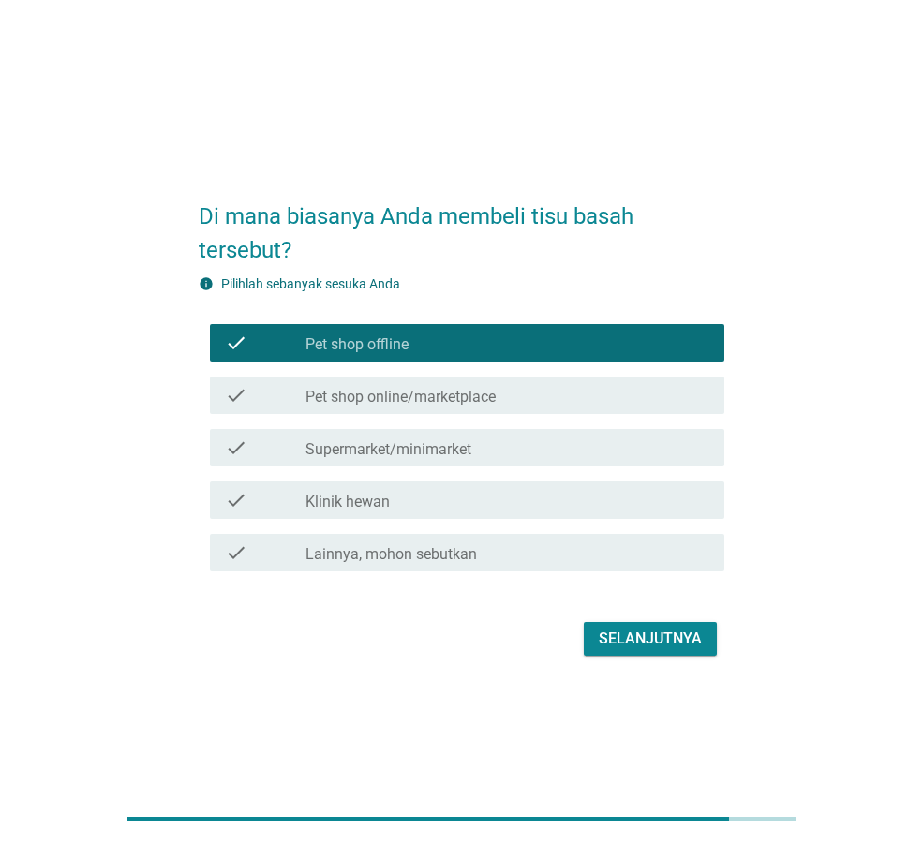
click at [454, 388] on label "Pet shop online/marketplace" at bounding box center [400, 397] width 190 height 19
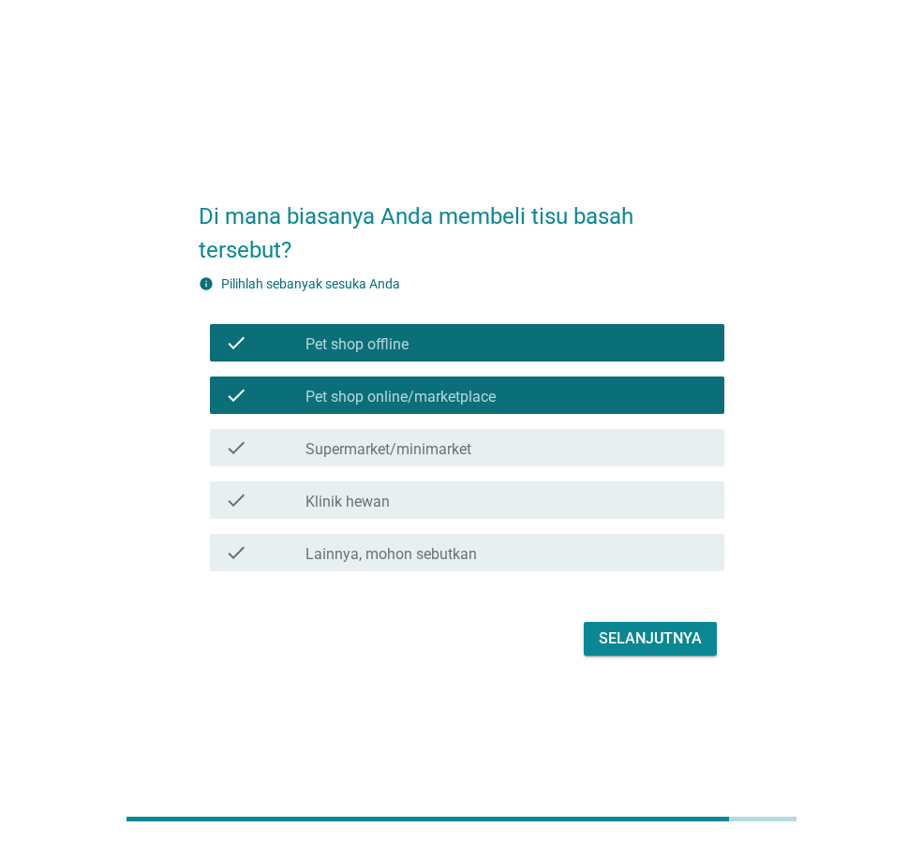
click at [462, 453] on label "Supermarket/minimarket" at bounding box center [388, 449] width 166 height 19
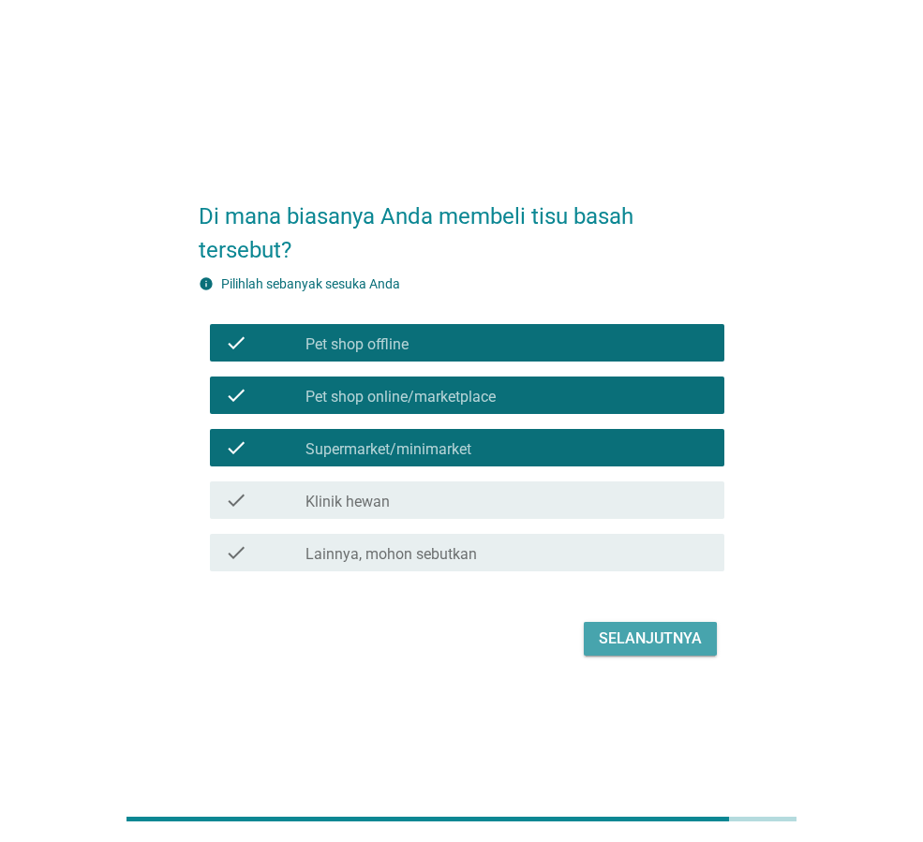
click at [632, 642] on div "Selanjutnya" at bounding box center [650, 639] width 103 height 22
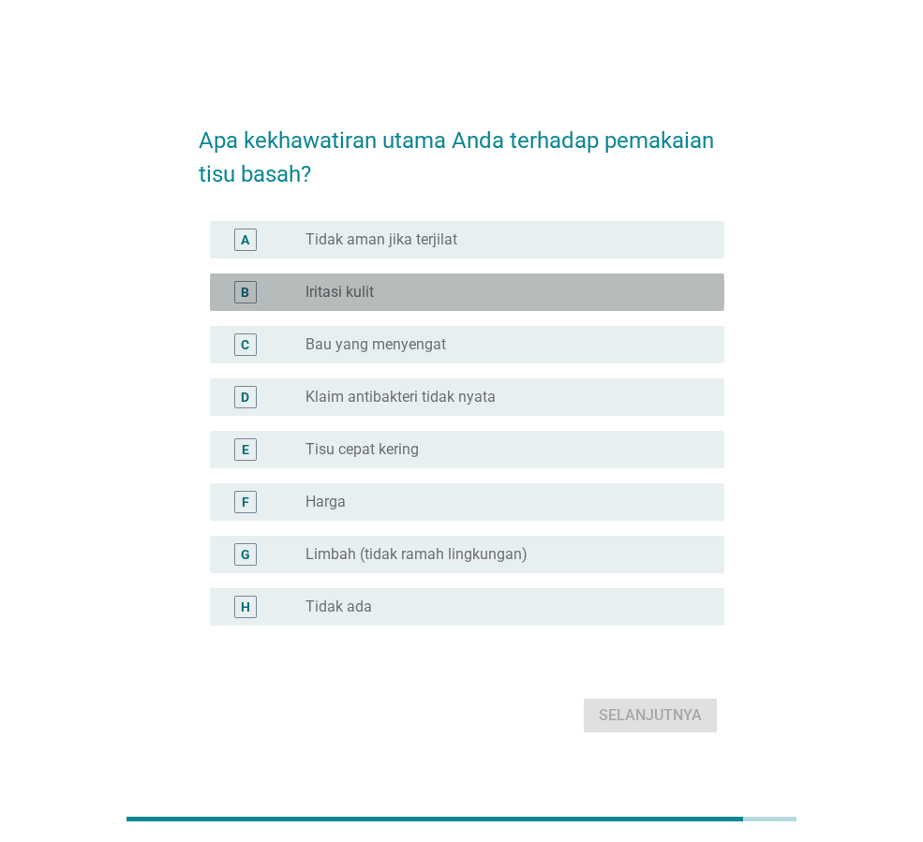
click at [407, 288] on div "radio_button_unchecked Iritasi kulit" at bounding box center [499, 292] width 389 height 19
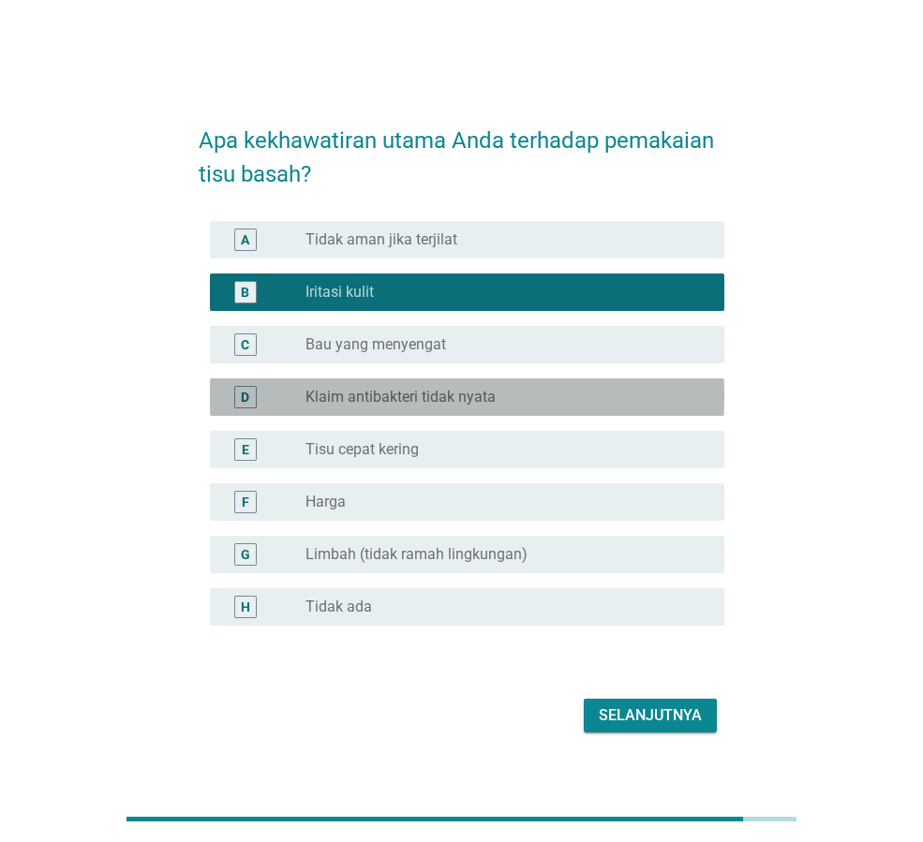
click at [421, 405] on label "Klaim antibakteri tidak nyata" at bounding box center [400, 397] width 190 height 19
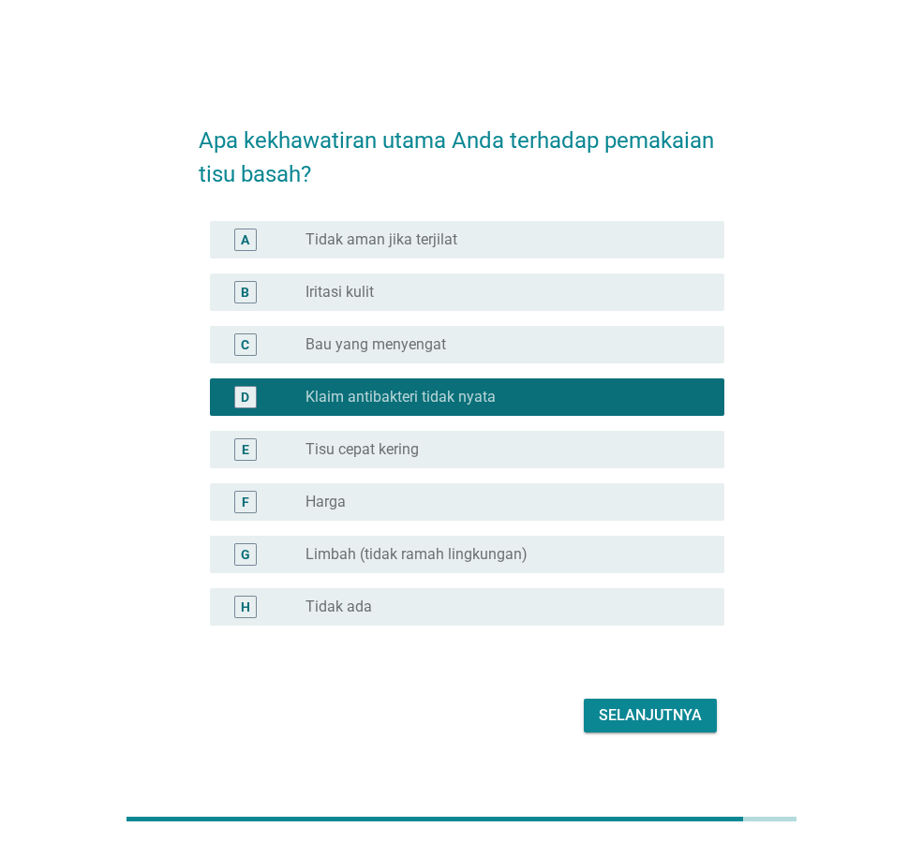
click at [383, 301] on div "radio_button_unchecked Iritasi kulit" at bounding box center [499, 292] width 389 height 19
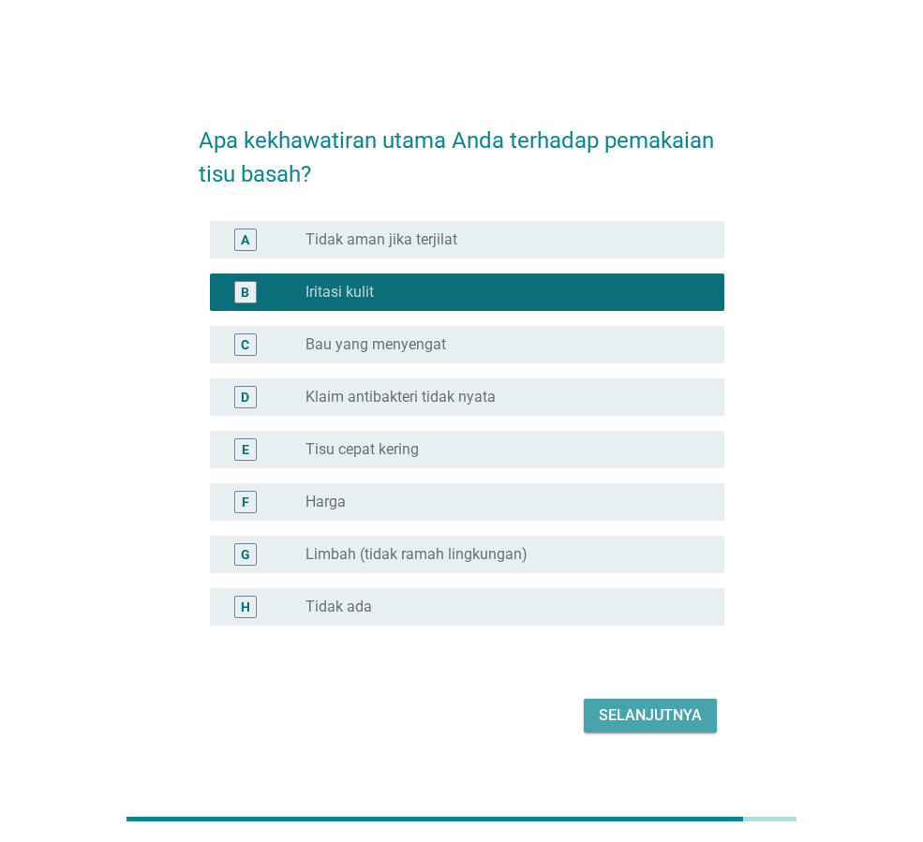
click at [659, 705] on div "Selanjutnya" at bounding box center [650, 716] width 103 height 22
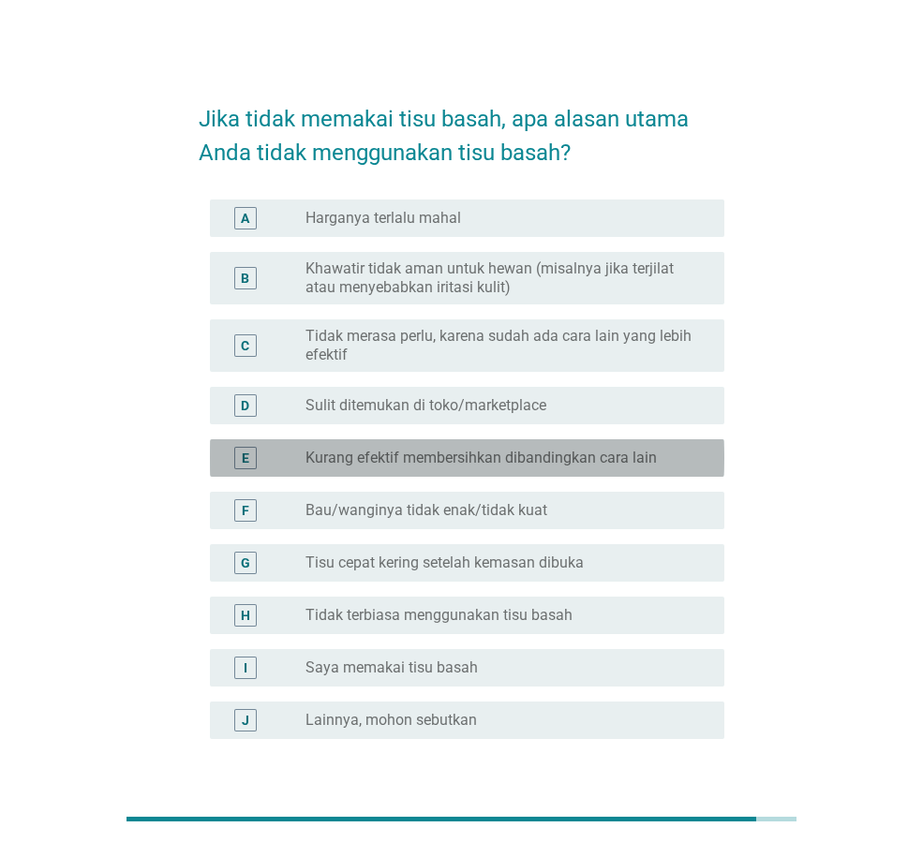
click at [488, 466] on label "Kurang efektif membersihkan dibandingkan cara lain" at bounding box center [480, 458] width 351 height 19
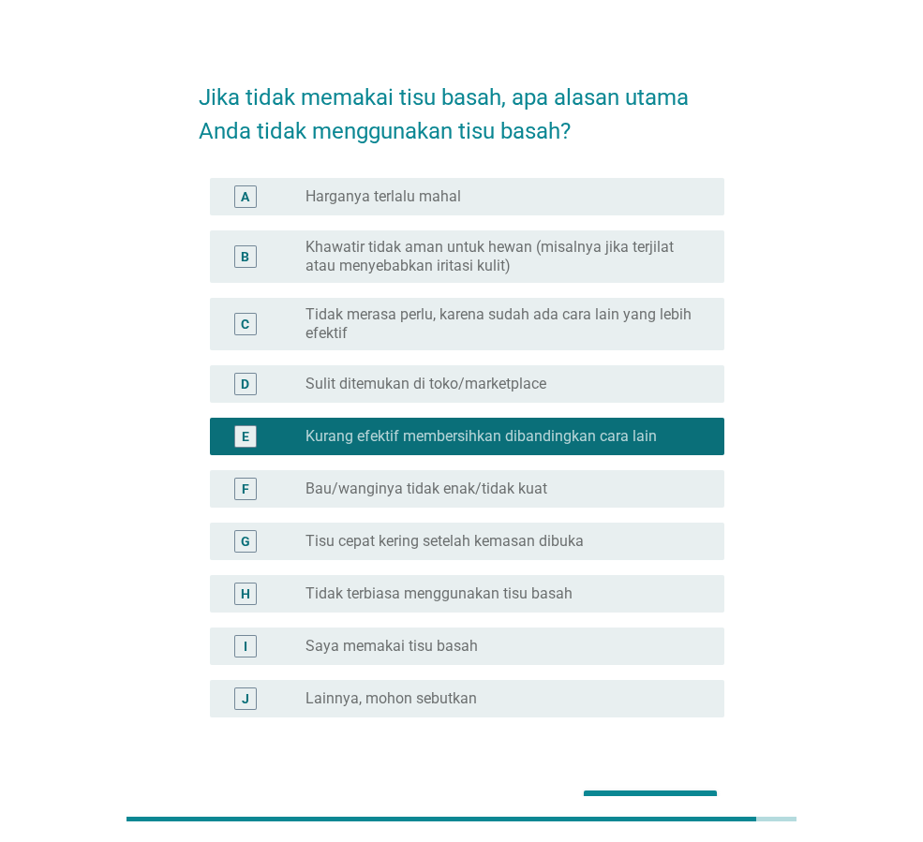
scroll to position [94, 0]
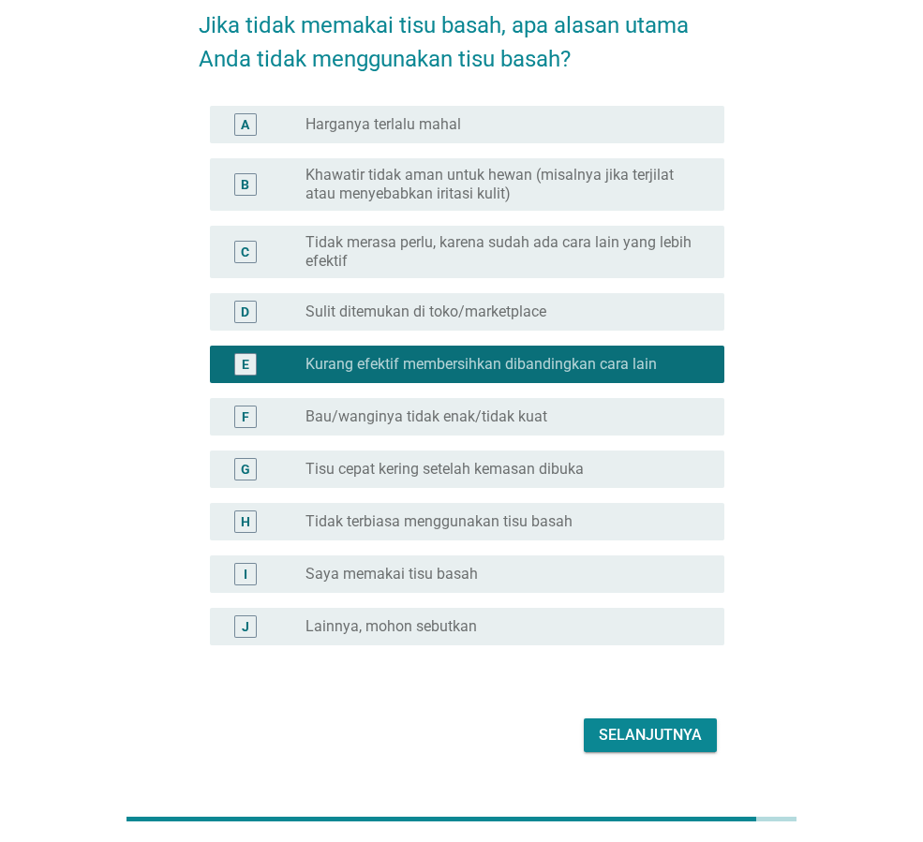
click at [678, 761] on div "Jika tidak memakai tisu basah, apa alasan utama Anda tidak menggunakan tisu bas…" at bounding box center [462, 374] width 556 height 798
click at [669, 739] on div "Selanjutnya" at bounding box center [650, 735] width 103 height 22
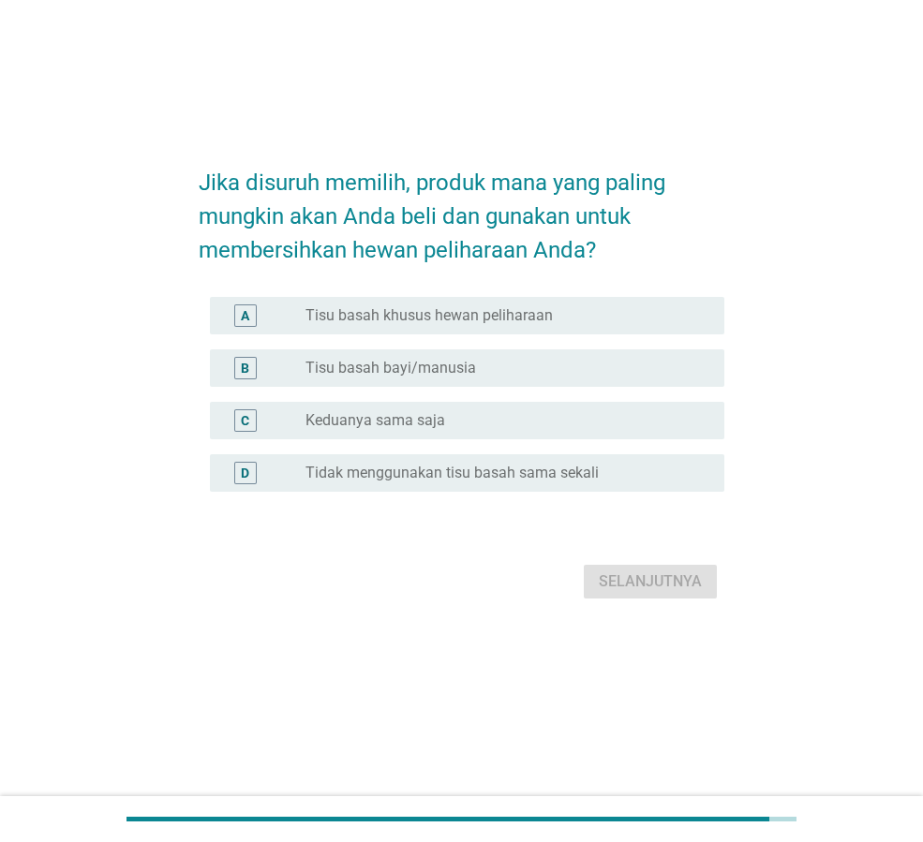
scroll to position [0, 0]
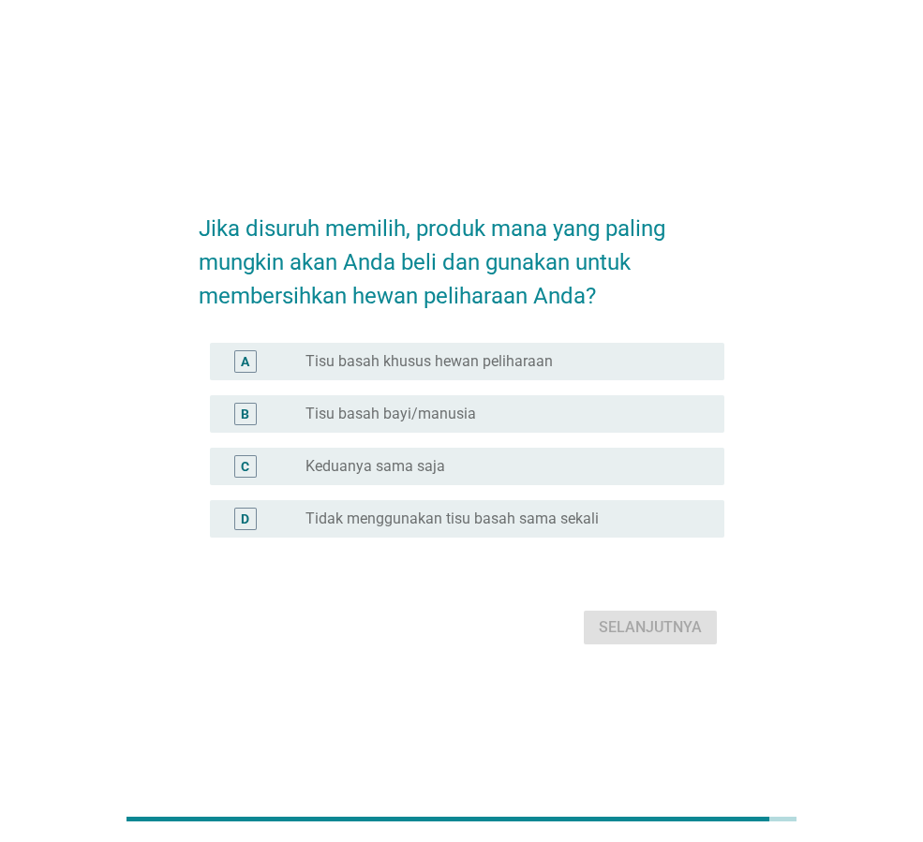
click at [545, 356] on label "Tisu basah khusus hewan peliharaan" at bounding box center [428, 361] width 247 height 19
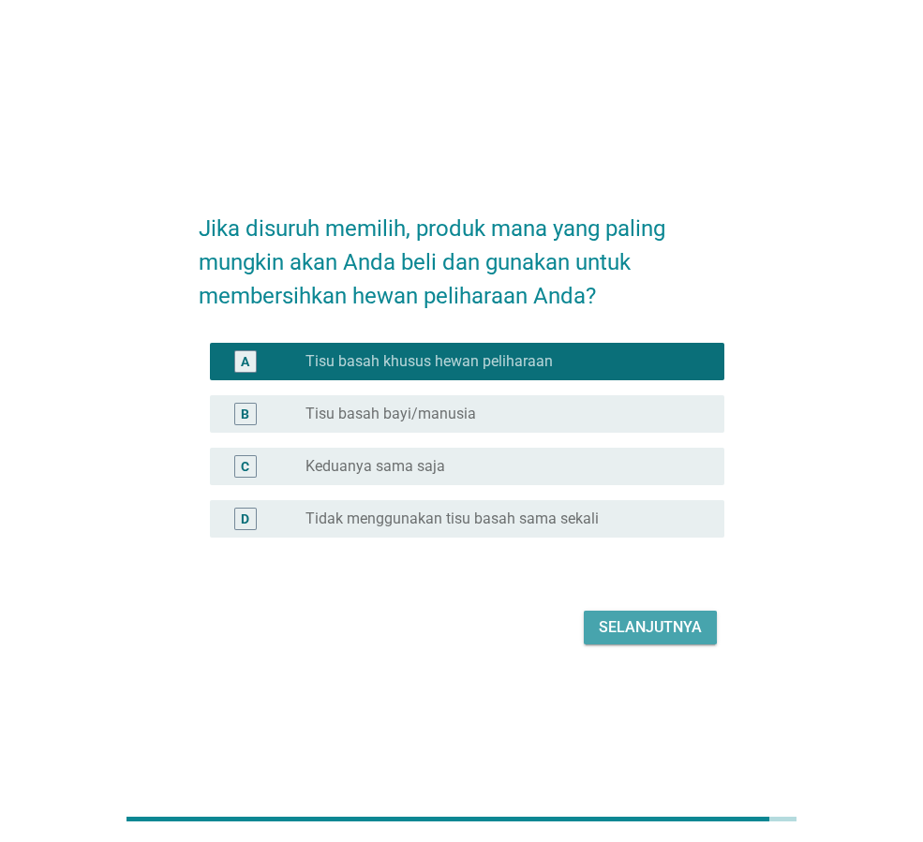
click at [662, 630] on div "Selanjutnya" at bounding box center [650, 628] width 103 height 22
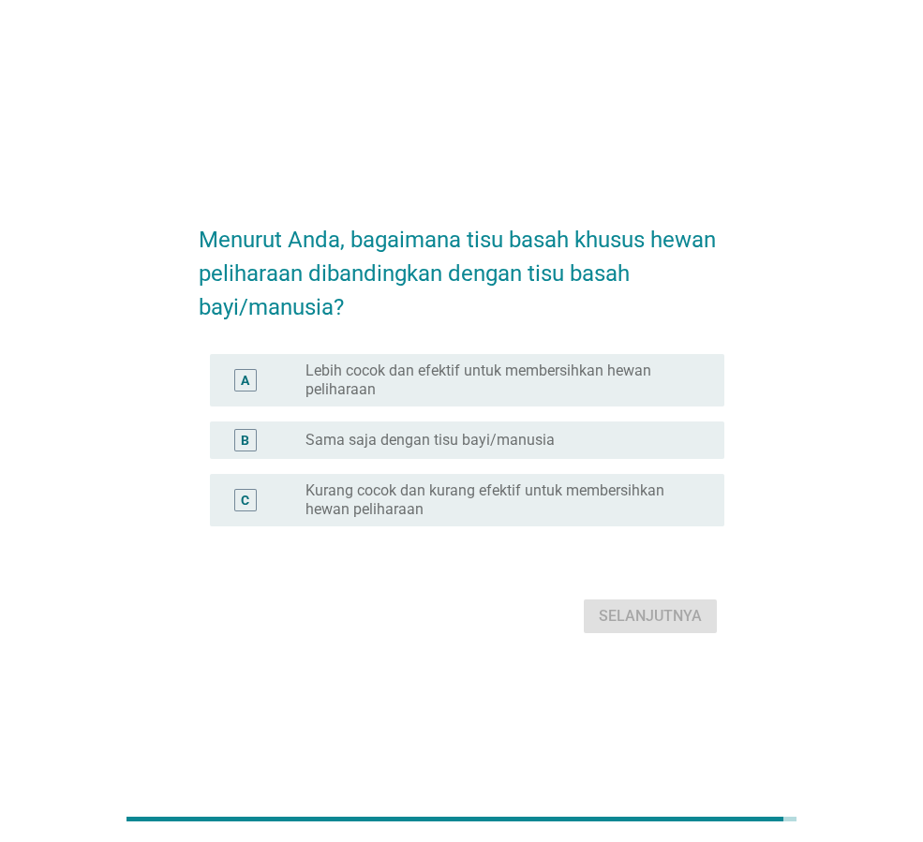
click at [468, 381] on label "Lebih cocok dan efektif untuk membersihkan hewan peliharaan" at bounding box center [499, 380] width 389 height 37
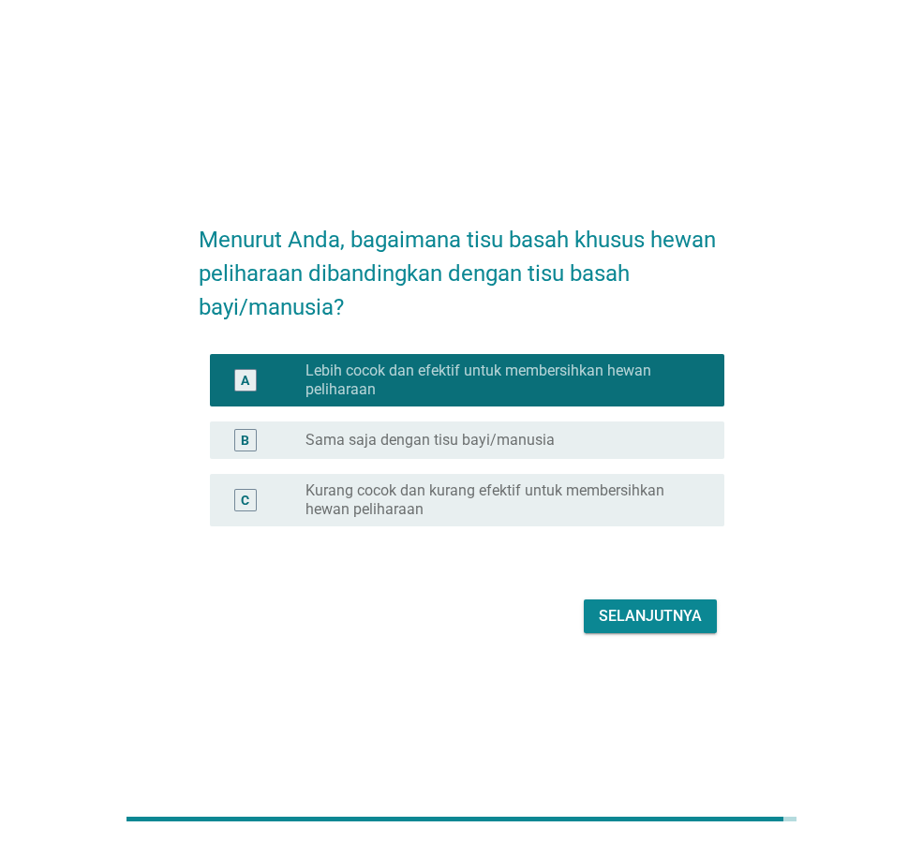
click at [624, 609] on div "Selanjutnya" at bounding box center [650, 616] width 103 height 22
